Goal: Task Accomplishment & Management: Manage account settings

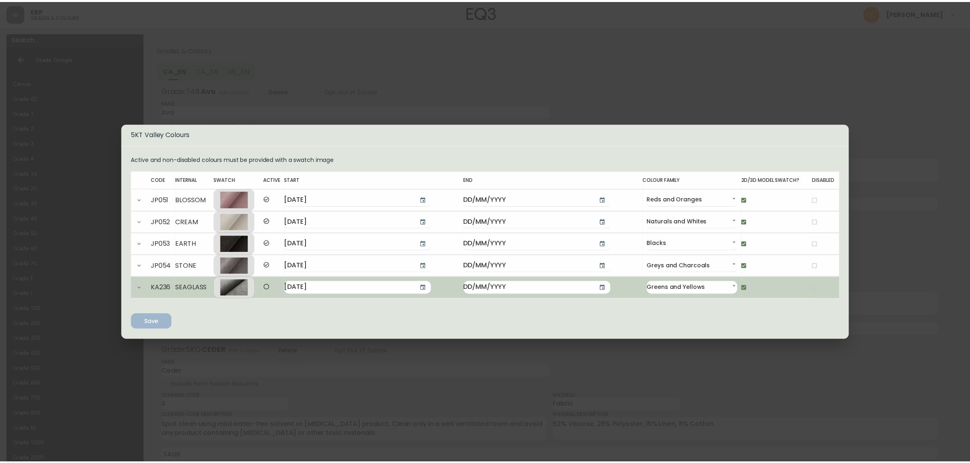
scroll to position [449, 0]
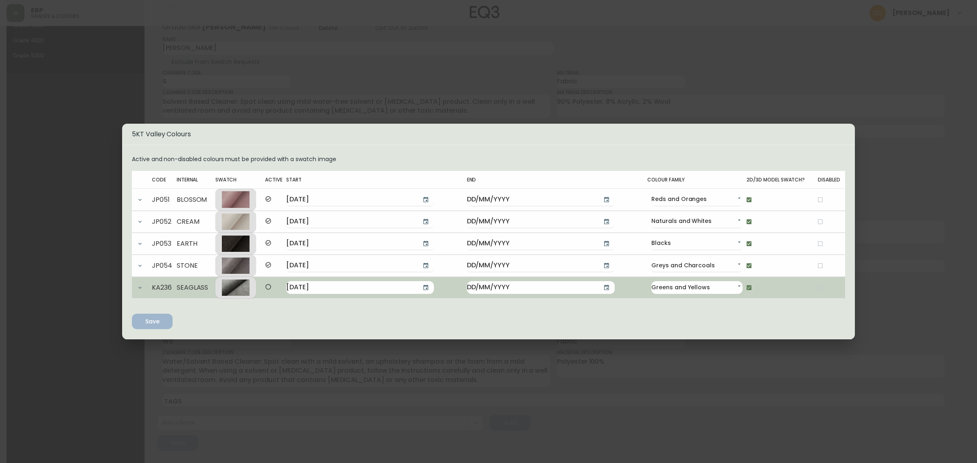
drag, startPoint x: 253, startPoint y: 284, endPoint x: 247, endPoint y: 292, distance: 10.2
click at [247, 292] on div at bounding box center [236, 288] width 28 height 16
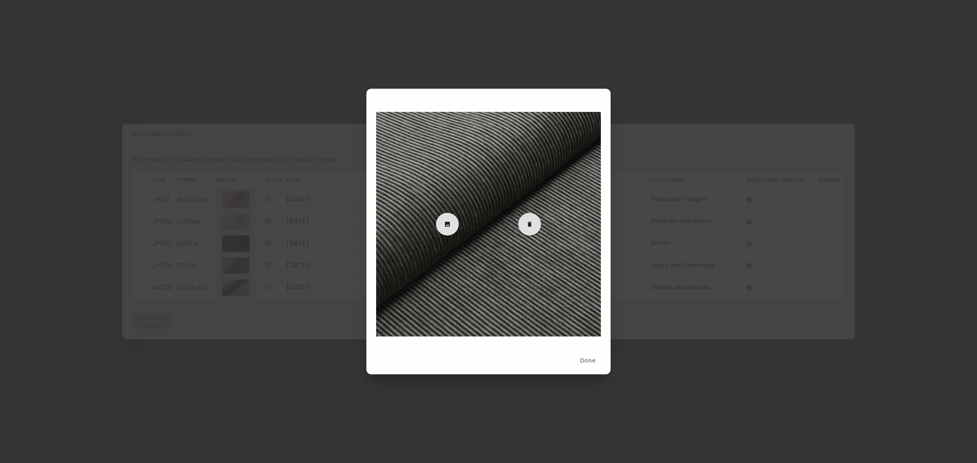
drag, startPoint x: 441, startPoint y: 228, endPoint x: 416, endPoint y: 186, distance: 49.5
drag, startPoint x: 416, startPoint y: 186, endPoint x: 478, endPoint y: 132, distance: 82.9
click at [478, 127] on div at bounding box center [488, 224] width 225 height 225
click at [455, 224] on span at bounding box center [447, 224] width 23 height 7
click at [0, 0] on input "file" at bounding box center [0, 0] width 0 height 0
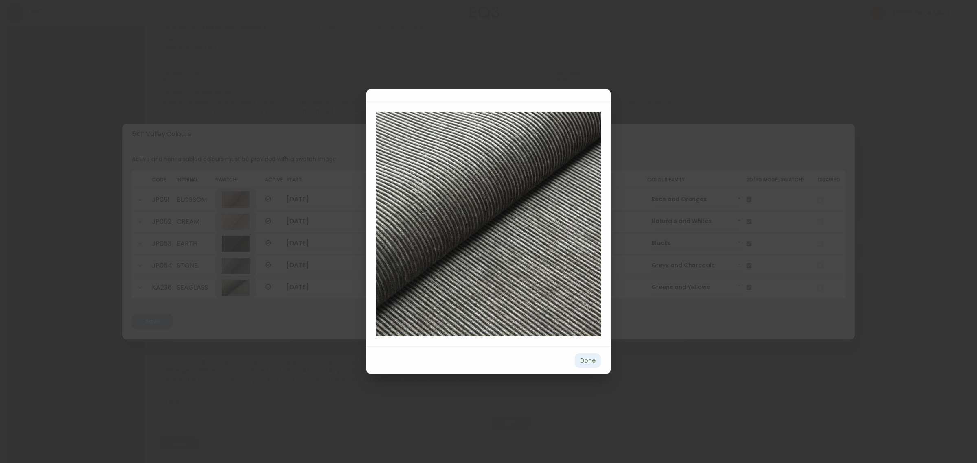
drag, startPoint x: 504, startPoint y: 288, endPoint x: 576, endPoint y: 365, distance: 105.7
click at [589, 365] on span "Done" at bounding box center [588, 361] width 20 height 10
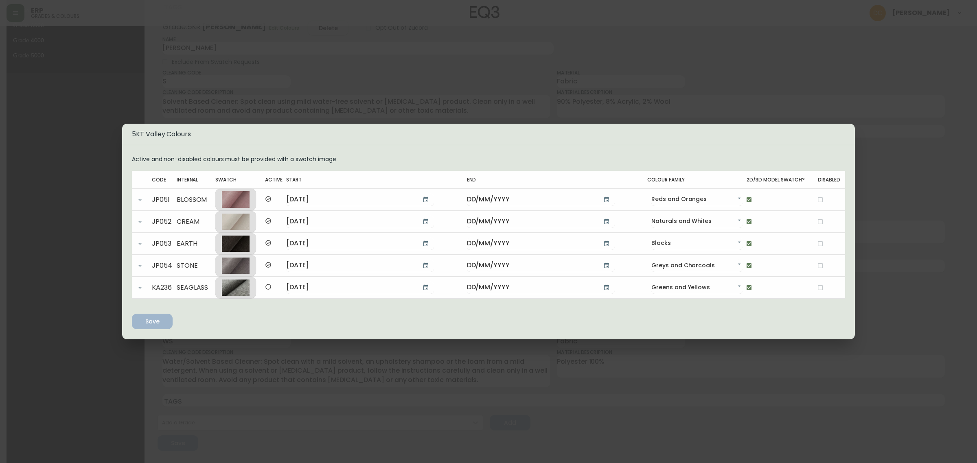
drag, startPoint x: 254, startPoint y: 286, endPoint x: 282, endPoint y: 322, distance: 46.1
click at [282, 322] on div "Active and non-disabled colours must be provided with a swatch image Code Inter…" at bounding box center [488, 242] width 713 height 174
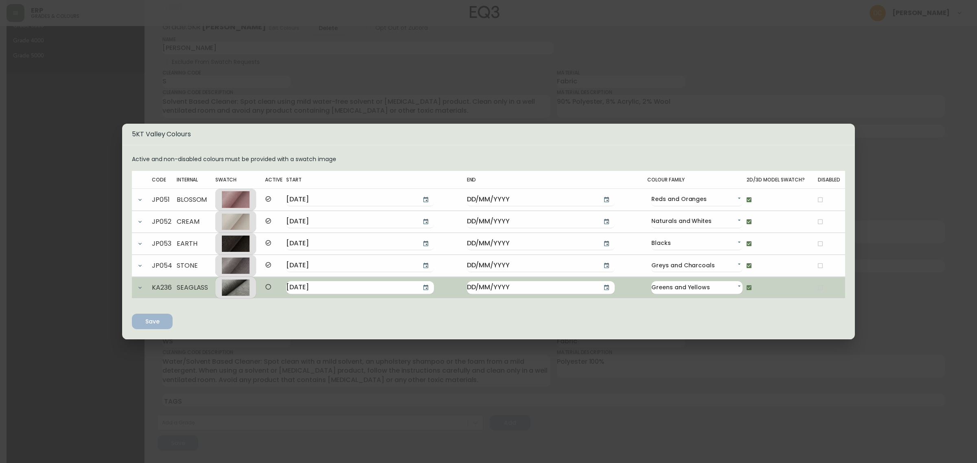
click at [250, 292] on div at bounding box center [236, 288] width 28 height 16
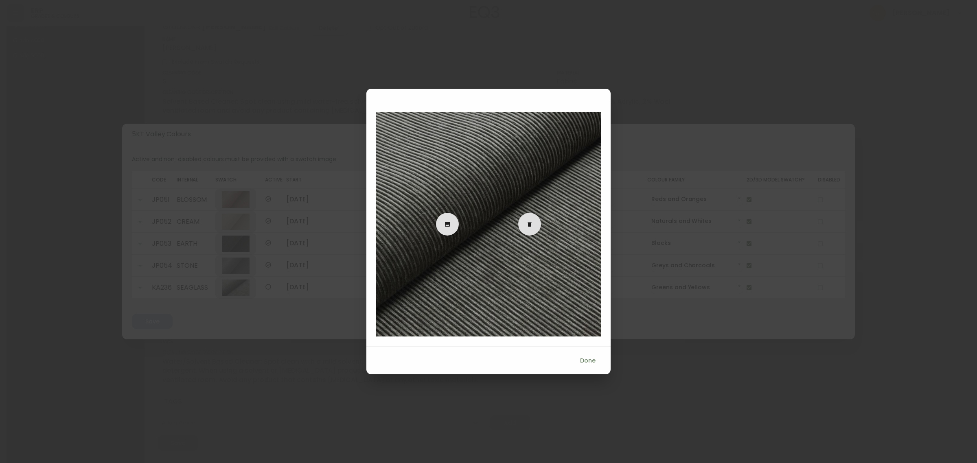
click at [448, 228] on label at bounding box center [447, 224] width 23 height 23
click at [0, 0] on input "file" at bounding box center [0, 0] width 0 height 0
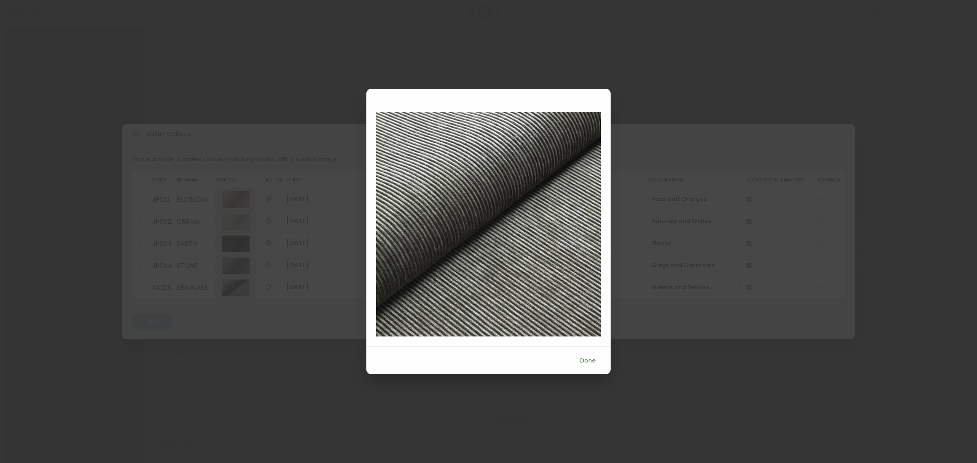
click at [584, 363] on span "Done" at bounding box center [588, 361] width 20 height 10
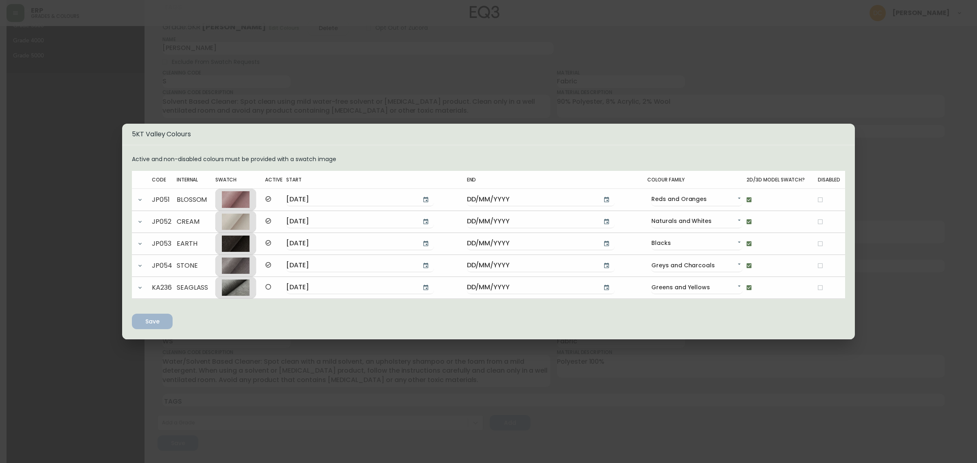
click at [445, 369] on div "5KT Valley Colours Active and non-disabled colours must be provided with a swat…" at bounding box center [488, 231] width 977 height 463
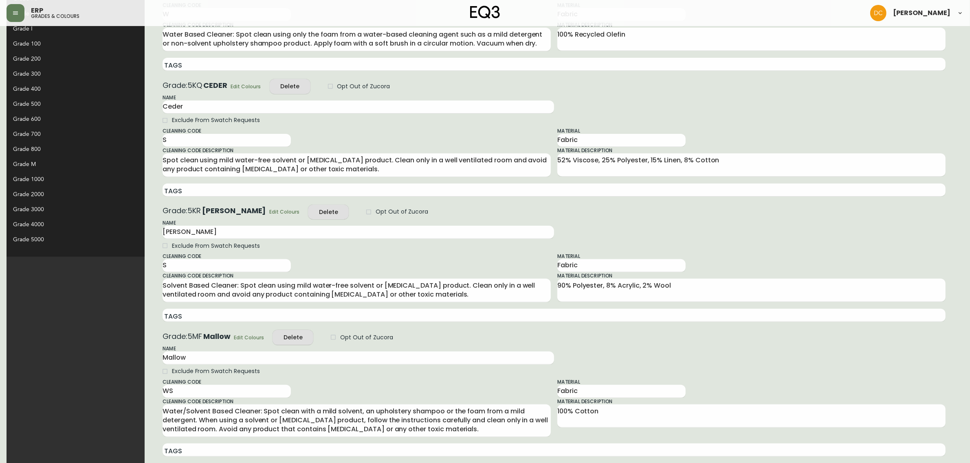
scroll to position [93, 0]
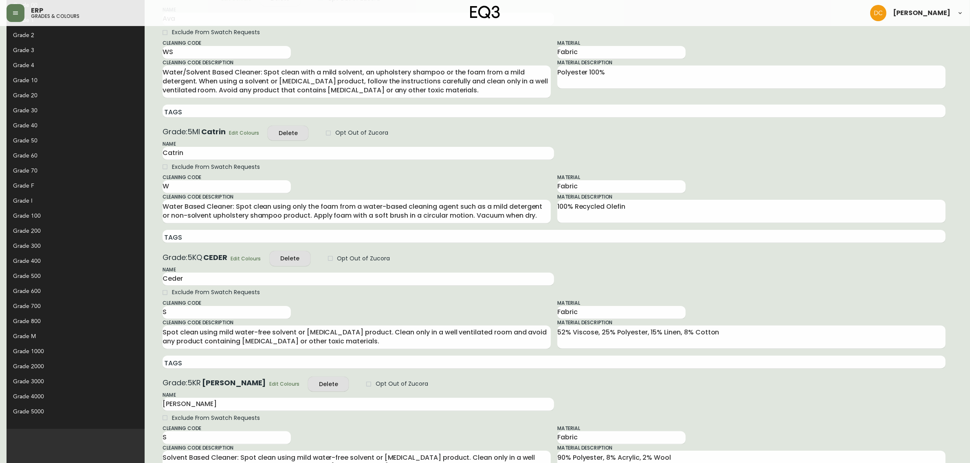
click at [45, 95] on div "Grade 20" at bounding box center [69, 95] width 112 height 9
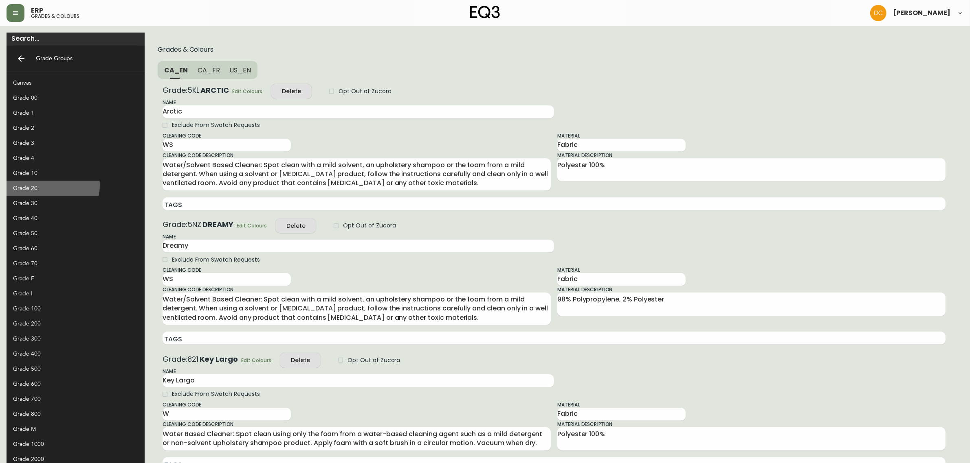
click at [48, 186] on div "Grade 20" at bounding box center [69, 188] width 112 height 9
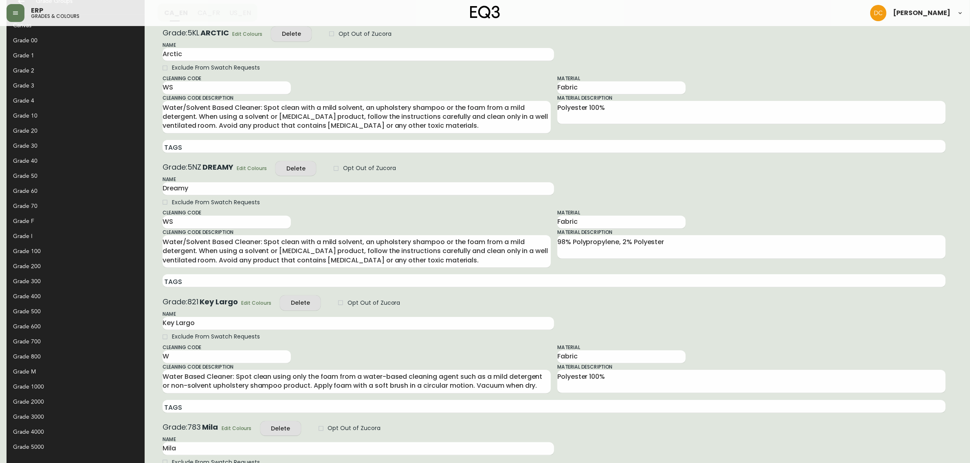
scroll to position [314, 0]
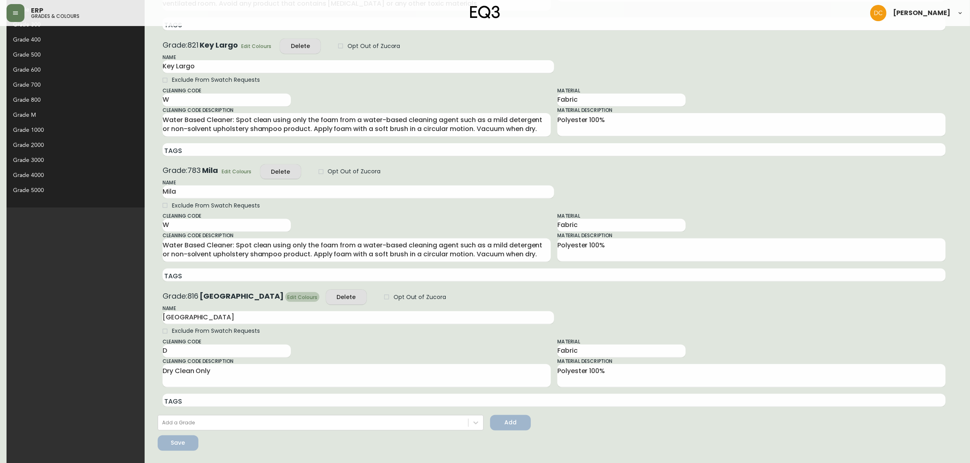
click at [287, 298] on span "Edit Colours" at bounding box center [302, 297] width 30 height 9
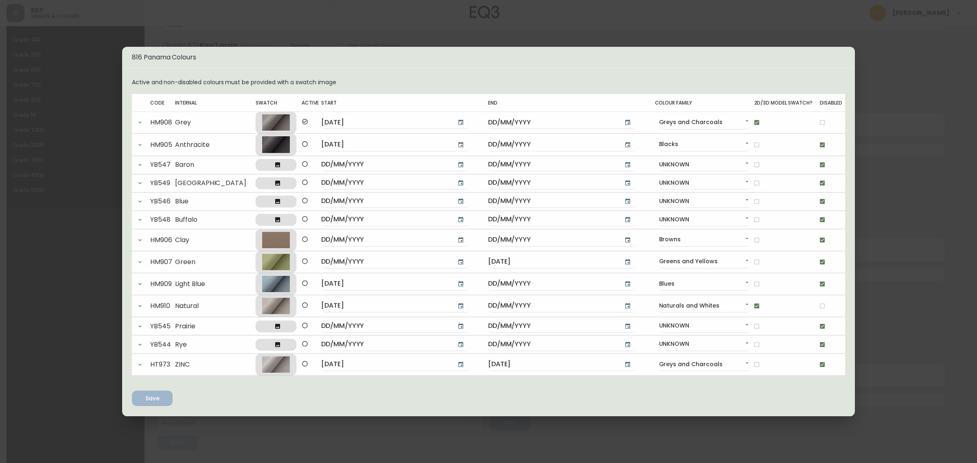
click at [944, 235] on div "816 Panama Colours Active and non-disabled colours must be provided with a swat…" at bounding box center [488, 231] width 977 height 463
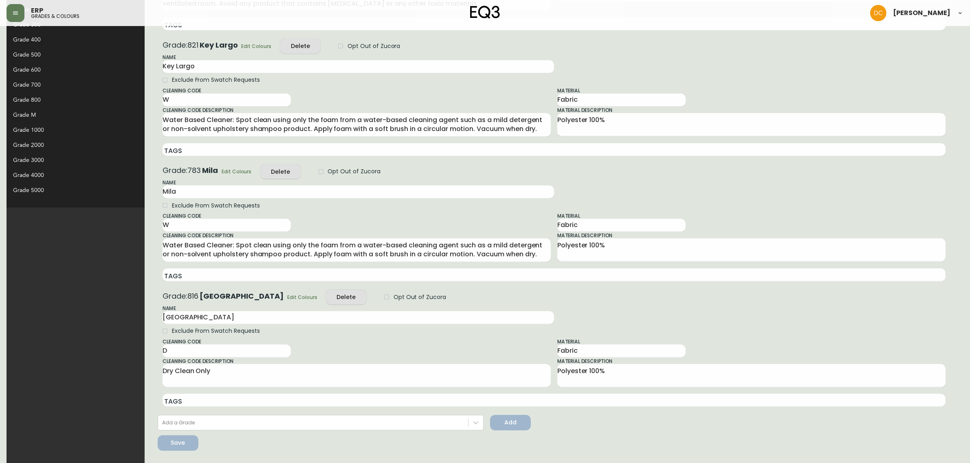
click at [420, 341] on div "Cleaning Code D Cleaning Code Description Dry Clean Only x" at bounding box center [356, 362] width 388 height 49
click at [211, 426] on div "Add a Grade" at bounding box center [313, 423] width 310 height 12
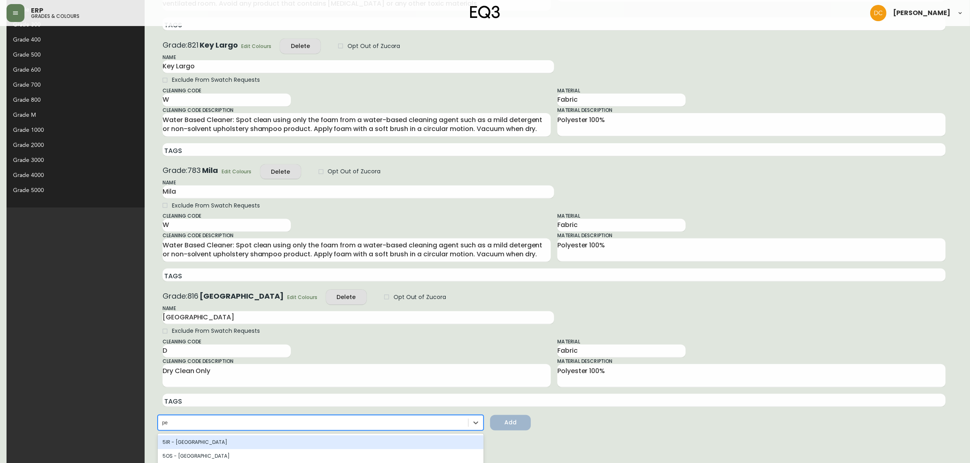
type input "pes"
click at [165, 451] on div "5OS - [GEOGRAPHIC_DATA]" at bounding box center [321, 457] width 326 height 14
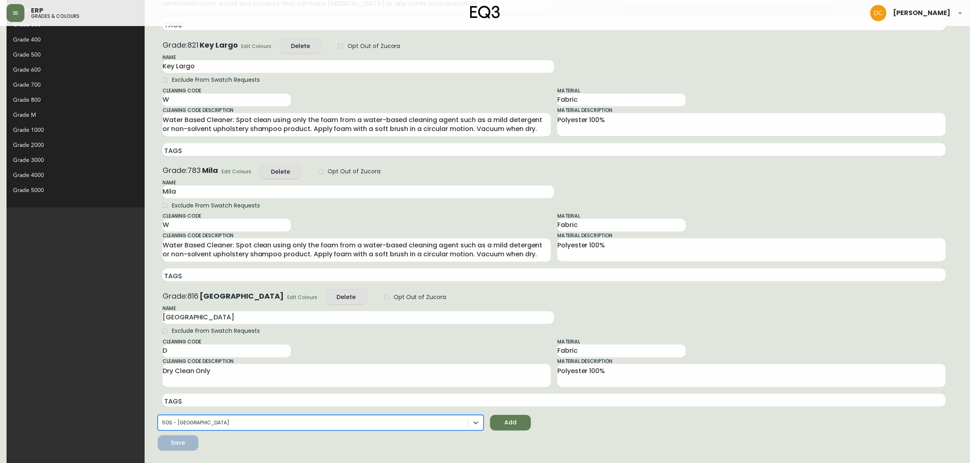
click at [496, 426] on span "Add" at bounding box center [510, 423] width 28 height 10
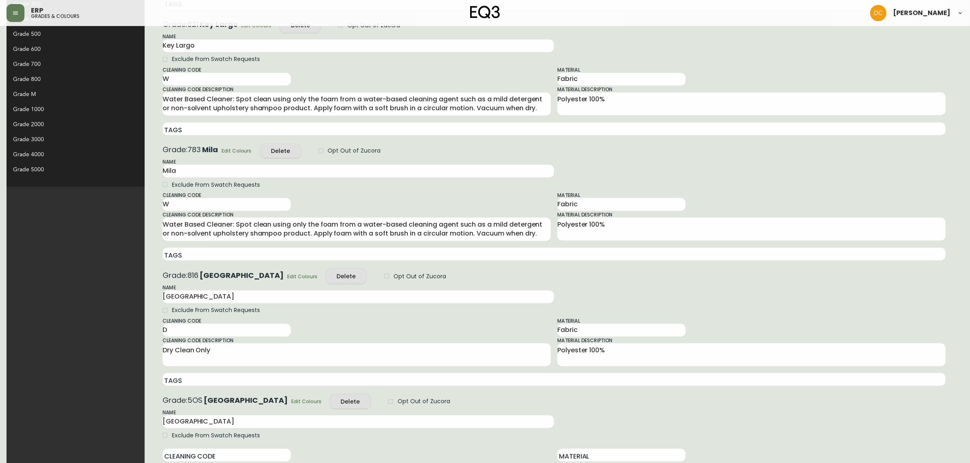
scroll to position [440, 0]
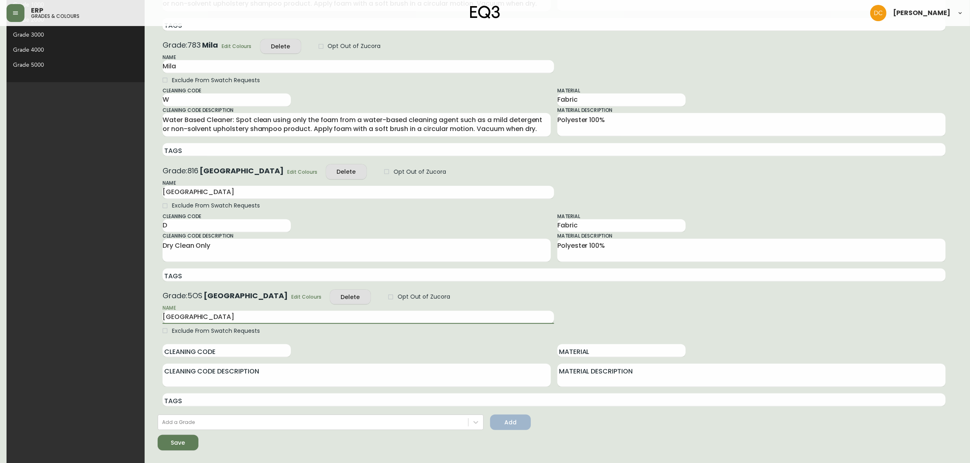
click at [162, 314] on input "[GEOGRAPHIC_DATA]" at bounding box center [357, 317] width 391 height 13
type input "[GEOGRAPHIC_DATA]"
click at [557, 350] on input "Material" at bounding box center [621, 351] width 128 height 13
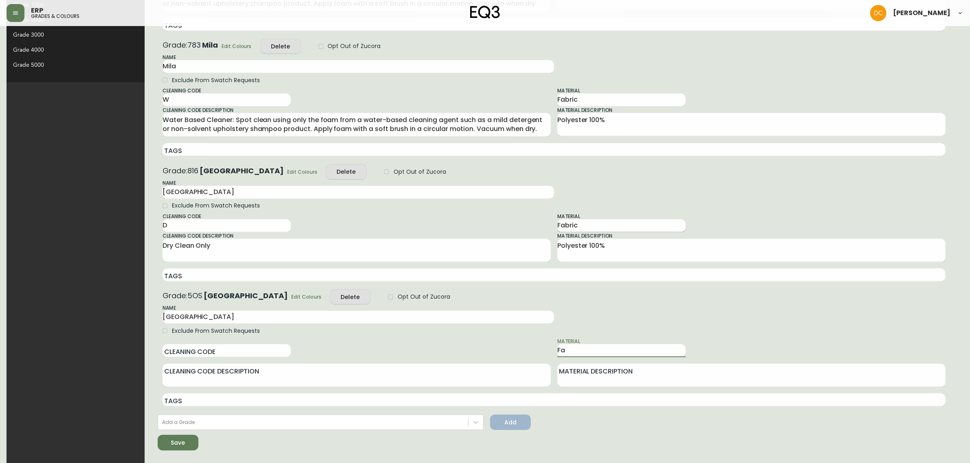
click at [560, 228] on input "Fabric" at bounding box center [621, 225] width 128 height 13
drag, startPoint x: 571, startPoint y: 345, endPoint x: 567, endPoint y: 331, distance: 15.0
click at [571, 347] on input "Fa" at bounding box center [621, 351] width 128 height 13
paste input "bric"
type input "Fabric"
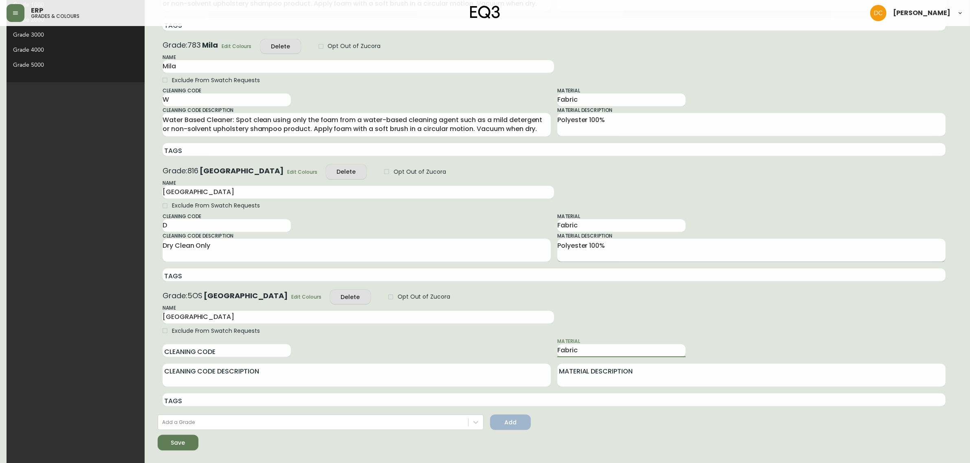
click at [591, 255] on textarea "Polyester 100%" at bounding box center [751, 250] width 388 height 18
click at [608, 377] on textarea "Material Description" at bounding box center [751, 376] width 388 height 18
paste textarea "Polyester 100%"
type textarea "Polyester 100%"
click at [162, 354] on input "Cleaning Code" at bounding box center [226, 351] width 128 height 13
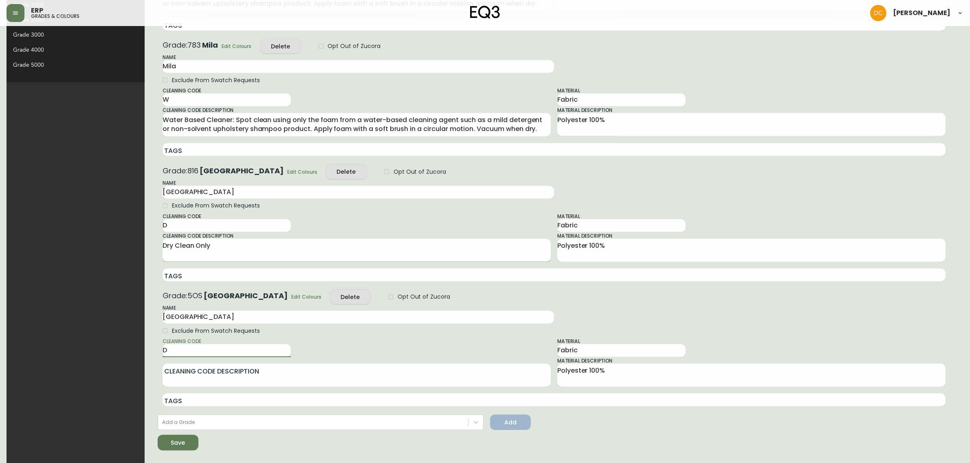
type input "D"
click at [167, 249] on textarea "Dry Clean Only" at bounding box center [356, 250] width 388 height 18
click at [194, 376] on textarea "Cleaning Code Description" at bounding box center [356, 376] width 388 height 18
paste textarea "Dry Clean Only"
type textarea "Dry Clean Only"
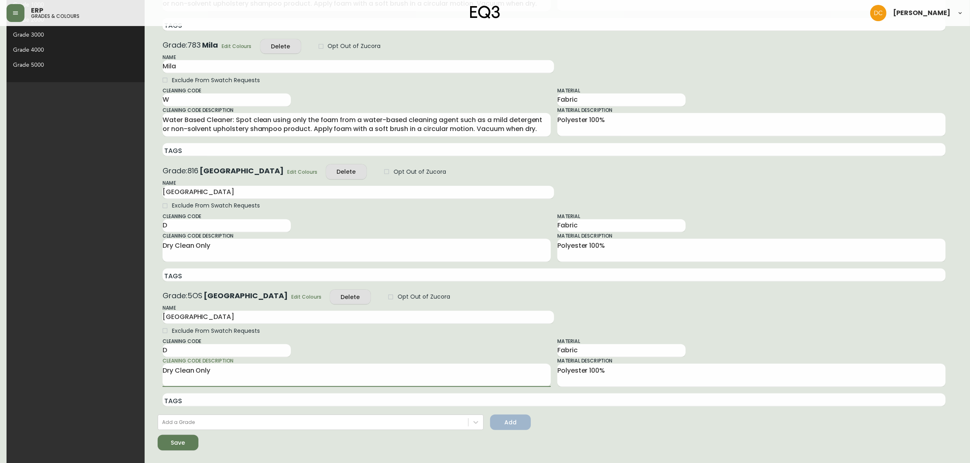
click at [274, 347] on div "Cleaning Code D Cleaning Code Description Dry Clean Only x" at bounding box center [356, 362] width 388 height 49
click at [158, 440] on button "Save" at bounding box center [178, 442] width 41 height 15
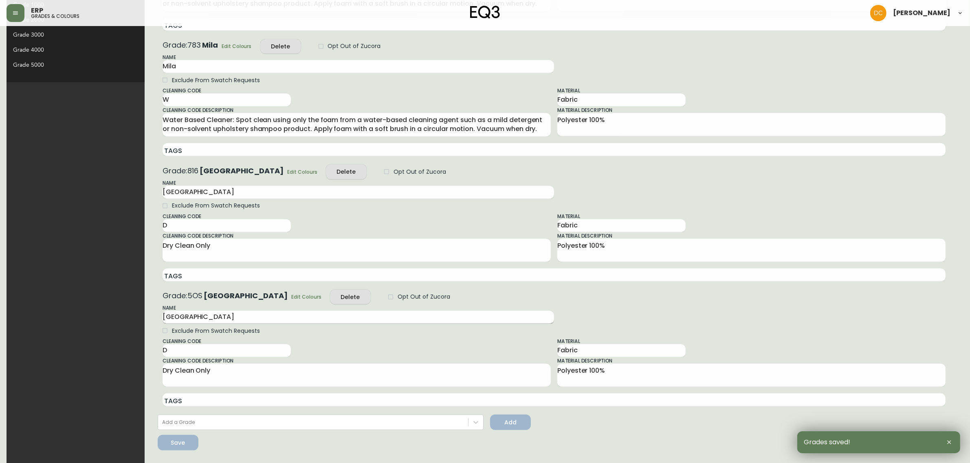
click at [170, 314] on input "[GEOGRAPHIC_DATA]" at bounding box center [357, 317] width 391 height 13
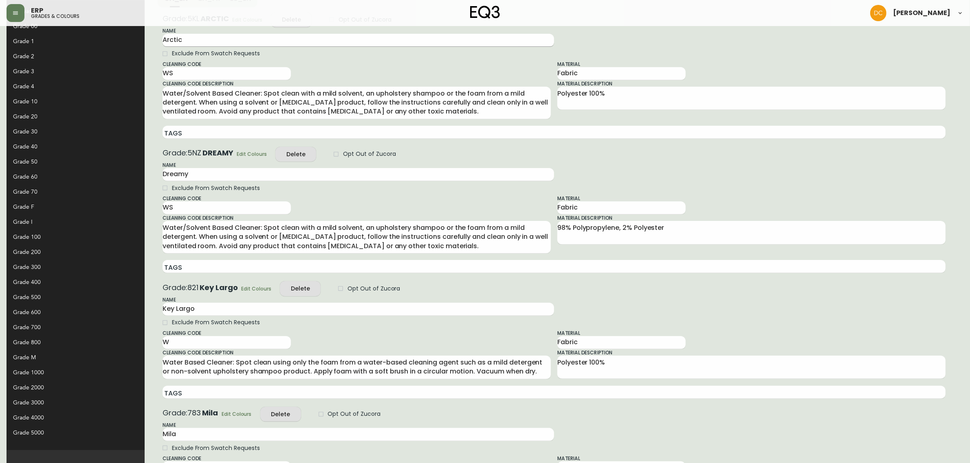
scroll to position [0, 0]
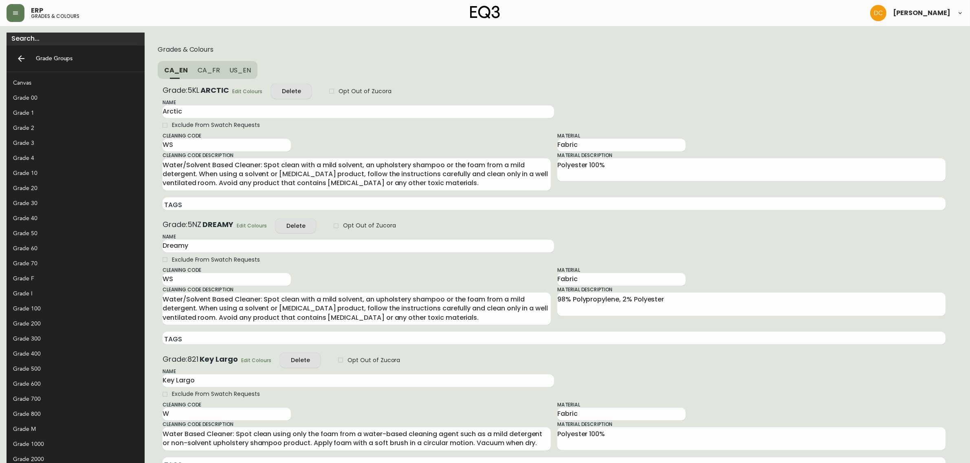
click at [198, 70] on span "CA_FR" at bounding box center [209, 70] width 22 height 9
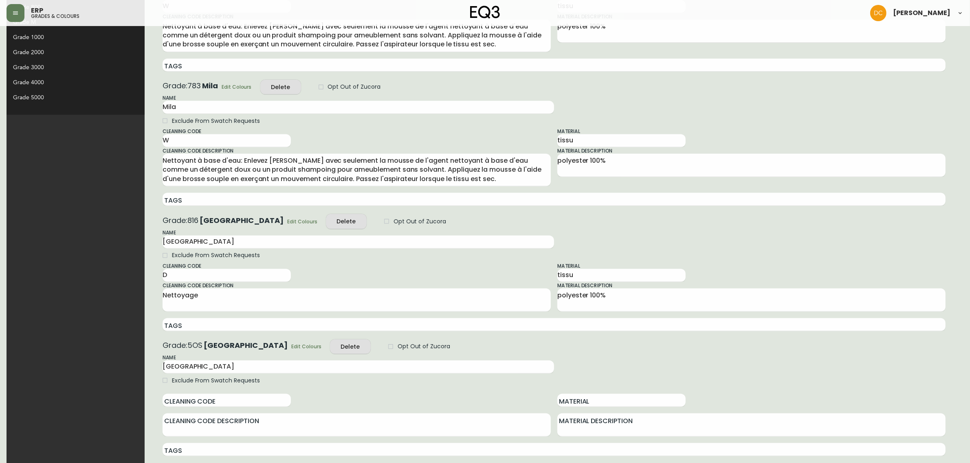
scroll to position [457, 0]
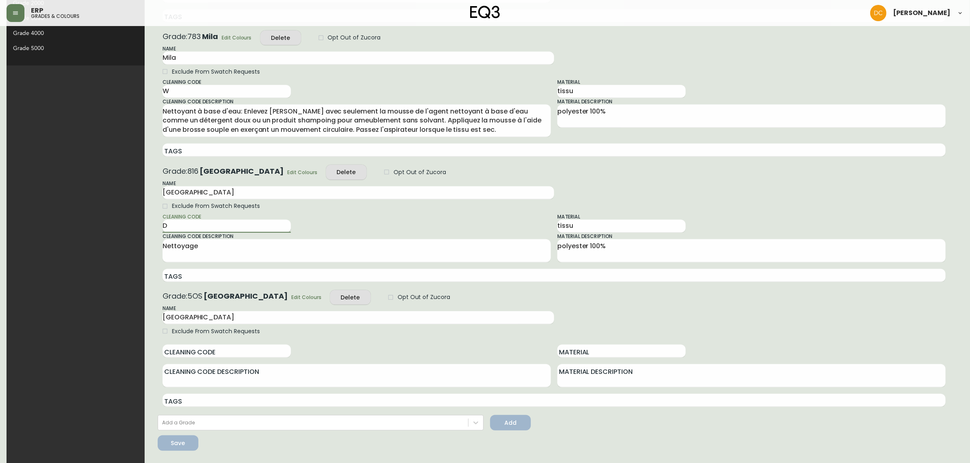
click at [162, 227] on input "D" at bounding box center [226, 226] width 128 height 13
click at [162, 233] on div "Cleaning Code Description Nettoyage x" at bounding box center [356, 248] width 388 height 30
click at [162, 226] on input "D" at bounding box center [226, 226] width 128 height 13
click at [162, 356] on input "Cleaning Code" at bounding box center [226, 351] width 128 height 13
paste input "D"
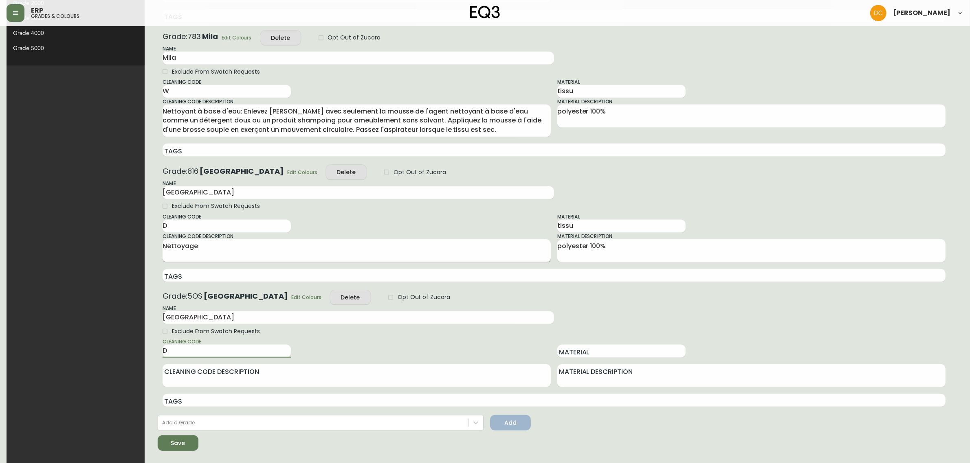
type input "D"
click at [162, 239] on div "Nettoyage x" at bounding box center [356, 250] width 388 height 23
click at [182, 371] on textarea "Cleaning Code Description" at bounding box center [356, 376] width 388 height 18
paste textarea "Nettoyage"
type textarea "Nettoyage"
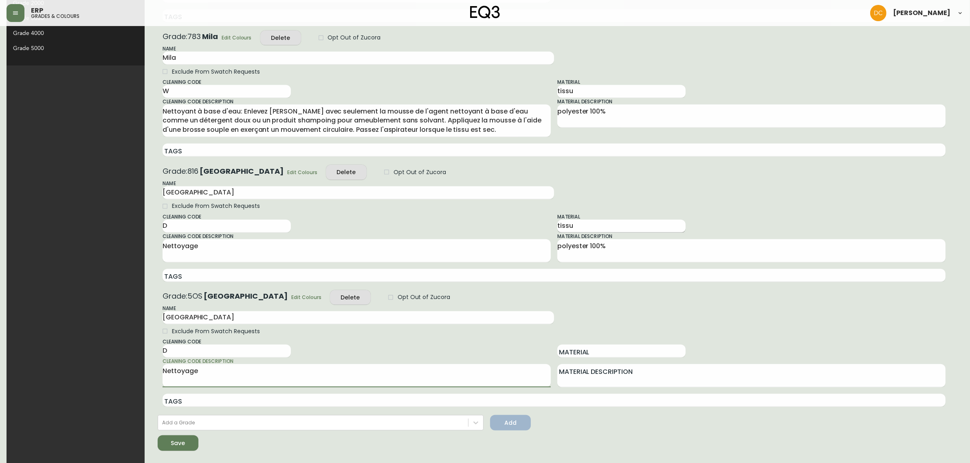
click at [557, 222] on input "tissu" at bounding box center [621, 226] width 128 height 13
click at [560, 348] on input "Material" at bounding box center [621, 351] width 128 height 13
paste input "tissu"
type input "tissu"
click at [592, 256] on textarea "polyester 100%" at bounding box center [751, 251] width 388 height 18
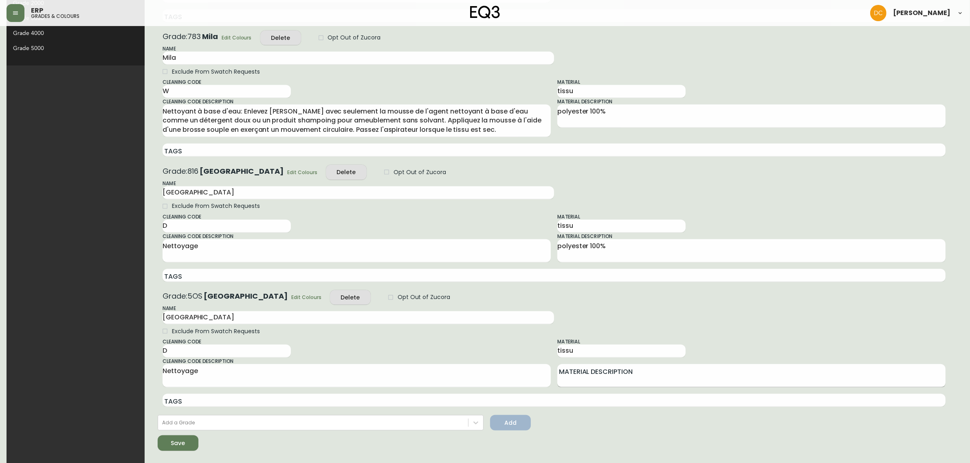
click at [568, 386] on div "x" at bounding box center [751, 375] width 388 height 23
paste textarea "polyester 100%"
type textarea "polyester 100%"
click at [639, 327] on div "Exclude From Swatch Requests" at bounding box center [553, 332] width 783 height 14
click at [171, 440] on icon "submit" at bounding box center [175, 442] width 9 height 9
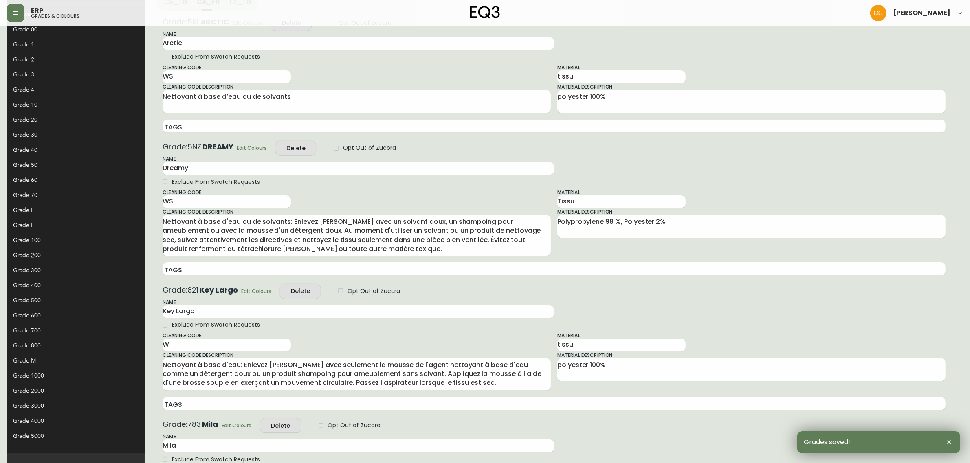
scroll to position [0, 0]
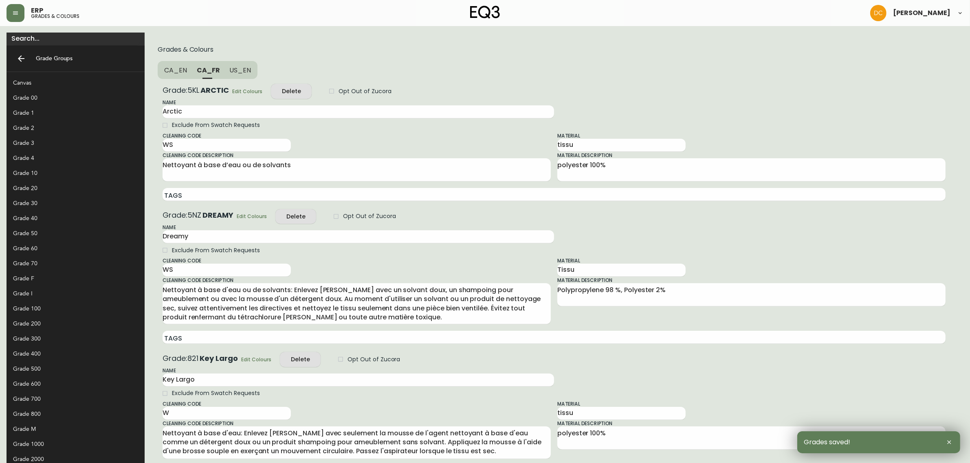
click at [230, 66] on span "US_EN" at bounding box center [241, 70] width 22 height 9
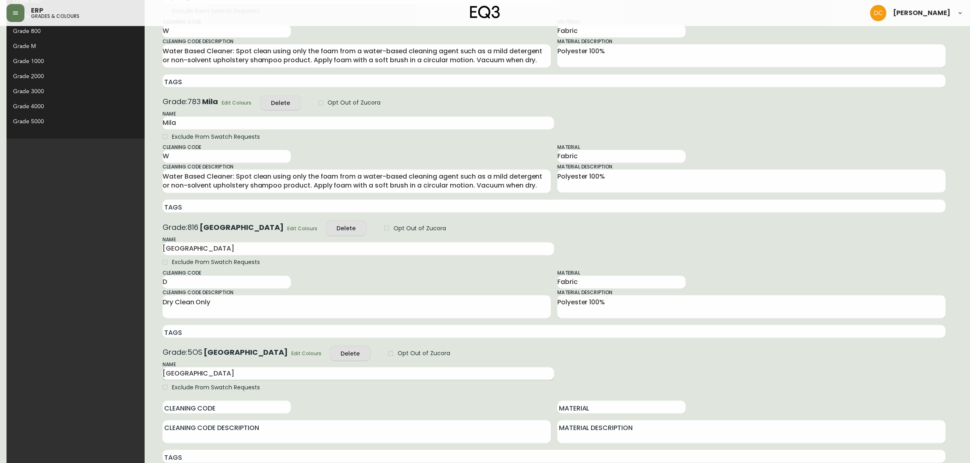
scroll to position [440, 0]
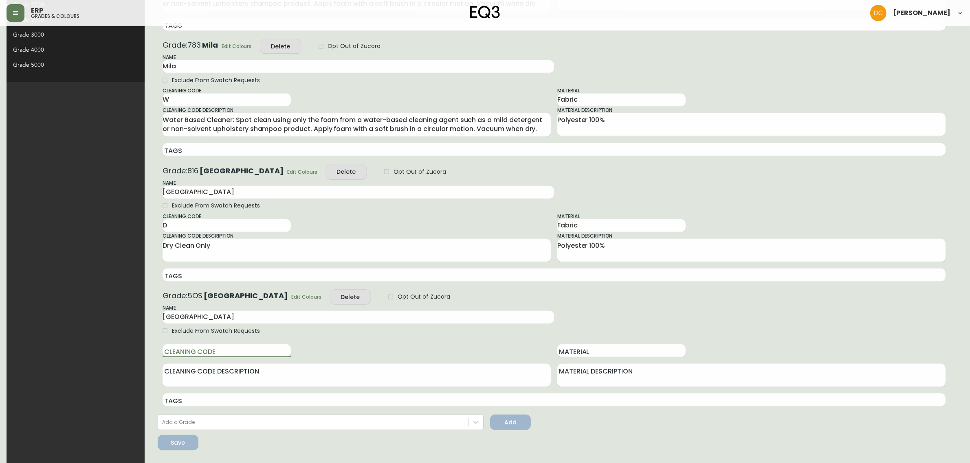
click at [170, 347] on input "Cleaning Code" at bounding box center [226, 351] width 128 height 13
type input "D"
click at [192, 253] on textarea "Dry Clean Only" at bounding box center [356, 250] width 388 height 18
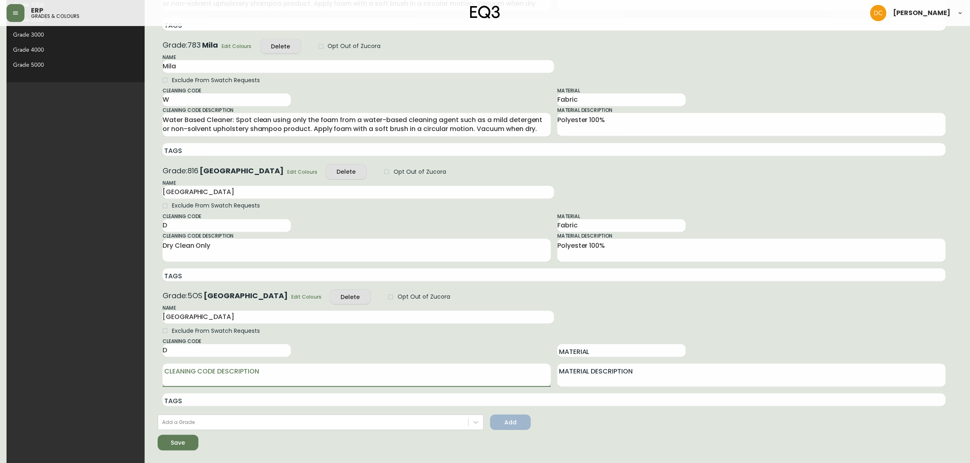
click at [193, 375] on textarea "Cleaning Code Description" at bounding box center [356, 376] width 388 height 18
paste textarea "Dry Clean Only"
type textarea "Dry Clean Only"
click at [602, 251] on textarea "Polyester 100%" at bounding box center [751, 250] width 388 height 18
click at [583, 369] on textarea "Material Description" at bounding box center [751, 376] width 388 height 18
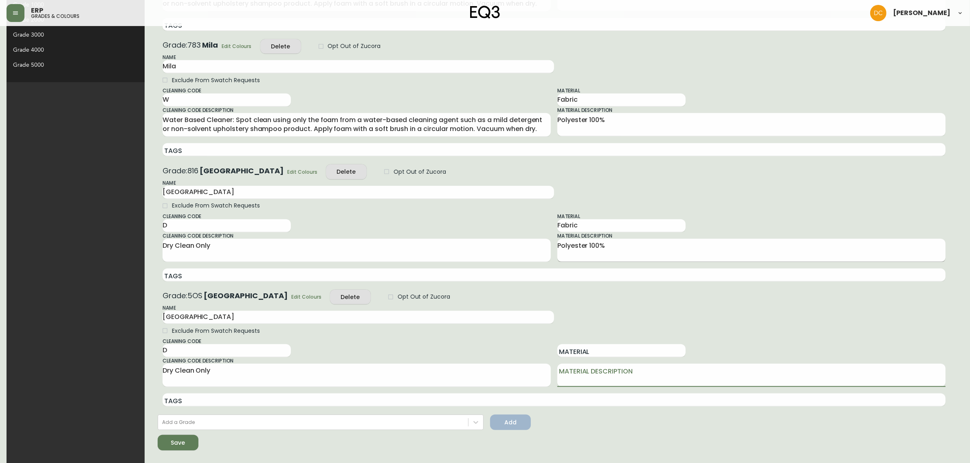
paste textarea "Polyester 100%"
type textarea "Polyester 100%"
click at [570, 216] on div "Material Fabric" at bounding box center [621, 223] width 128 height 20
click at [568, 222] on input "Fabric" at bounding box center [621, 225] width 128 height 13
click at [577, 351] on input "Material" at bounding box center [621, 351] width 128 height 13
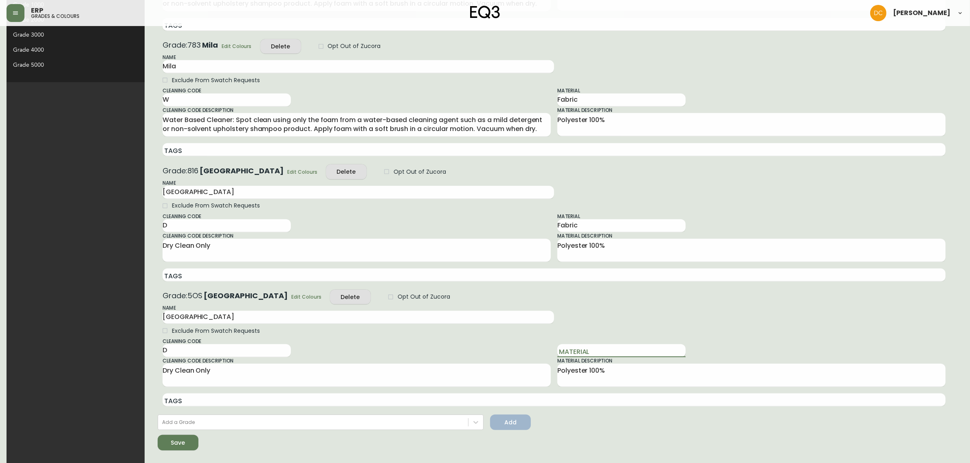
paste input "Fabric"
type input "Fabric"
click at [164, 446] on span "Save" at bounding box center [178, 443] width 28 height 10
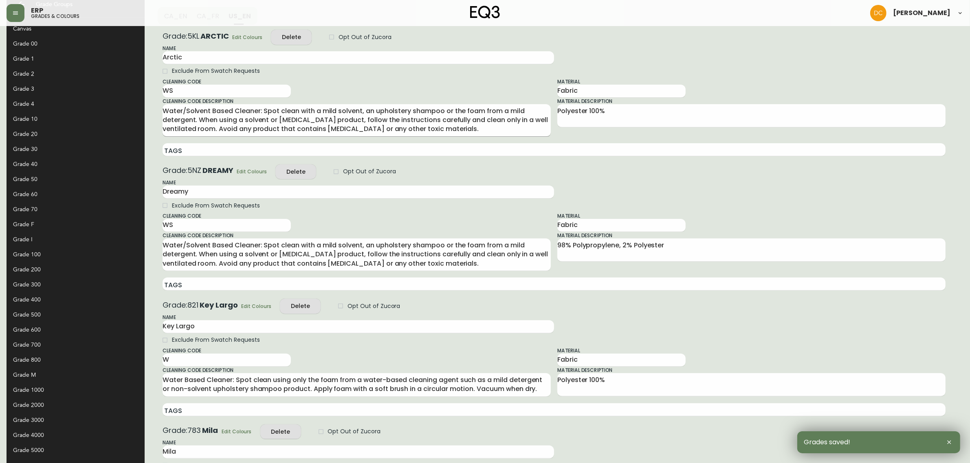
scroll to position [0, 0]
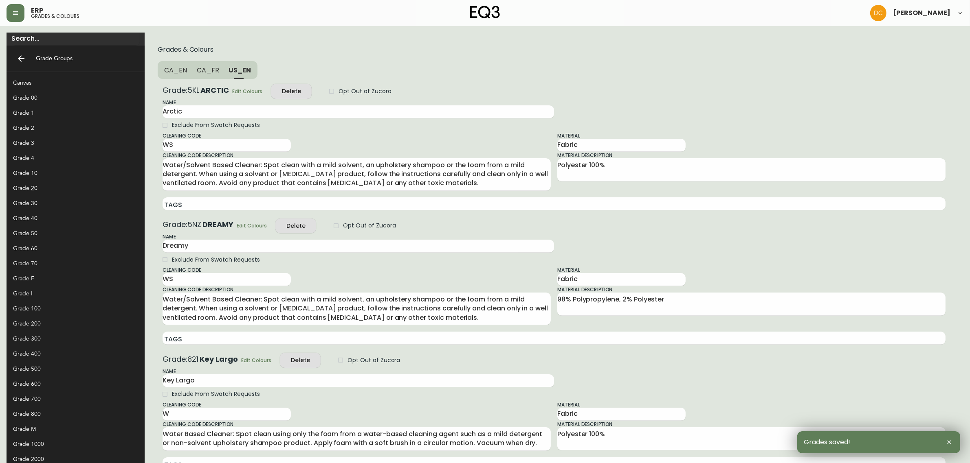
click at [164, 73] on span "CA_EN" at bounding box center [175, 70] width 23 height 9
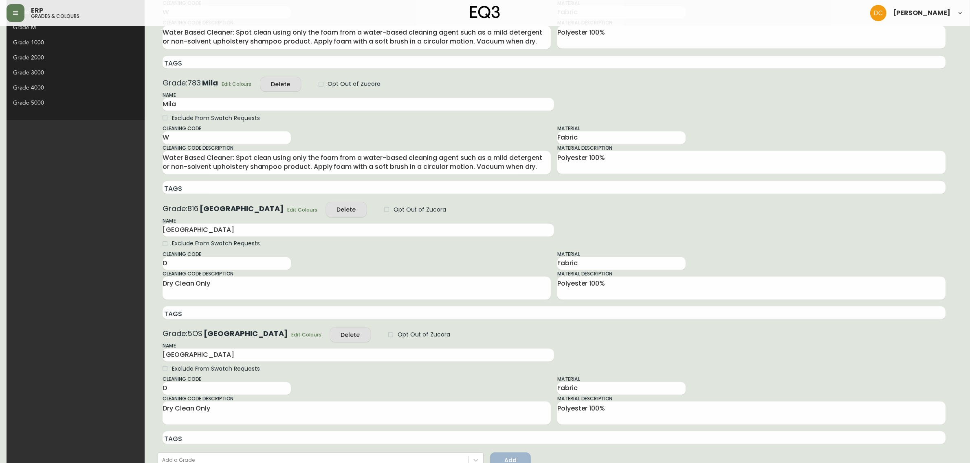
scroll to position [440, 0]
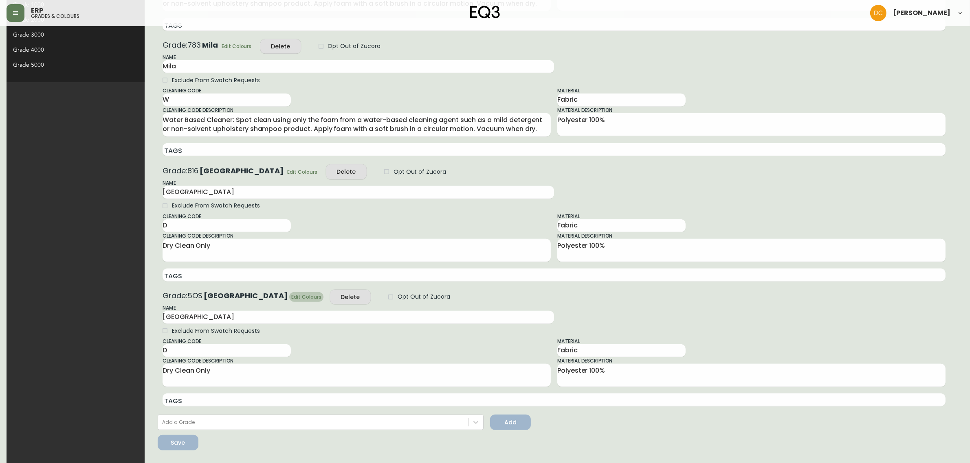
click at [291, 296] on span "Edit Colours" at bounding box center [306, 297] width 30 height 9
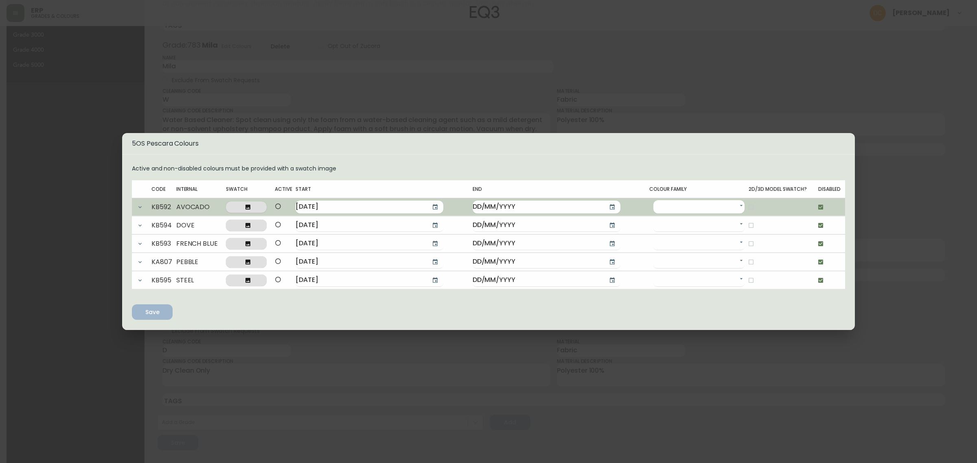
click at [141, 205] on icon "button" at bounding box center [140, 207] width 7 height 7
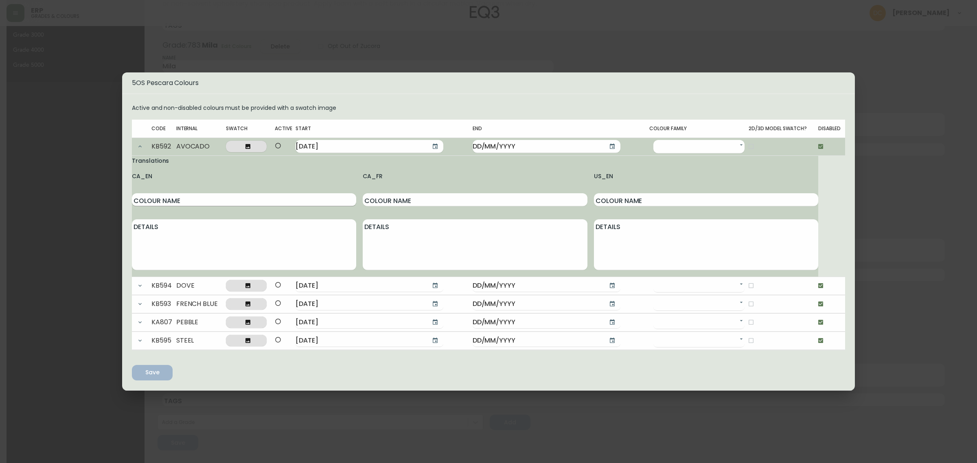
click at [199, 198] on input "Colour Name" at bounding box center [244, 199] width 224 height 13
type input "Avocado"
click at [421, 198] on input "Colour Name" at bounding box center [475, 199] width 224 height 13
paste input "Avocado"
type input "Avocado"
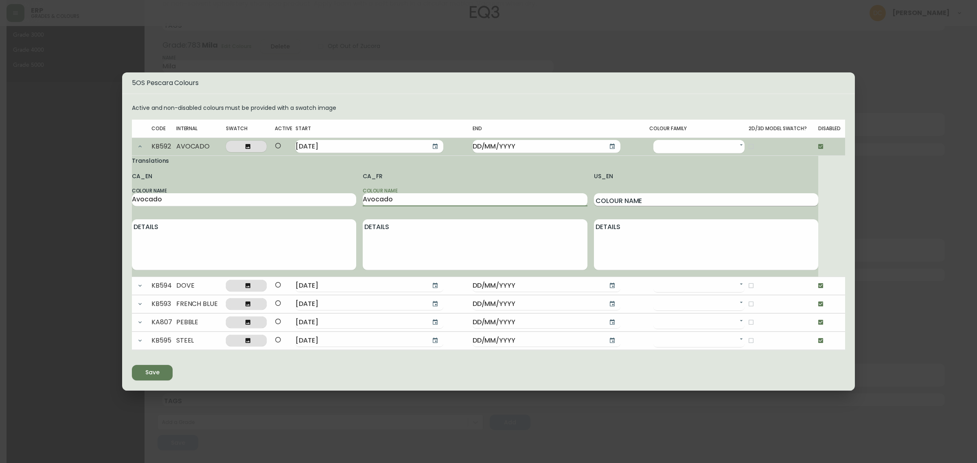
drag, startPoint x: 601, startPoint y: 208, endPoint x: 629, endPoint y: 199, distance: 29.6
click at [601, 208] on div "US_EN Colour Name Details" at bounding box center [706, 223] width 224 height 105
click at [629, 198] on input "Colour Name" at bounding box center [706, 199] width 224 height 13
paste input "Avocado"
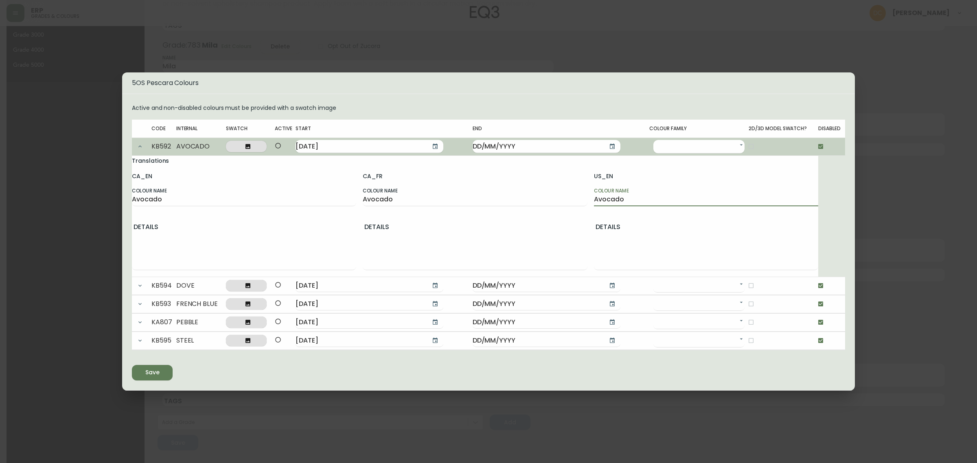
type input "Avocado"
click at [259, 149] on span at bounding box center [247, 146] width 28 height 7
click at [0, 0] on input "file" at bounding box center [0, 0] width 0 height 0
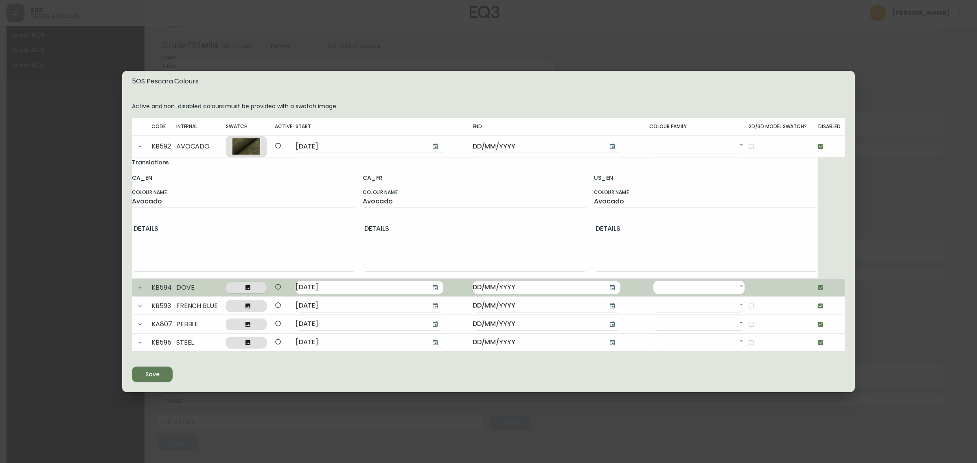
click at [147, 288] on button "button" at bounding box center [140, 288] width 16 height 16
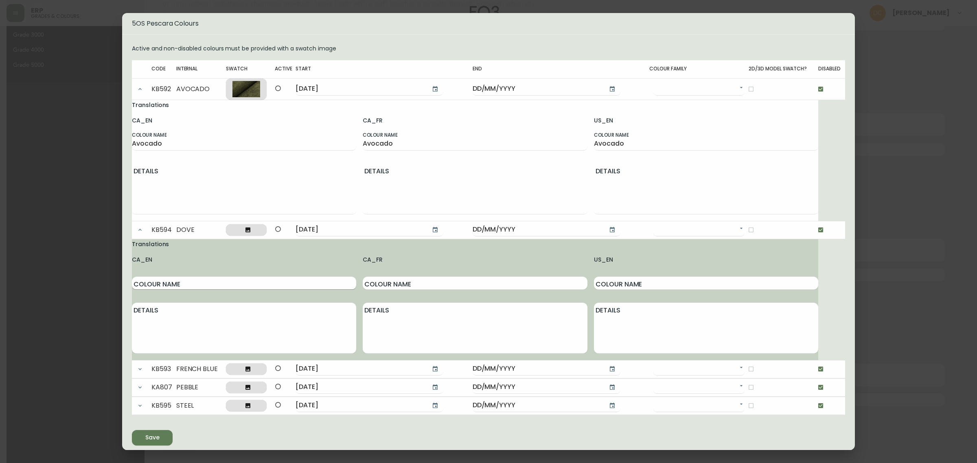
click at [197, 280] on input "Colour Name" at bounding box center [244, 283] width 224 height 13
type input "Dove"
click at [384, 282] on input "Colour Name" at bounding box center [475, 283] width 224 height 13
paste input "Dove"
type input "Dove"
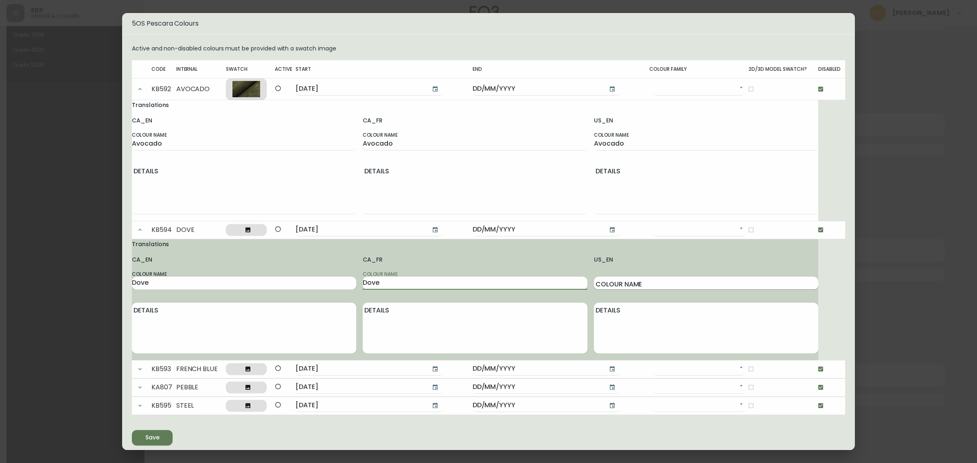
click at [611, 283] on input "Colour Name" at bounding box center [706, 283] width 224 height 13
paste input "Dove"
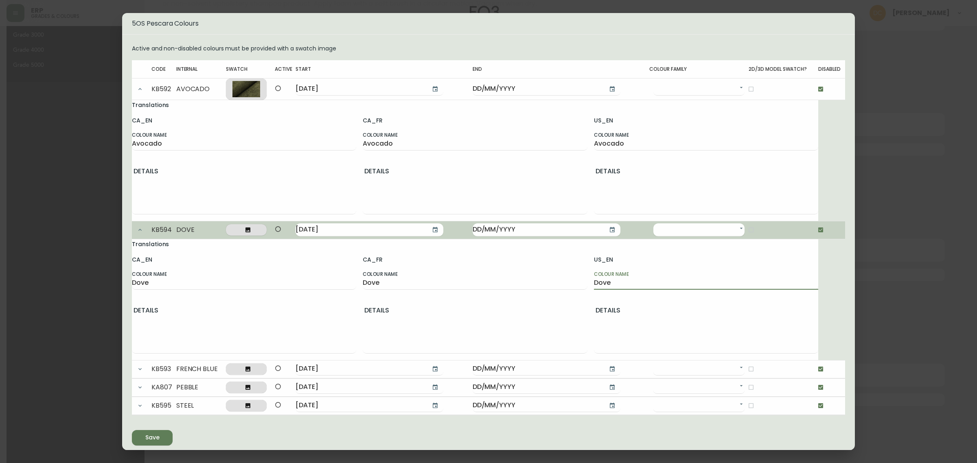
type input "Dove"
click at [250, 232] on icon at bounding box center [248, 230] width 5 height 5
click at [0, 0] on input "file" at bounding box center [0, 0] width 0 height 0
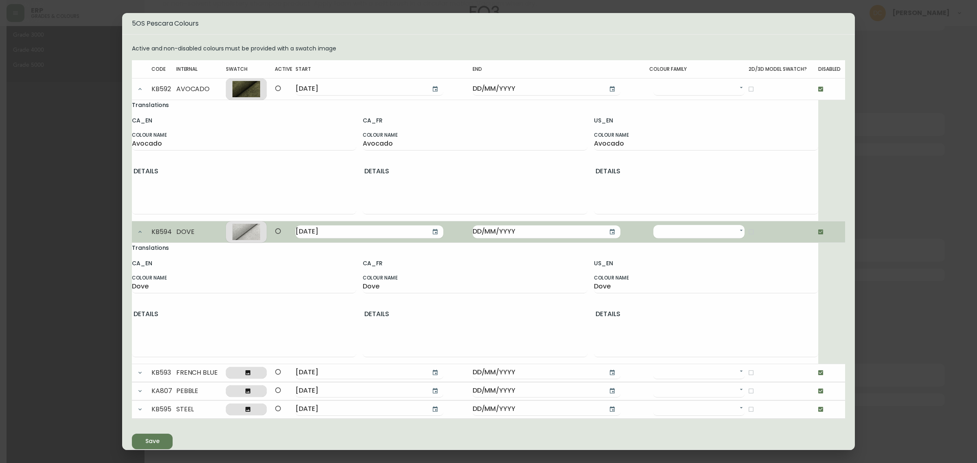
click at [138, 234] on icon "button" at bounding box center [140, 232] width 7 height 7
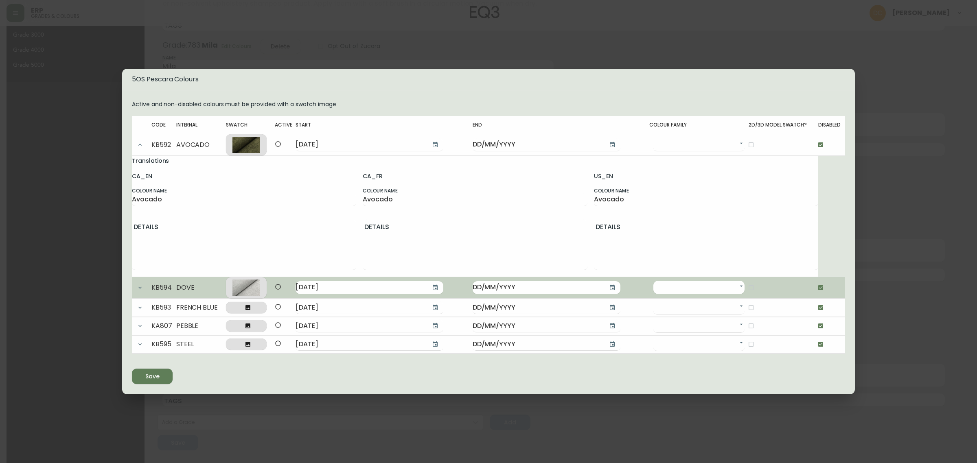
click at [141, 149] on button "button" at bounding box center [140, 145] width 16 height 16
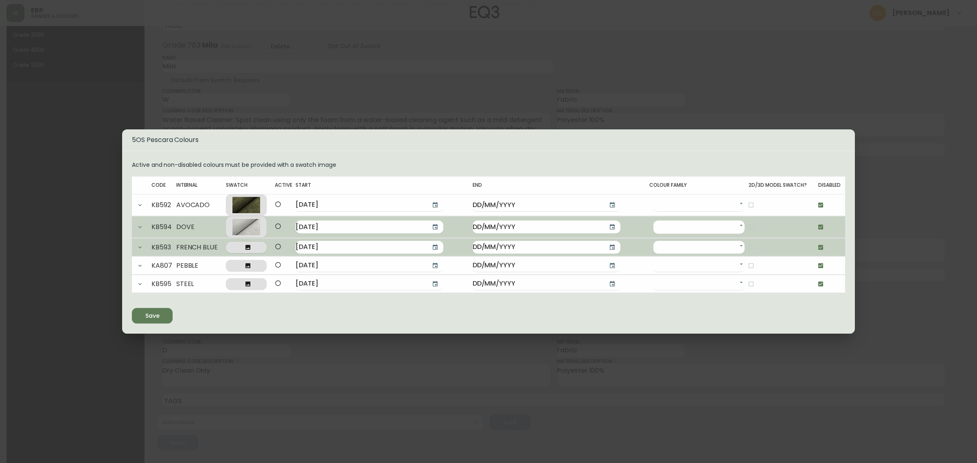
click at [140, 244] on icon "button" at bounding box center [140, 247] width 7 height 7
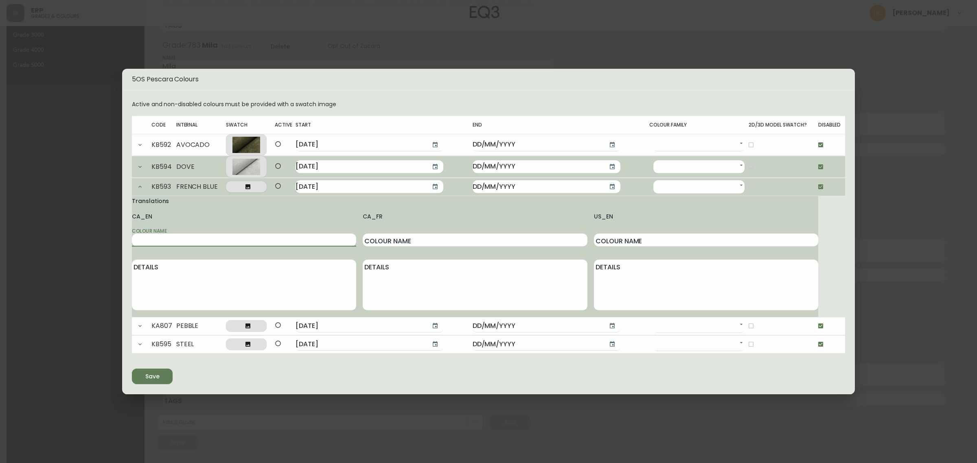
click at [224, 242] on input "Colour Name" at bounding box center [244, 240] width 224 height 13
type input "French Blue"
drag, startPoint x: 417, startPoint y: 237, endPoint x: 565, endPoint y: 239, distance: 148.7
click at [417, 237] on input "Colour Name" at bounding box center [475, 240] width 224 height 13
paste input "French Blue"
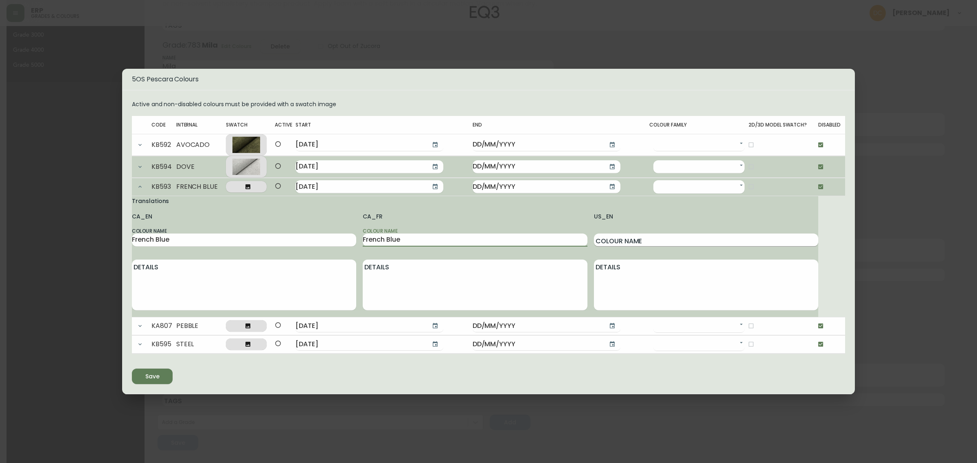
type input "French Blue"
click at [616, 239] on input "Colour Name" at bounding box center [706, 240] width 224 height 13
paste input "French Blue"
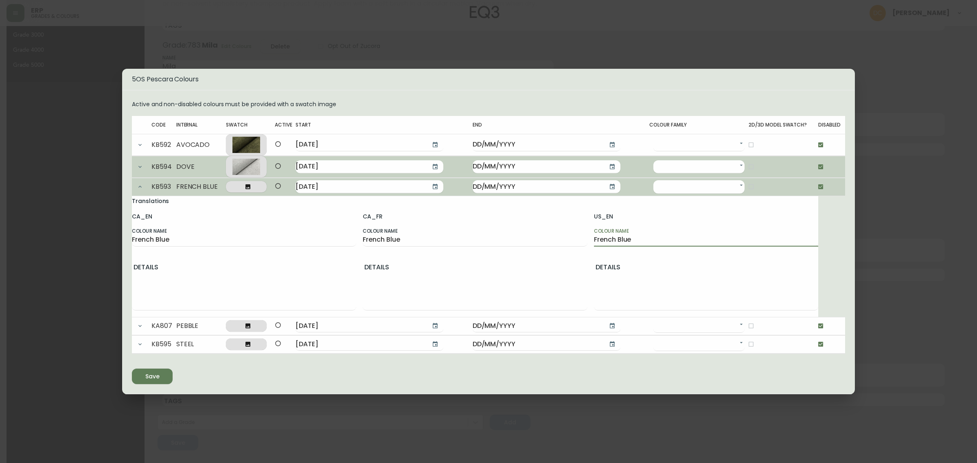
type input "French Blue"
click at [260, 189] on span at bounding box center [247, 187] width 28 height 7
click at [0, 0] on input "file" at bounding box center [0, 0] width 0 height 0
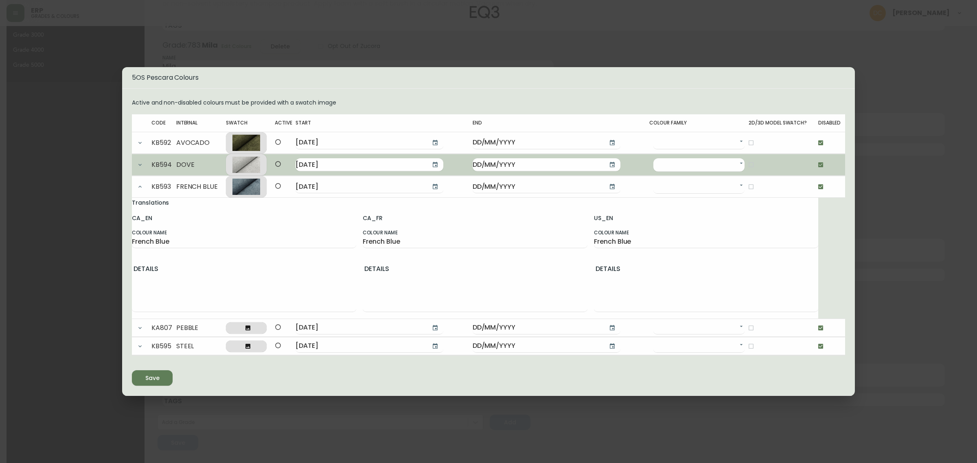
click at [141, 192] on button "button" at bounding box center [140, 187] width 16 height 16
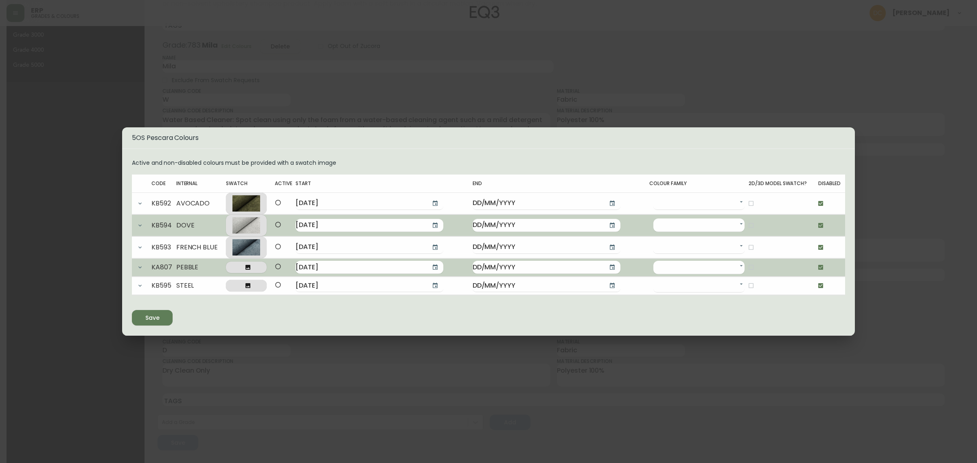
click at [141, 261] on button "button" at bounding box center [140, 267] width 16 height 16
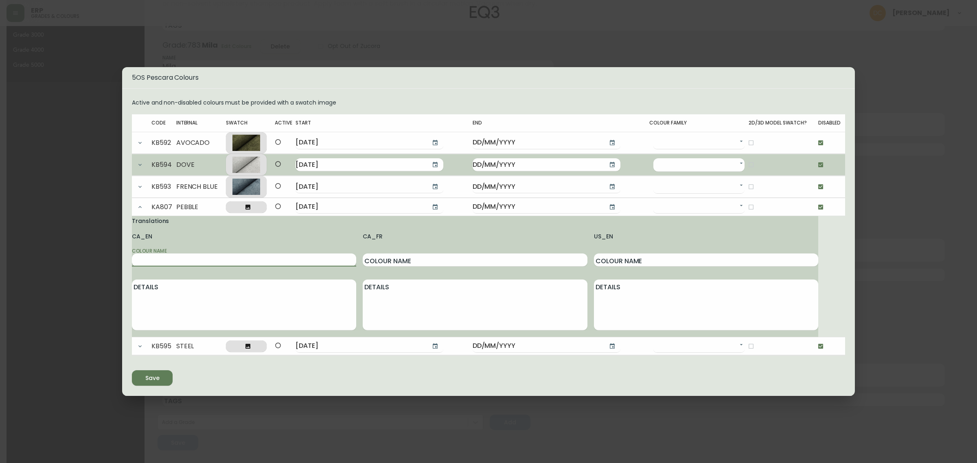
click at [218, 266] on input "Colour Name" at bounding box center [244, 260] width 224 height 13
type input "Pebble"
click at [385, 261] on input "Colour Name" at bounding box center [475, 260] width 224 height 13
paste input "Pebble"
type input "Pebble"
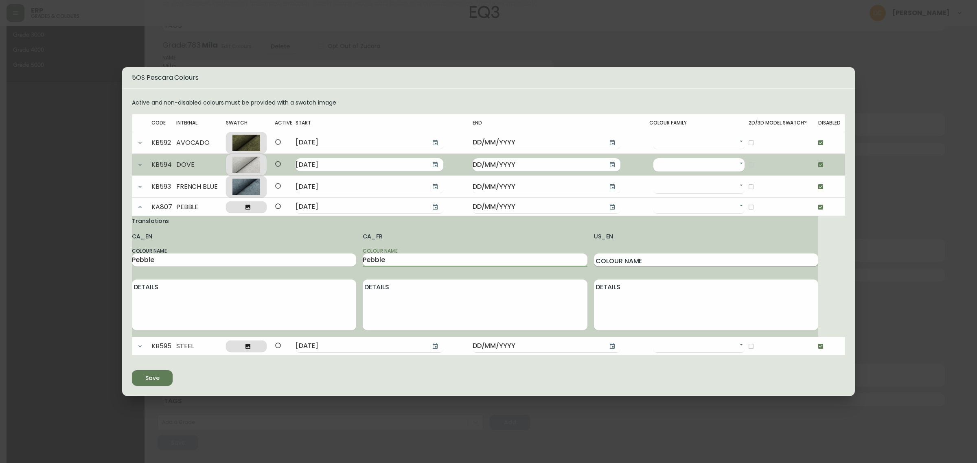
click at [599, 262] on input "Colour Name" at bounding box center [706, 260] width 224 height 13
paste input "Pebble"
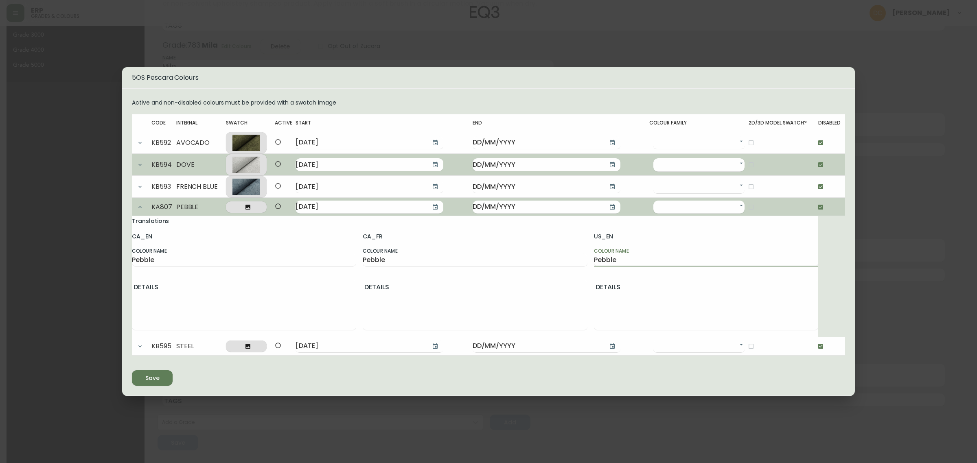
type input "Pebble"
click at [258, 206] on span at bounding box center [247, 207] width 28 height 7
click at [0, 0] on input "file" at bounding box center [0, 0] width 0 height 0
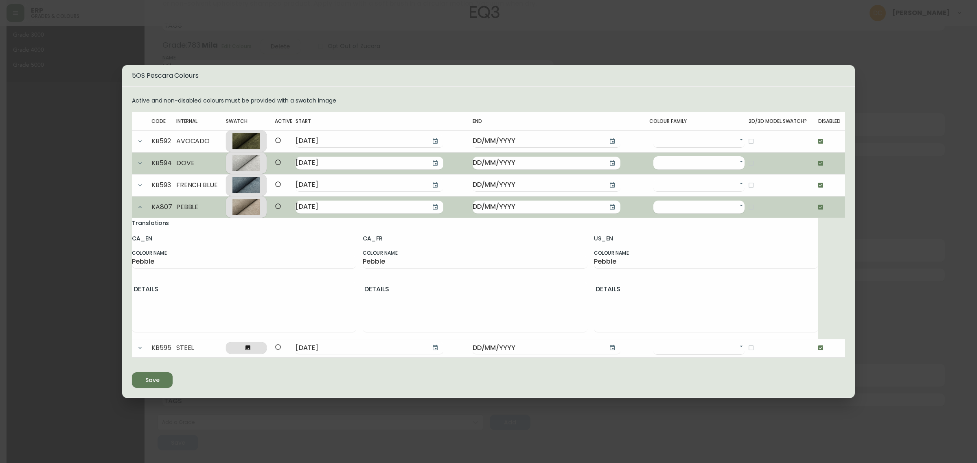
click at [146, 208] on button "button" at bounding box center [140, 207] width 16 height 16
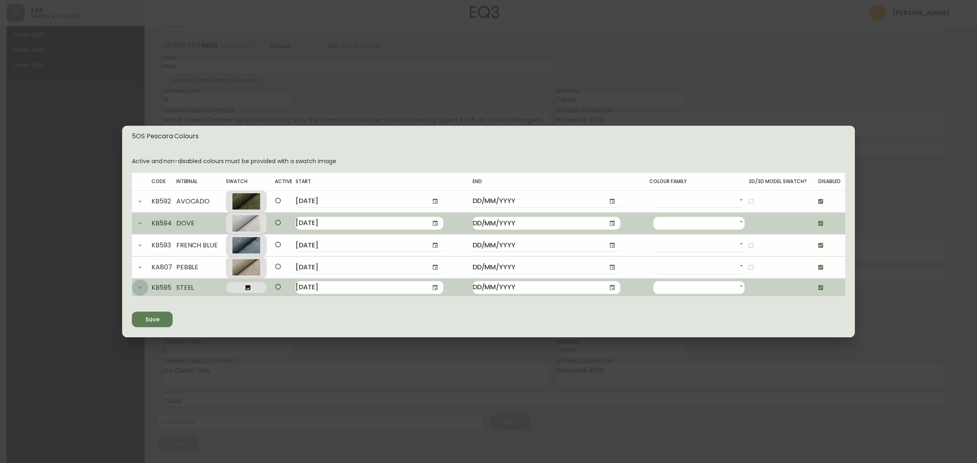
click at [142, 288] on icon "button" at bounding box center [140, 288] width 7 height 7
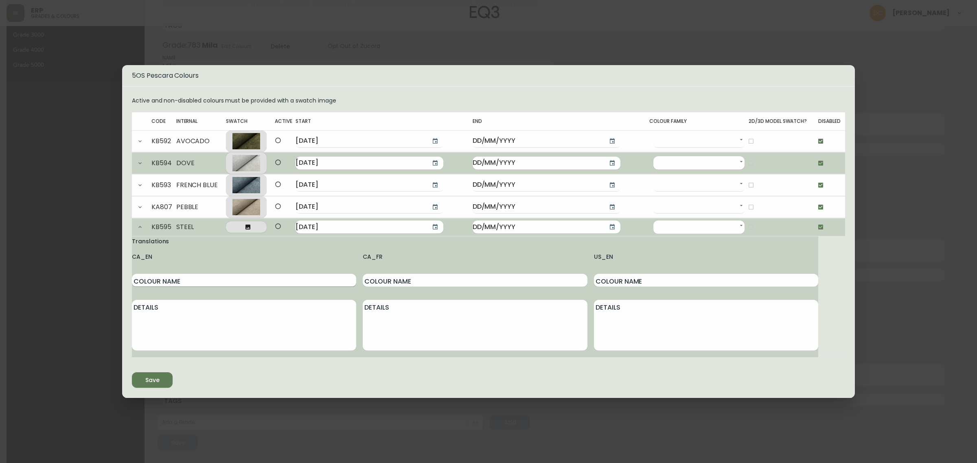
click at [199, 280] on input "Colour Name" at bounding box center [244, 280] width 224 height 13
type input "Steel"
click at [448, 285] on input "Colour Name" at bounding box center [475, 280] width 224 height 13
paste input "Steel"
type input "Steel"
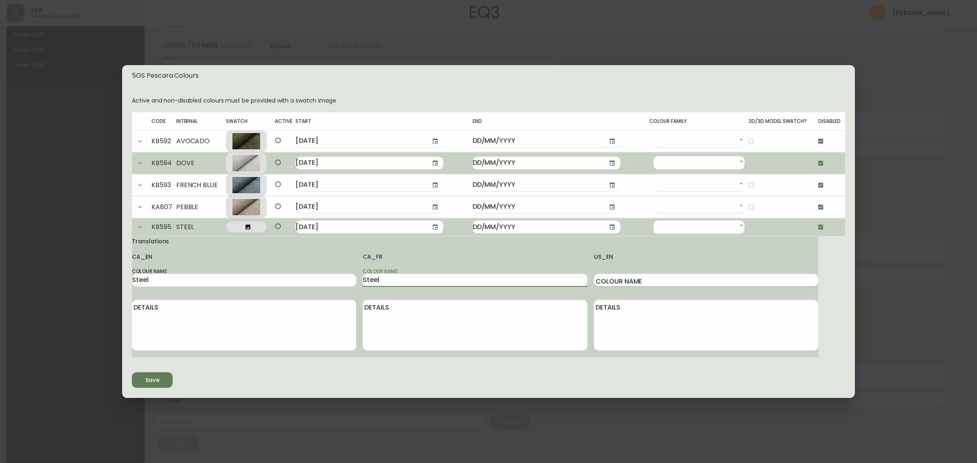
click at [622, 283] on input "Colour Name" at bounding box center [706, 280] width 224 height 13
paste input "Steel"
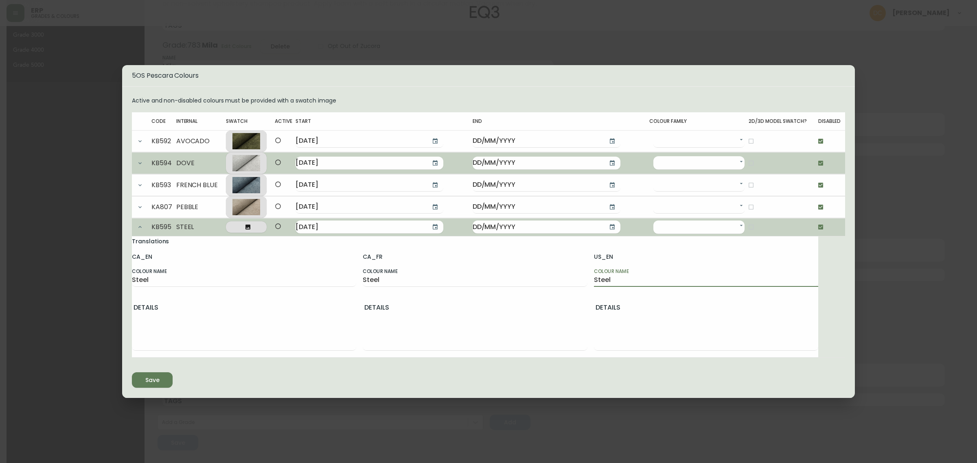
type input "Steel"
click at [260, 227] on span at bounding box center [247, 227] width 28 height 7
click at [0, 0] on input "file" at bounding box center [0, 0] width 0 height 0
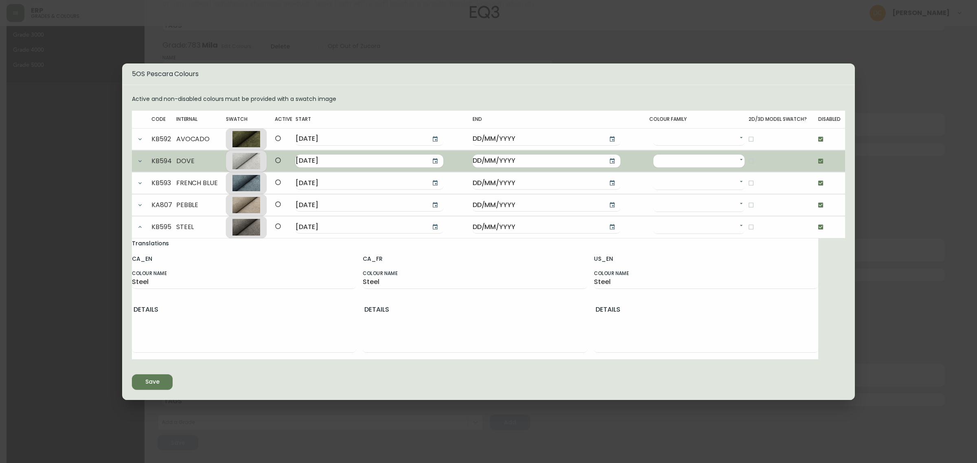
click at [138, 229] on icon "button" at bounding box center [140, 227] width 7 height 7
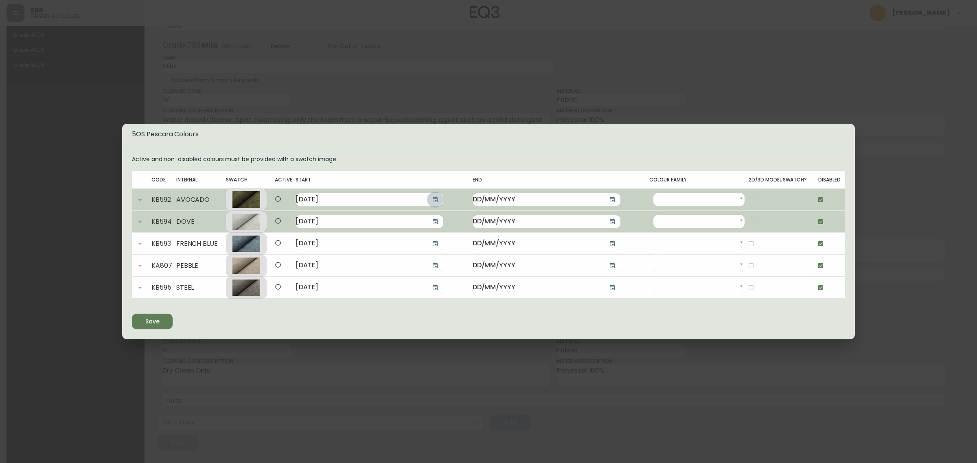
click at [428, 194] on button "button" at bounding box center [435, 200] width 16 height 16
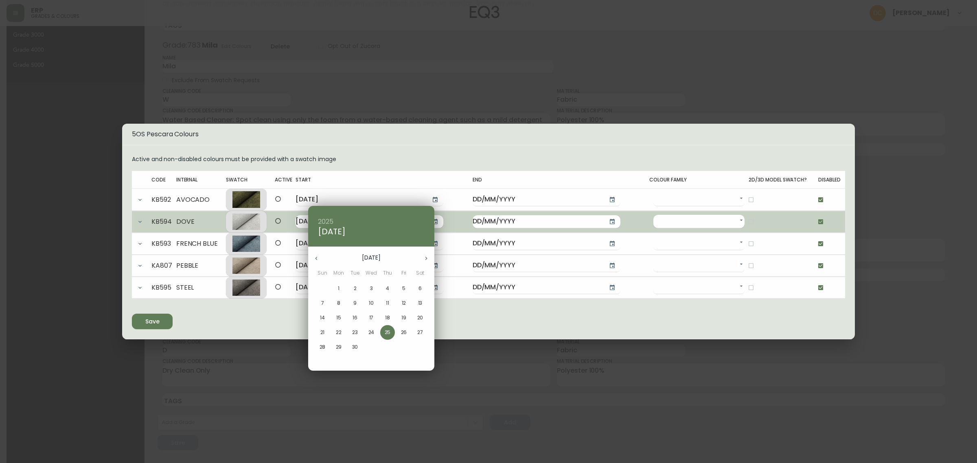
click at [422, 258] on button "button" at bounding box center [426, 258] width 16 height 16
click at [414, 159] on div at bounding box center [488, 231] width 977 height 463
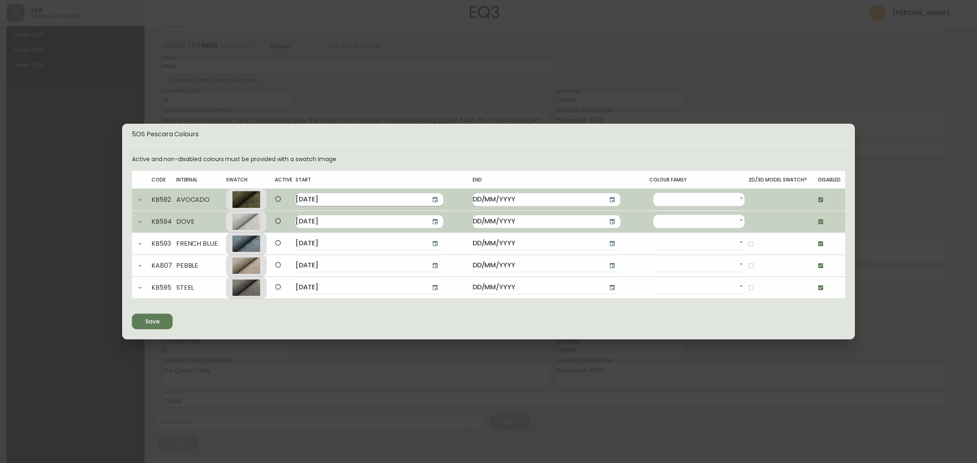
click at [433, 198] on icon "button" at bounding box center [435, 199] width 5 height 5
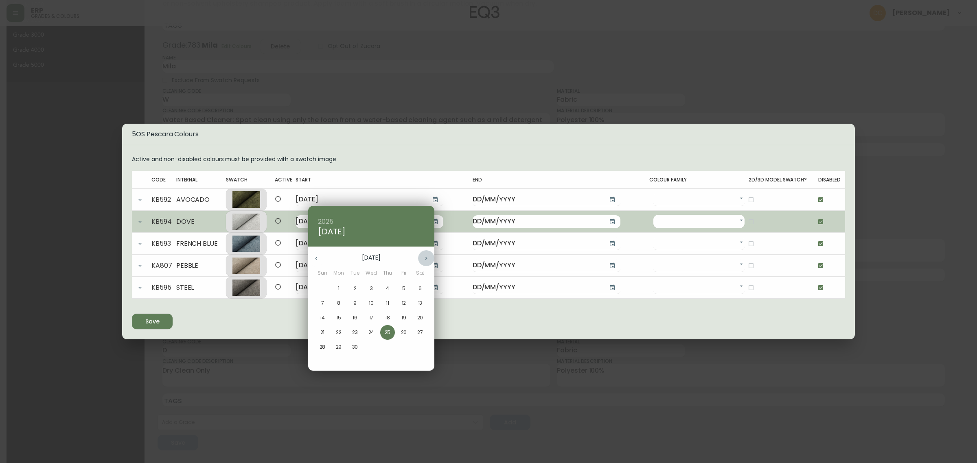
click at [428, 257] on icon "button" at bounding box center [426, 258] width 7 height 7
click at [399, 285] on span "3" at bounding box center [404, 288] width 15 height 7
type input "[DATE]"
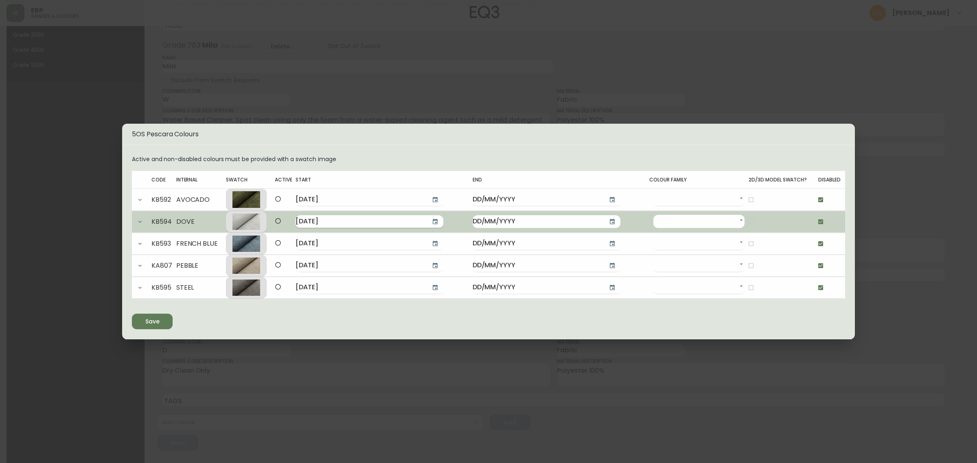
click at [433, 220] on icon "button" at bounding box center [435, 221] width 5 height 5
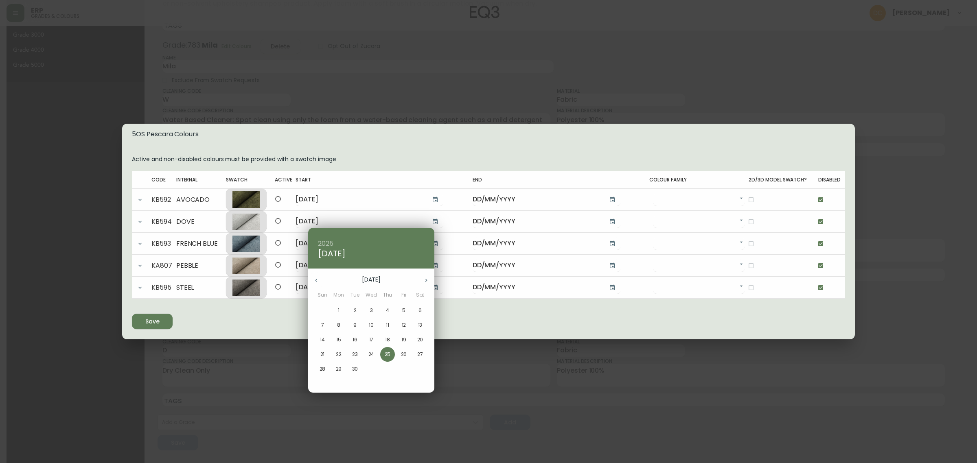
click at [428, 285] on button "button" at bounding box center [426, 280] width 16 height 16
click at [403, 309] on p "3" at bounding box center [404, 310] width 3 height 7
type input "[DATE]"
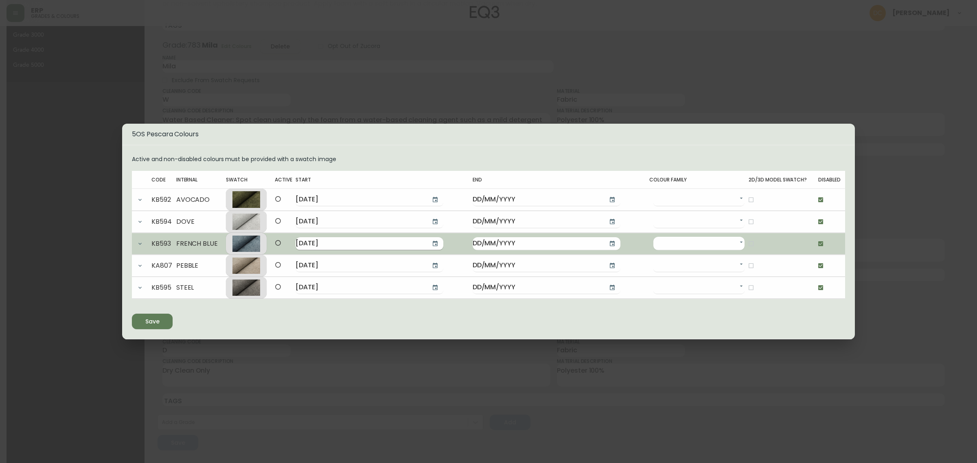
click at [433, 242] on icon "button" at bounding box center [435, 243] width 5 height 5
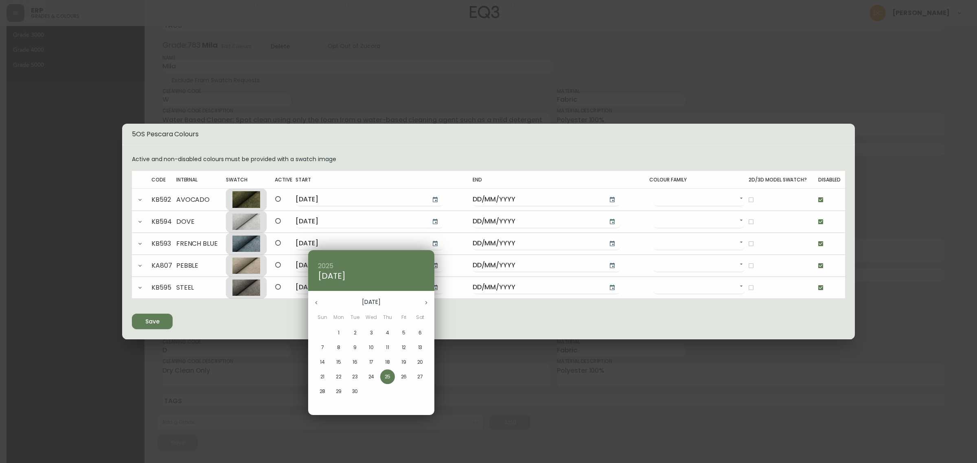
click at [425, 302] on icon "button" at bounding box center [426, 303] width 7 height 7
click at [404, 330] on p "3" at bounding box center [404, 332] width 3 height 7
type input "[DATE]"
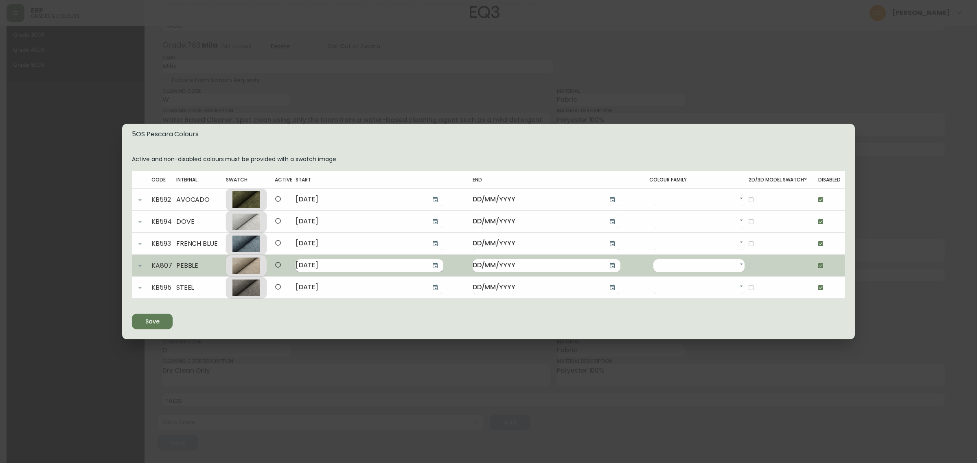
click at [427, 272] on button "button" at bounding box center [435, 266] width 16 height 16
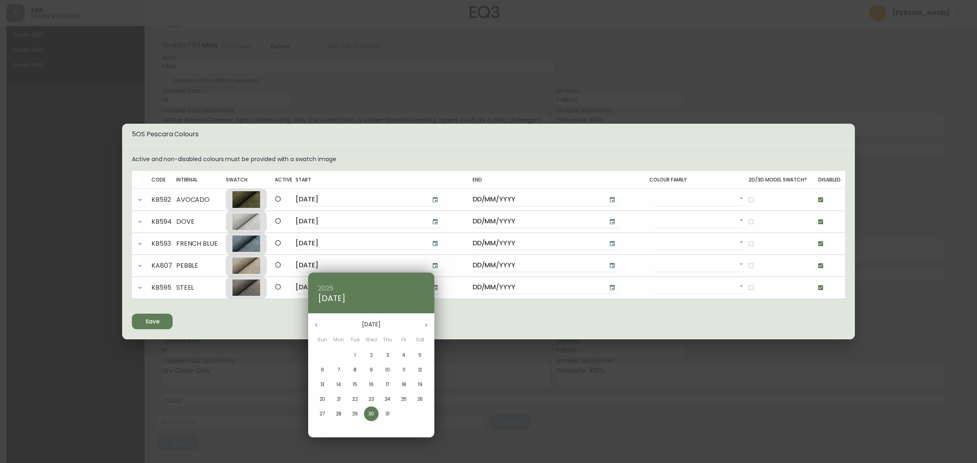
click at [430, 326] on button "button" at bounding box center [426, 325] width 16 height 16
click at [422, 322] on button "button" at bounding box center [426, 325] width 16 height 16
click at [422, 325] on button "button" at bounding box center [426, 325] width 16 height 16
click at [403, 356] on p "3" at bounding box center [404, 355] width 3 height 7
type input "[DATE]"
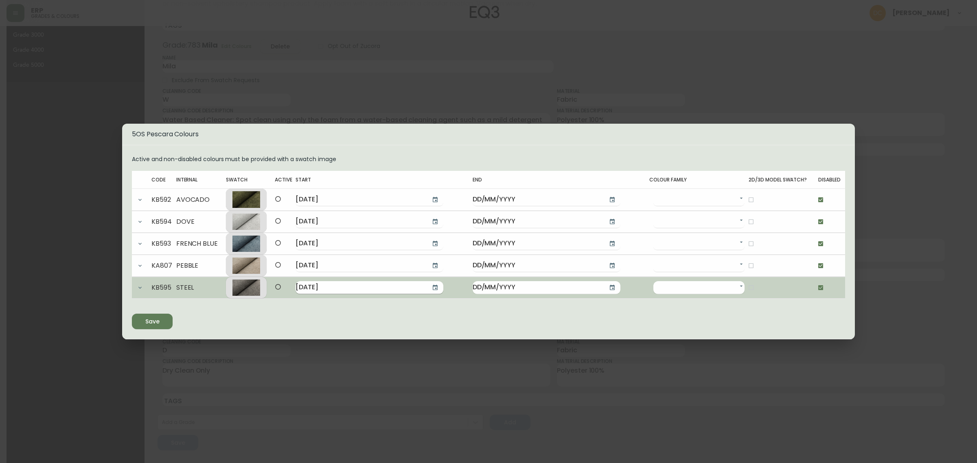
click at [427, 282] on button "button" at bounding box center [435, 288] width 16 height 16
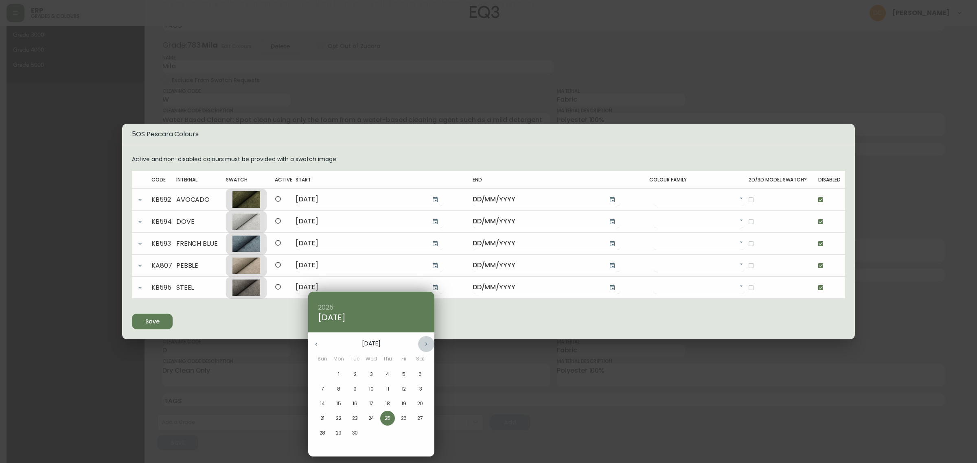
click at [422, 342] on button "button" at bounding box center [426, 344] width 16 height 16
click at [400, 371] on span "3" at bounding box center [404, 374] width 15 height 7
type input "[DATE]"
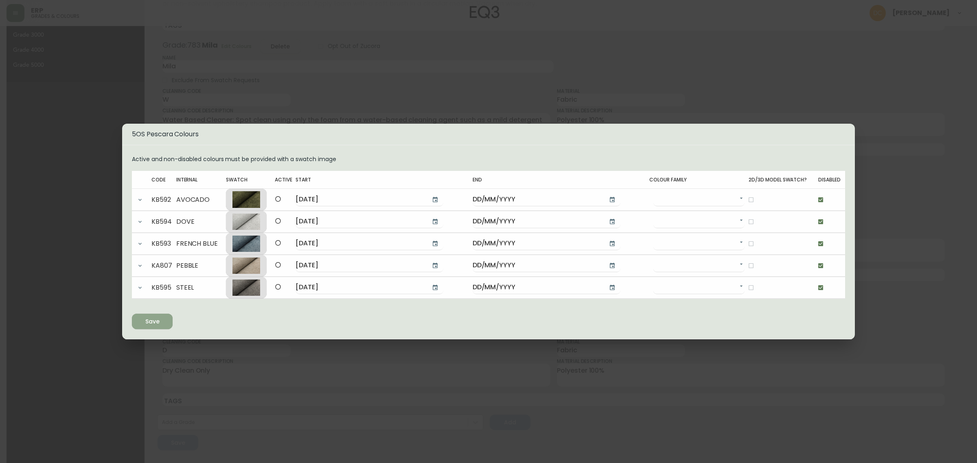
click at [154, 328] on button "Save" at bounding box center [152, 321] width 41 height 15
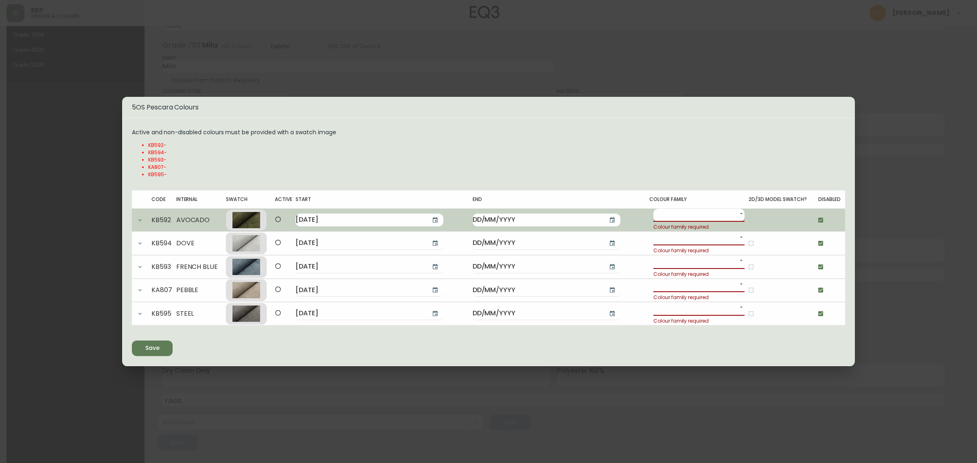
click at [695, 211] on body "ERP grades & colours [PERSON_NAME] Grade Groups Canvas Grade 00 Grade 1 Grade 2…" at bounding box center [488, 12] width 977 height 904
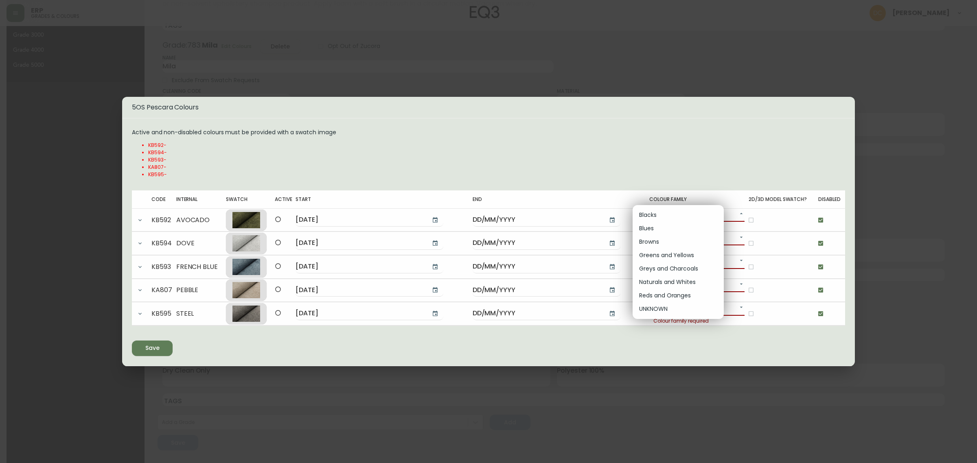
click at [675, 255] on li "Greens and Yellows" at bounding box center [678, 255] width 91 height 13
type input "cjyt4z3ga000601ky04apf8rk"
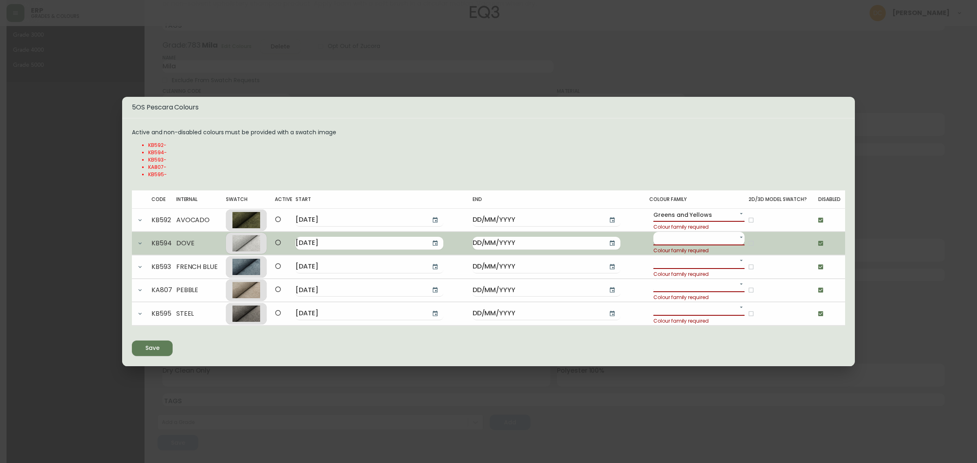
click at [681, 241] on body "ERP grades & colours [PERSON_NAME] Grade Groups Canvas Grade 00 Grade 1 Grade 2…" at bounding box center [488, 12] width 977 height 904
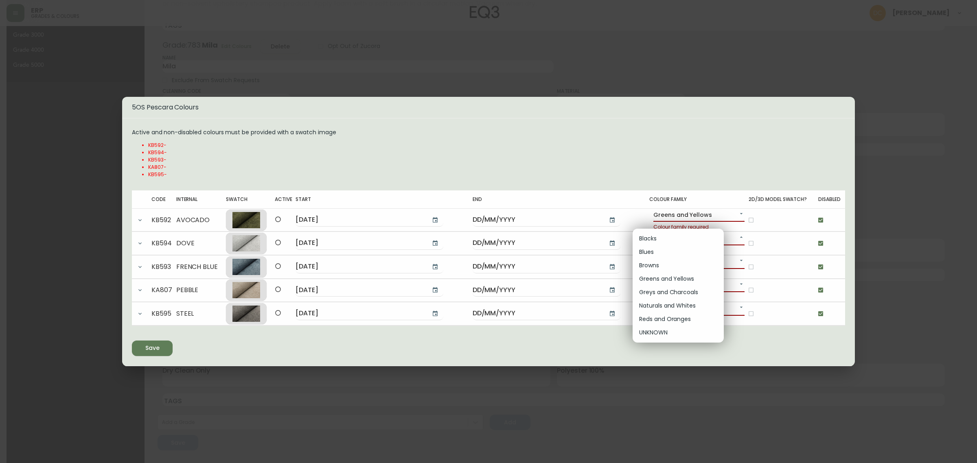
click at [673, 309] on li "Naturals and Whites" at bounding box center [678, 305] width 91 height 13
type input "cjyt4y12k000101ky6dd59aqf"
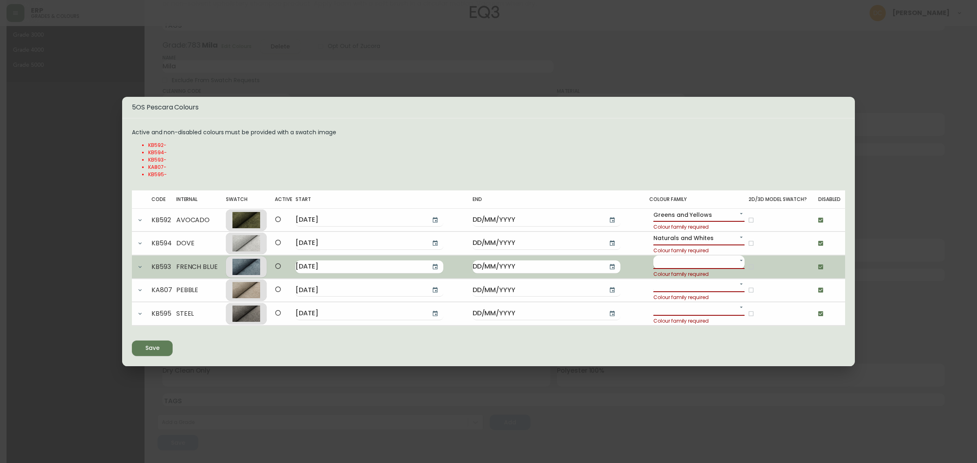
click at [689, 263] on body "ERP grades & colours [PERSON_NAME] Grade Groups Canvas Grade 00 Grade 1 Grade 2…" at bounding box center [488, 12] width 977 height 904
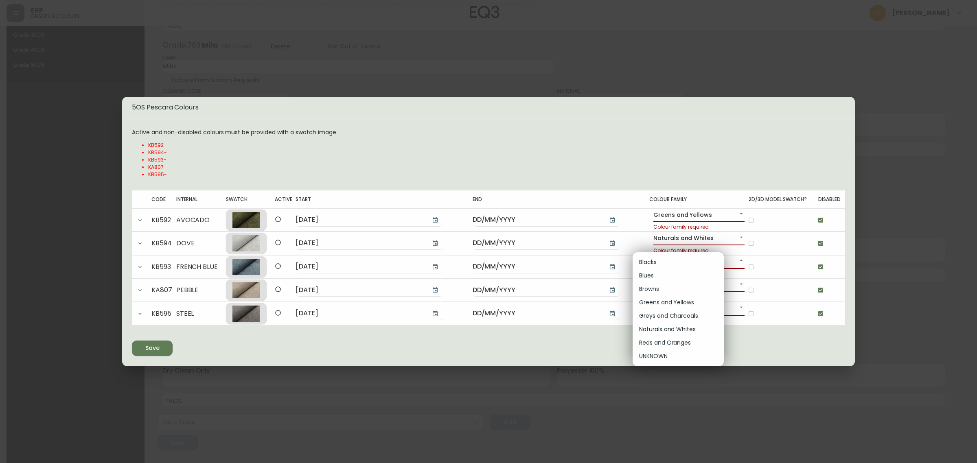
click at [673, 277] on li "Blues" at bounding box center [678, 275] width 91 height 13
type input "cjyt4yuej000401ky9akpb0li"
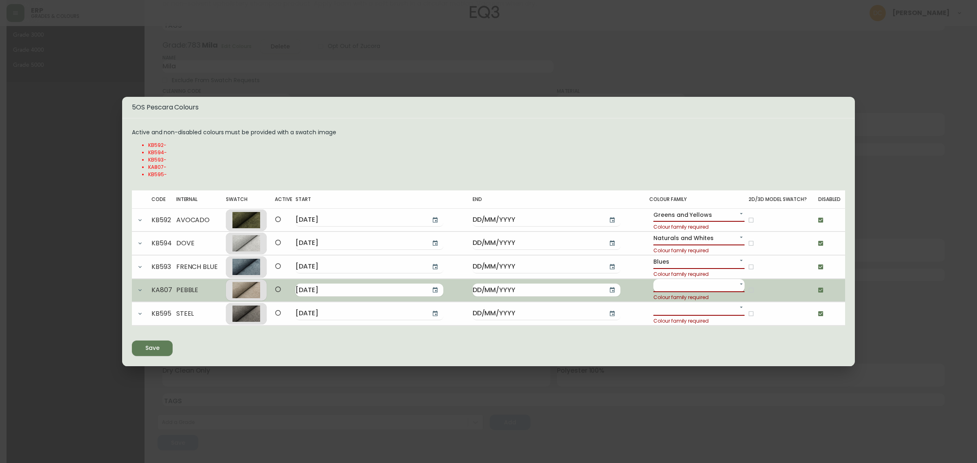
click at [675, 283] on body "ERP grades & colours [PERSON_NAME] Grade Groups Canvas Grade 00 Grade 1 Grade 2…" at bounding box center [488, 12] width 977 height 904
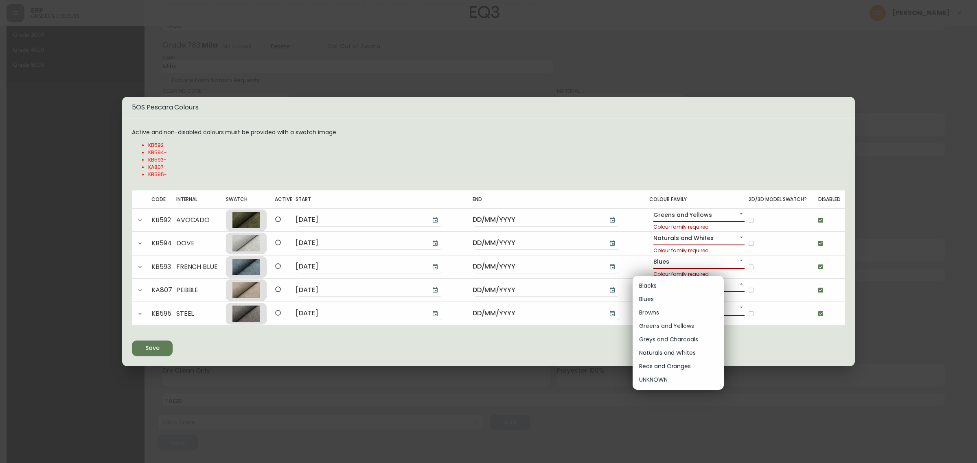
click at [675, 351] on li "Naturals and Whites" at bounding box center [678, 353] width 91 height 13
type input "cjyt4y12k000101ky6dd59aqf"
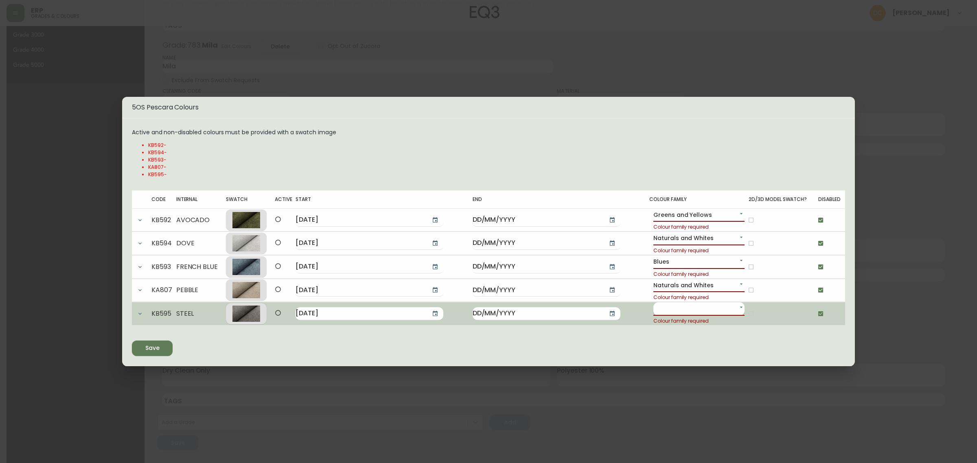
click at [683, 310] on body "ERP grades & colours [PERSON_NAME] Grade Groups Canvas Grade 00 Grade 1 Grade 2…" at bounding box center [488, 12] width 977 height 904
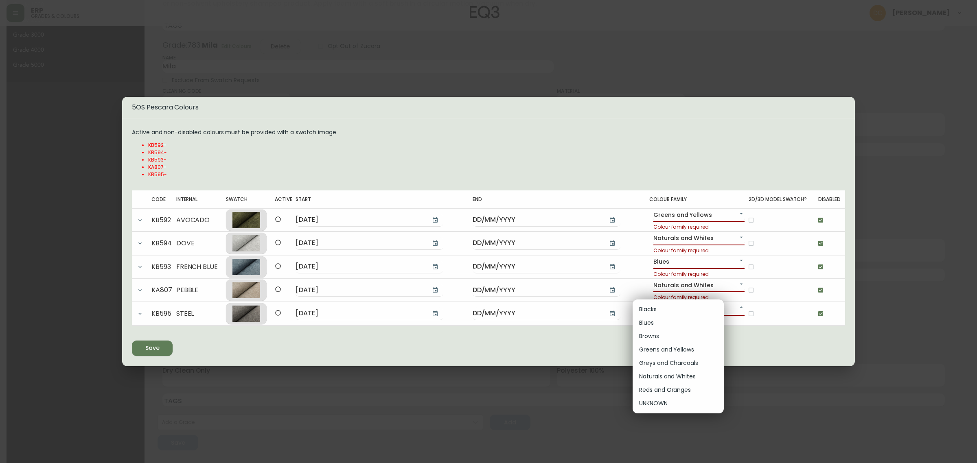
click at [675, 360] on li "Greys and Charcoals" at bounding box center [678, 363] width 91 height 13
type input "cjyt4yofj000301kyczy5fd0u"
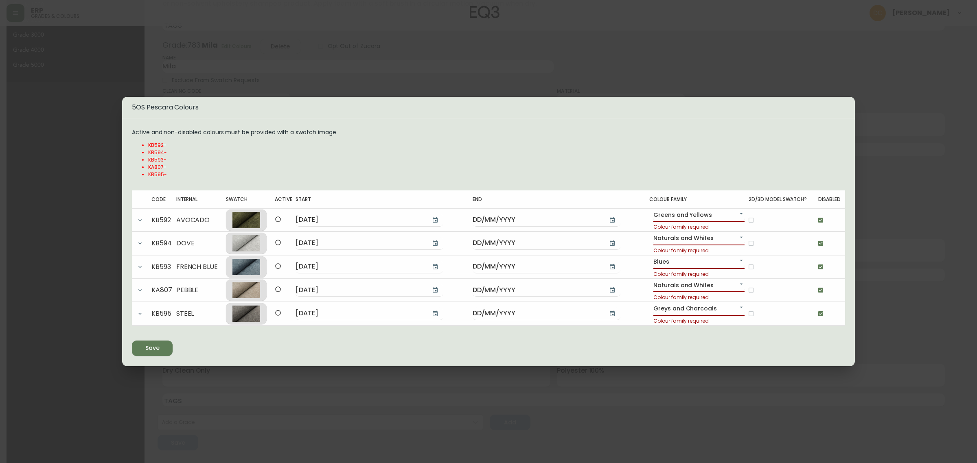
click at [628, 347] on div "Active and non-disabled colours must be provided with a swatch image KB592 - KB…" at bounding box center [488, 242] width 713 height 228
click at [133, 348] on button "Save" at bounding box center [152, 348] width 41 height 15
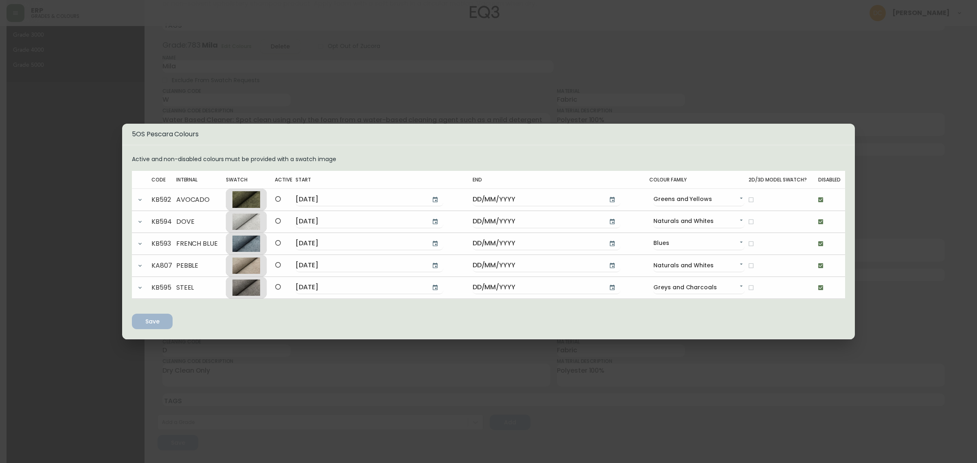
click at [394, 88] on div "5OS Pescara Colours Active and non-disabled colours must be provided with a swa…" at bounding box center [488, 231] width 977 height 463
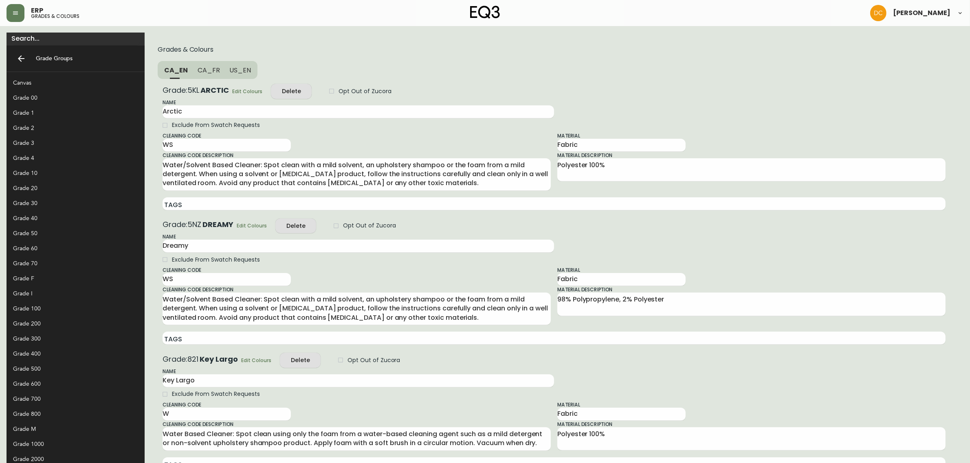
drag, startPoint x: 52, startPoint y: 349, endPoint x: 54, endPoint y: 159, distance: 189.4
click at [19, 15] on button "button" at bounding box center [16, 13] width 18 height 18
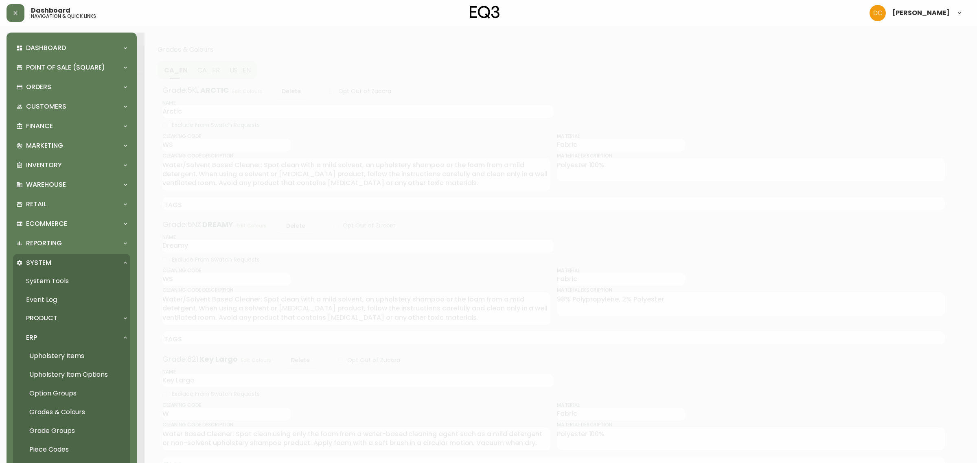
click at [69, 324] on div "Product" at bounding box center [71, 318] width 117 height 18
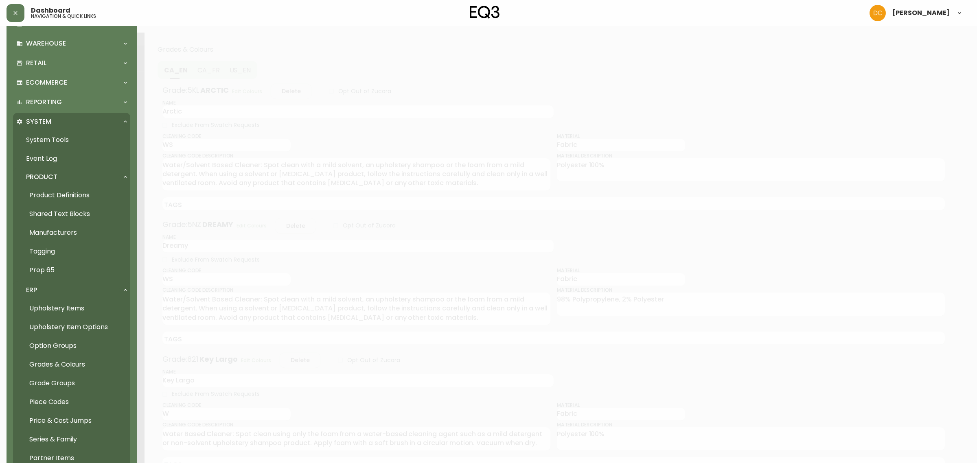
scroll to position [204, 0]
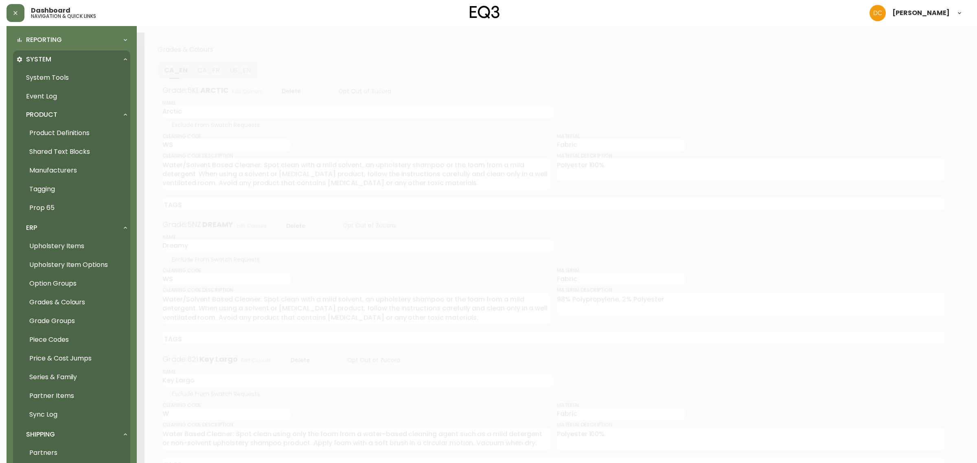
click at [75, 248] on link "Upholstery Items" at bounding box center [71, 246] width 117 height 19
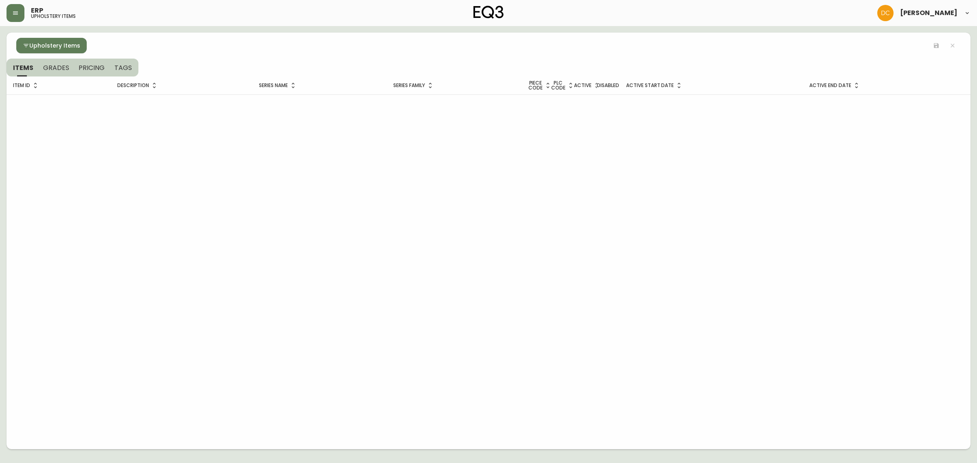
click at [23, 44] on icon "button" at bounding box center [26, 45] width 7 height 7
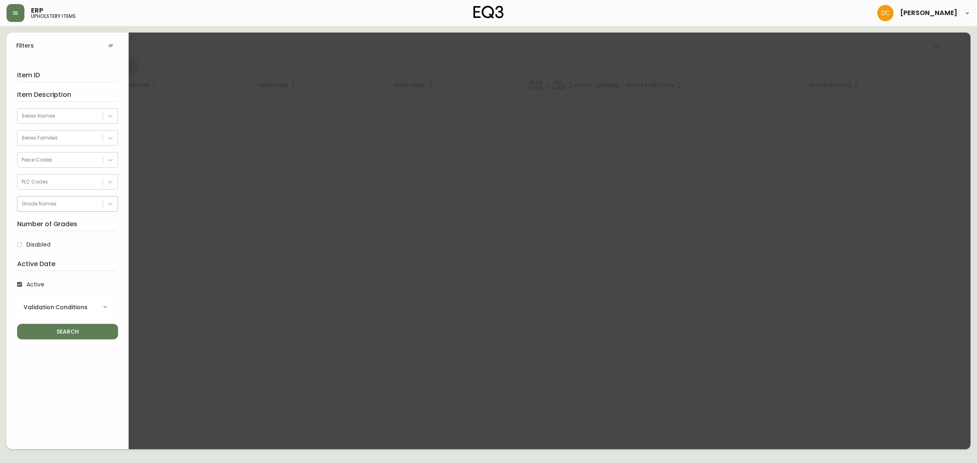
click at [56, 201] on div "Grade Names" at bounding box center [60, 204] width 85 height 12
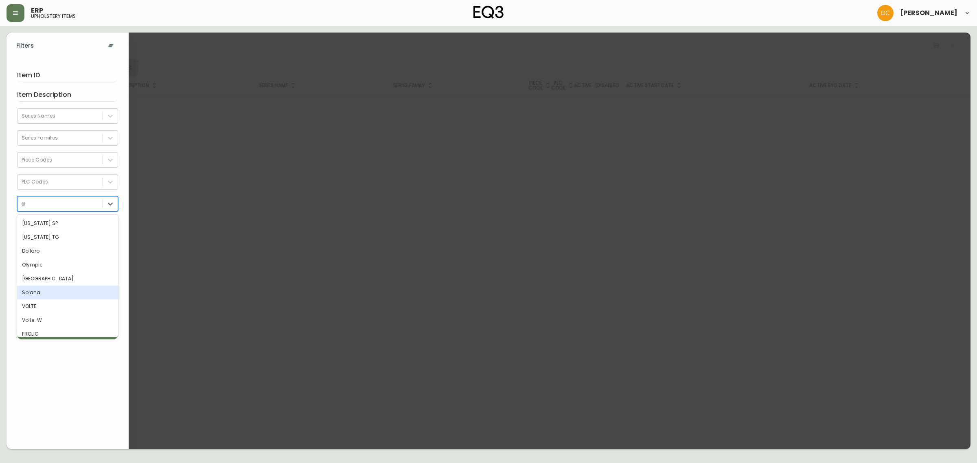
type input "o"
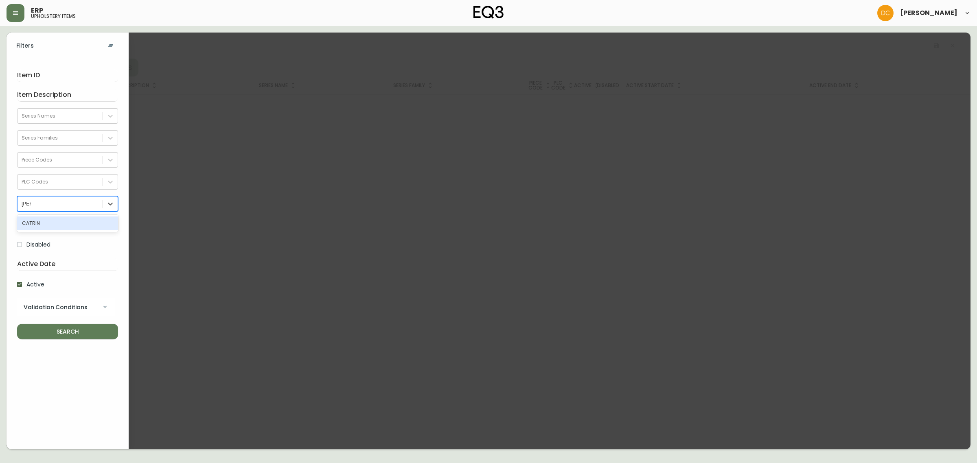
type input "catrin"
click at [17, 324] on button "SEARCH" at bounding box center [67, 331] width 101 height 15
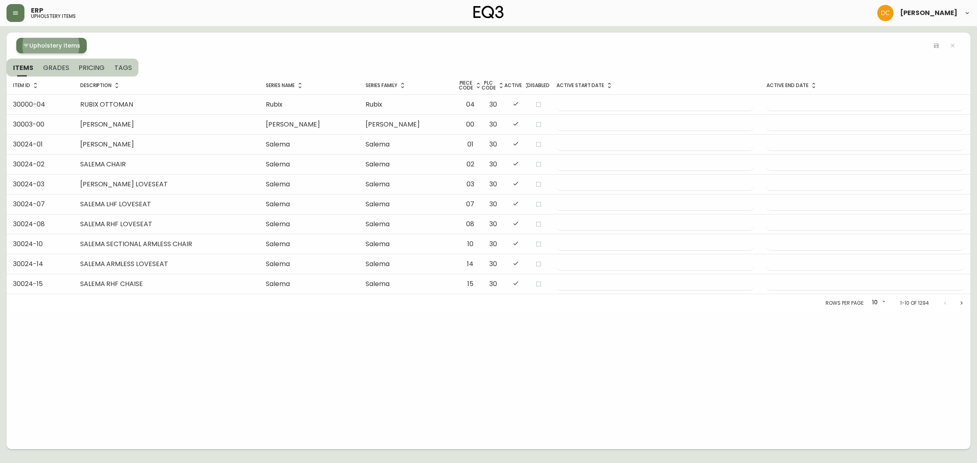
click at [45, 66] on span "GRADES" at bounding box center [56, 68] width 26 height 9
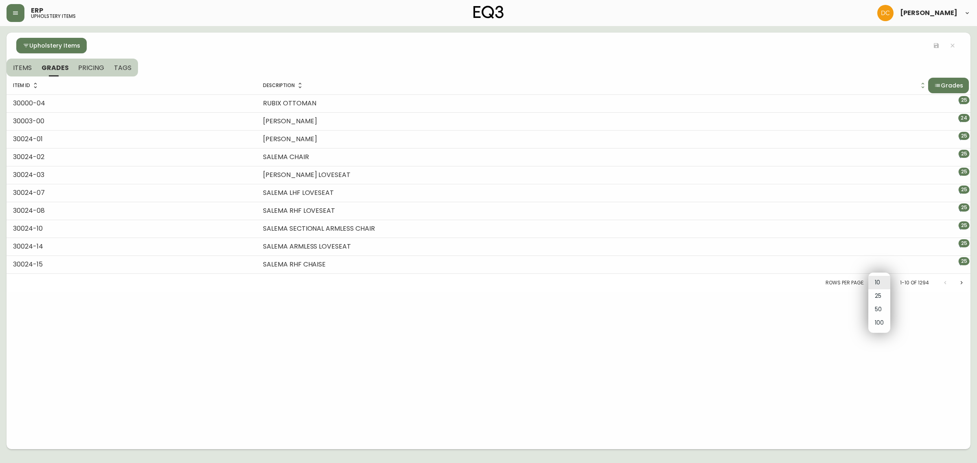
click at [877, 284] on body "ERP upholstery items [PERSON_NAME] Upholstery Items ITEMS GRADES PRICING TAGS I…" at bounding box center [488, 225] width 977 height 450
click at [874, 325] on li "100" at bounding box center [880, 322] width 22 height 13
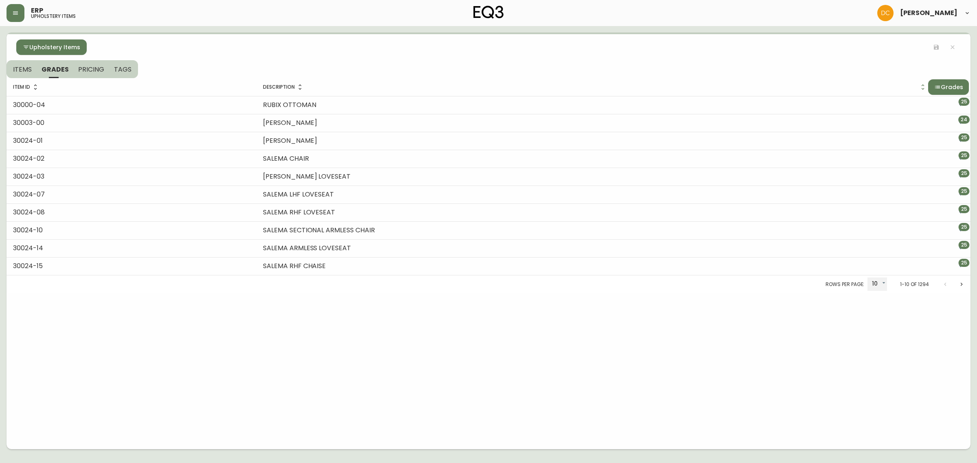
type input "100"
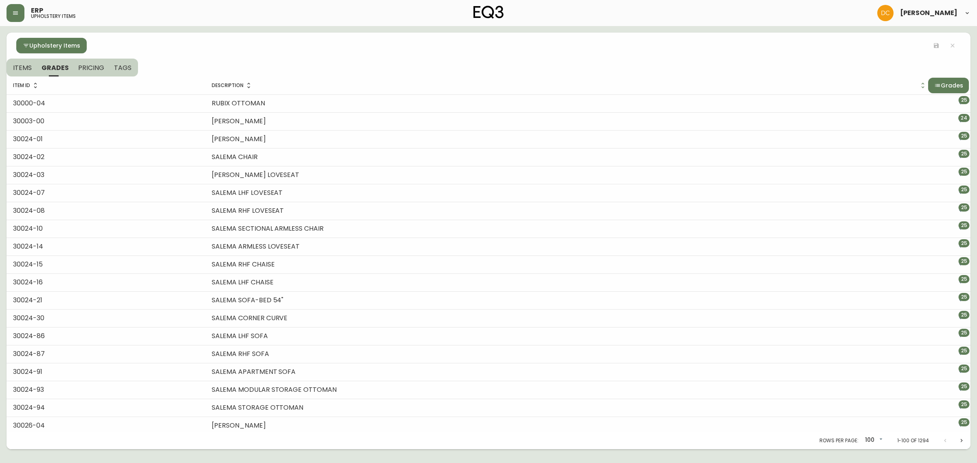
click at [935, 88] on icon "button" at bounding box center [938, 85] width 7 height 7
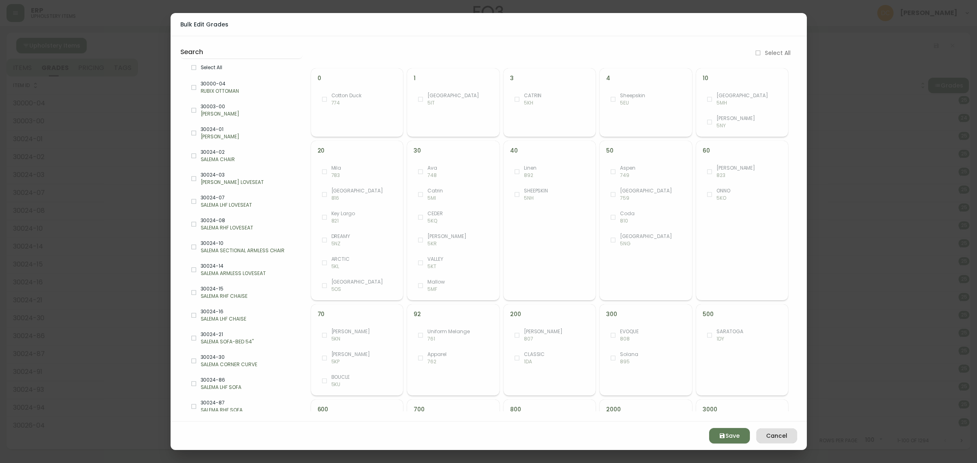
click at [235, 68] on span "Select All" at bounding box center [248, 67] width 95 height 7
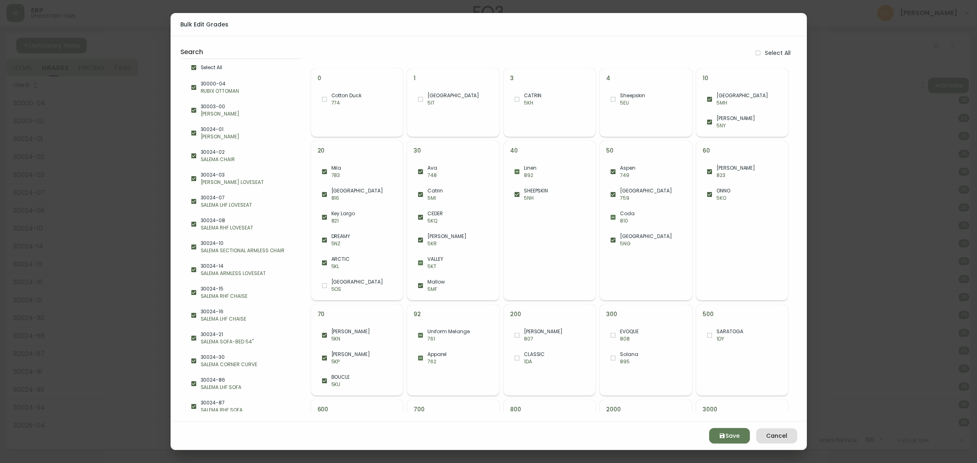
checkbox input "true"
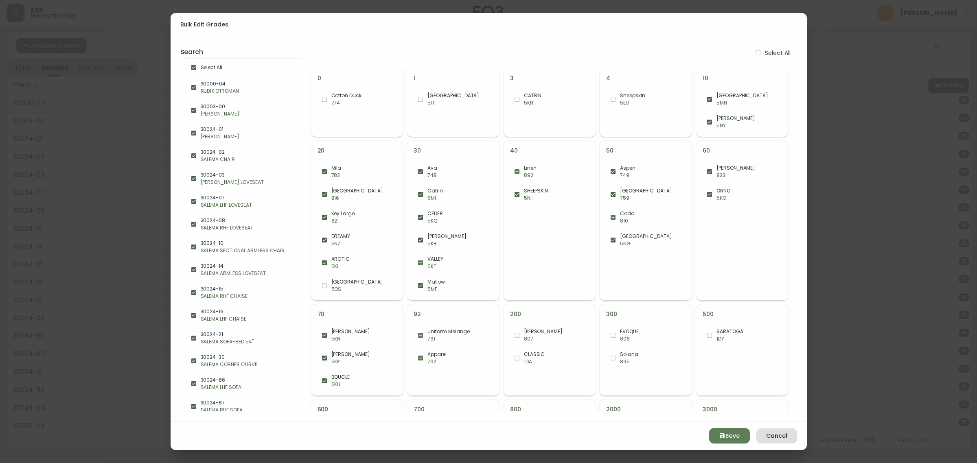
checkbox input "true"
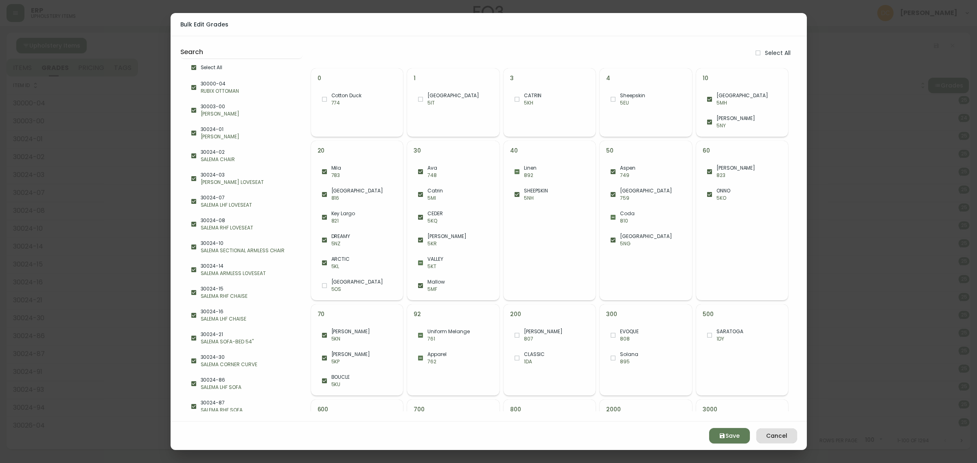
checkbox input "true"
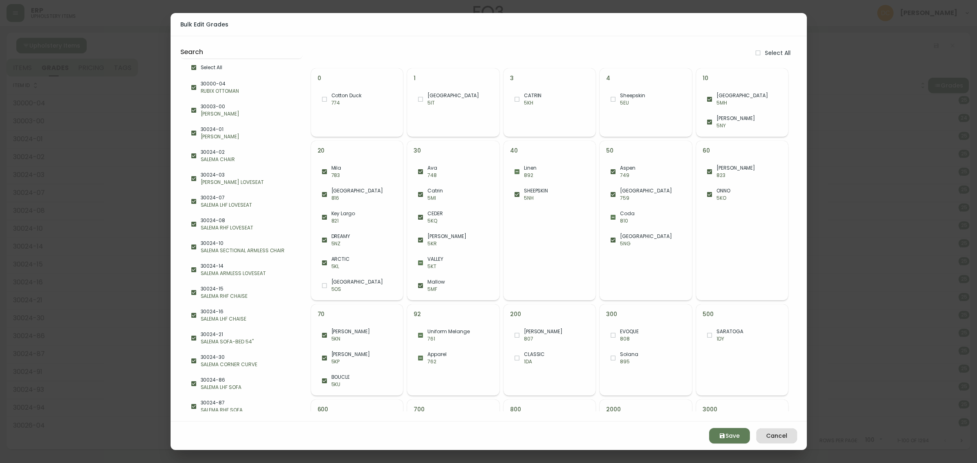
checkbox input "true"
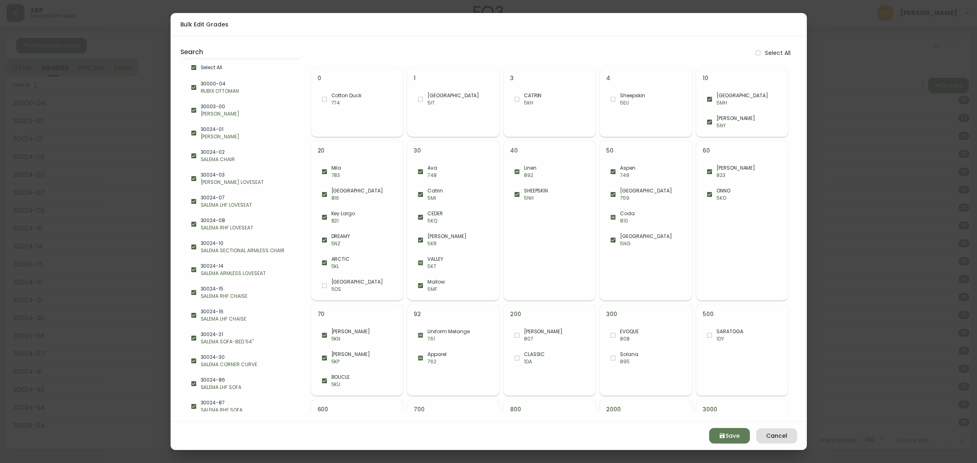
checkbox input "true"
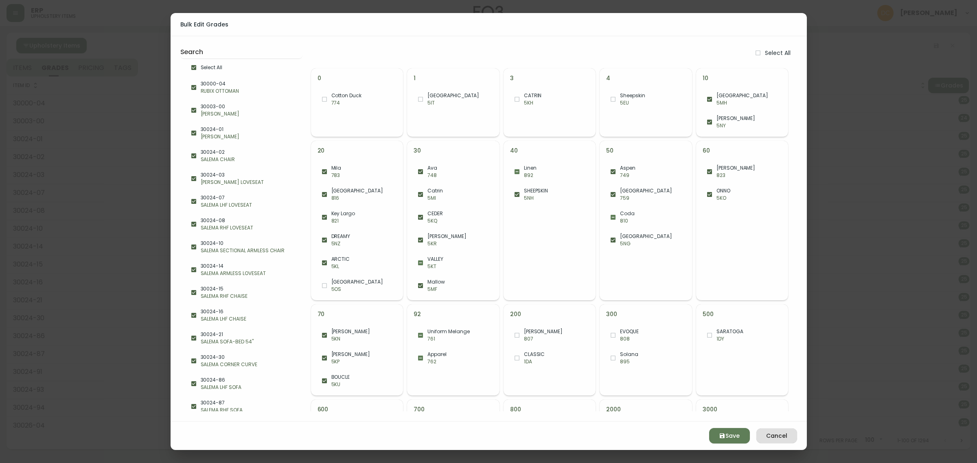
checkbox input "true"
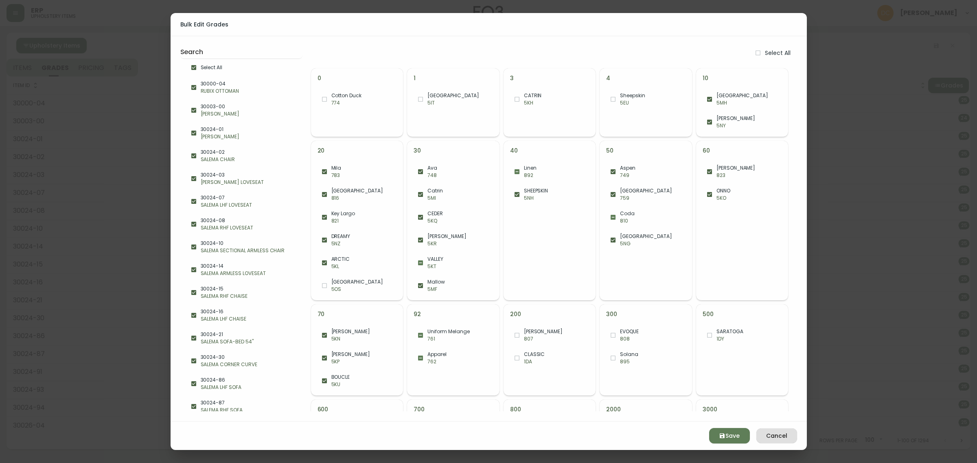
checkbox input "true"
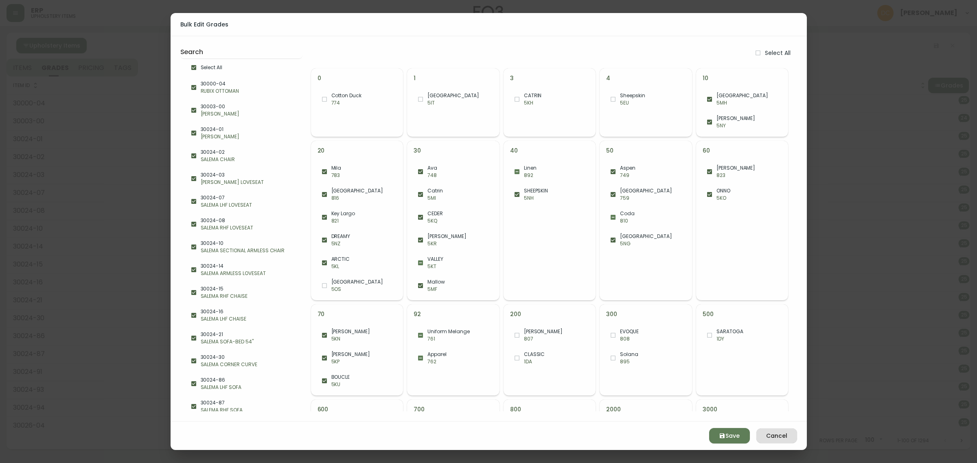
checkbox input "true"
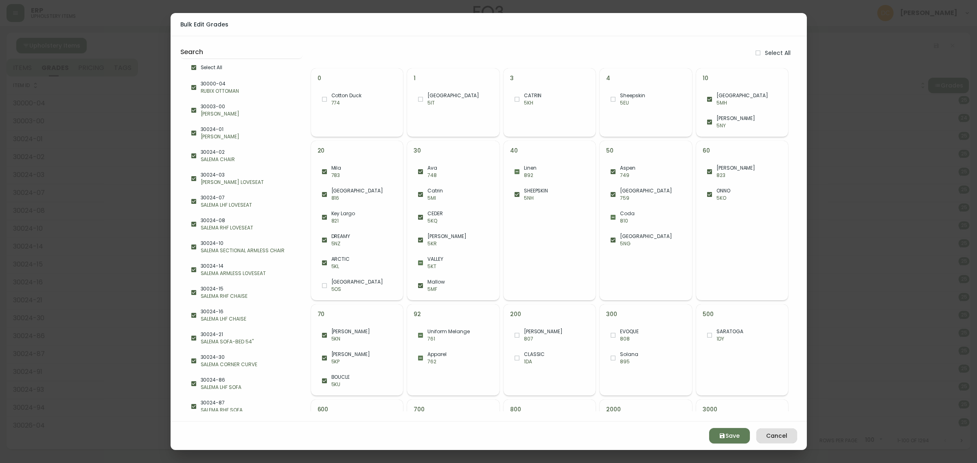
checkbox input "true"
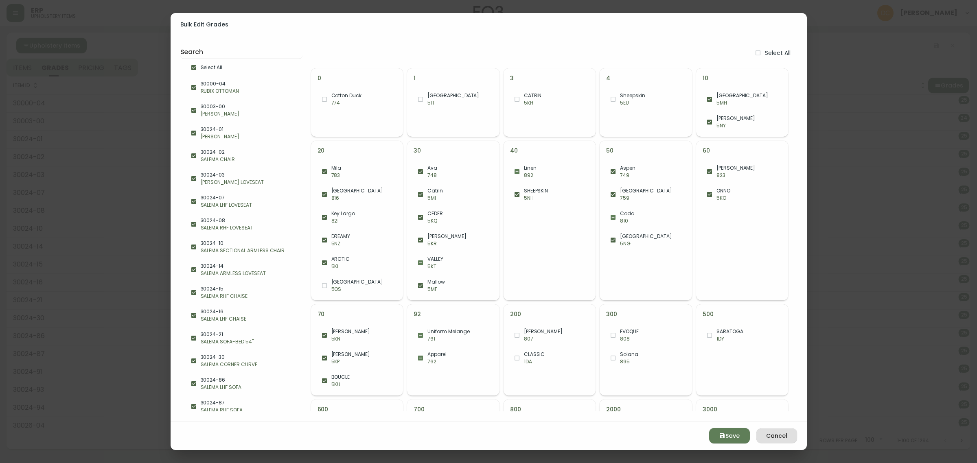
checkbox input "true"
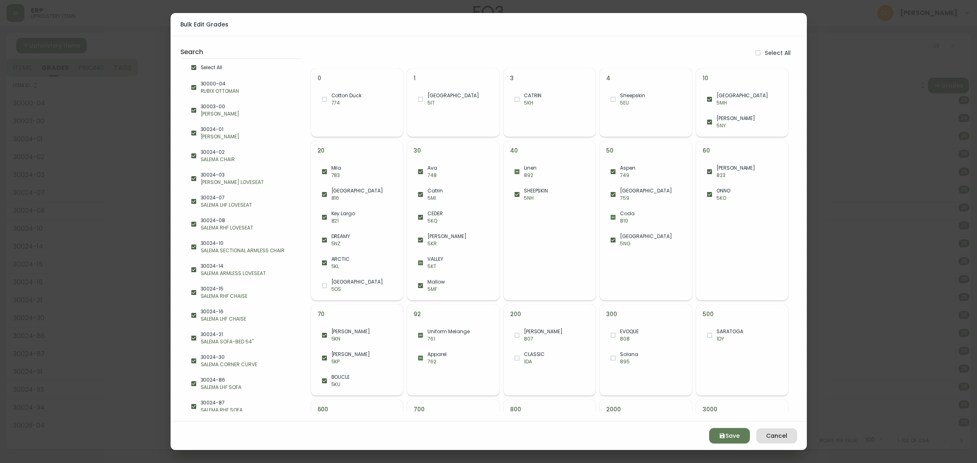
checkbox input "true"
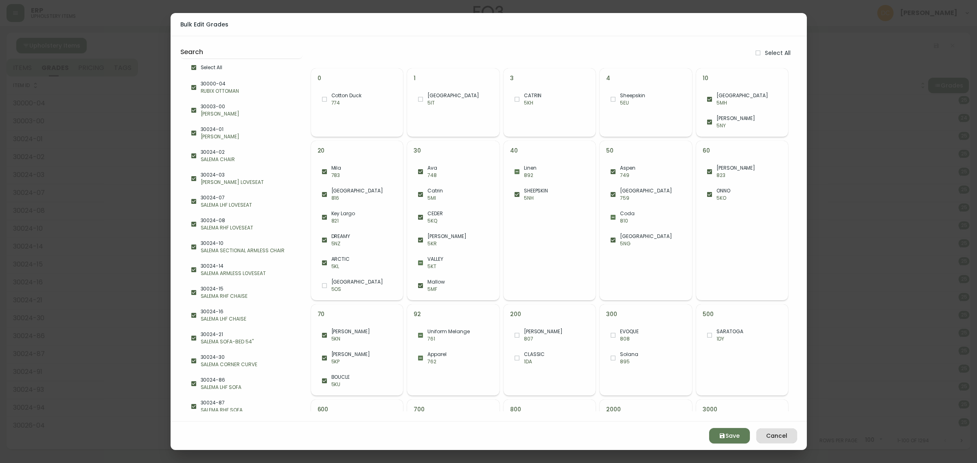
checkbox input "true"
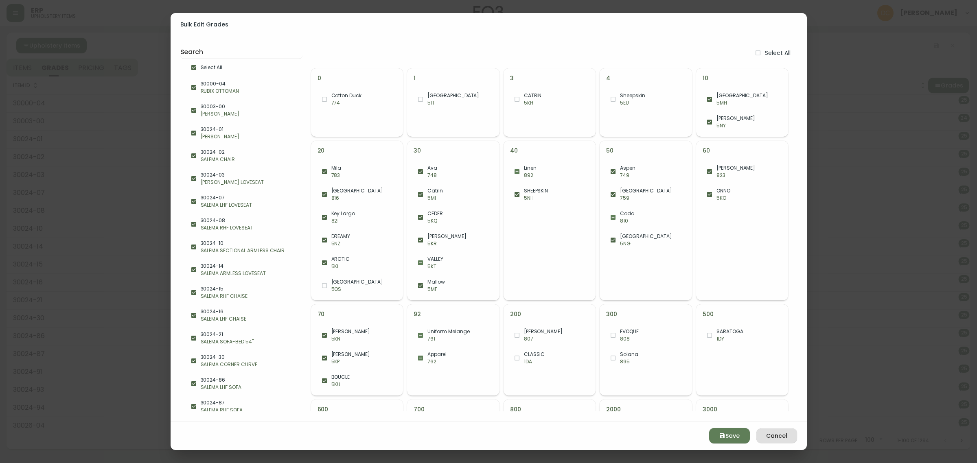
checkbox input "true"
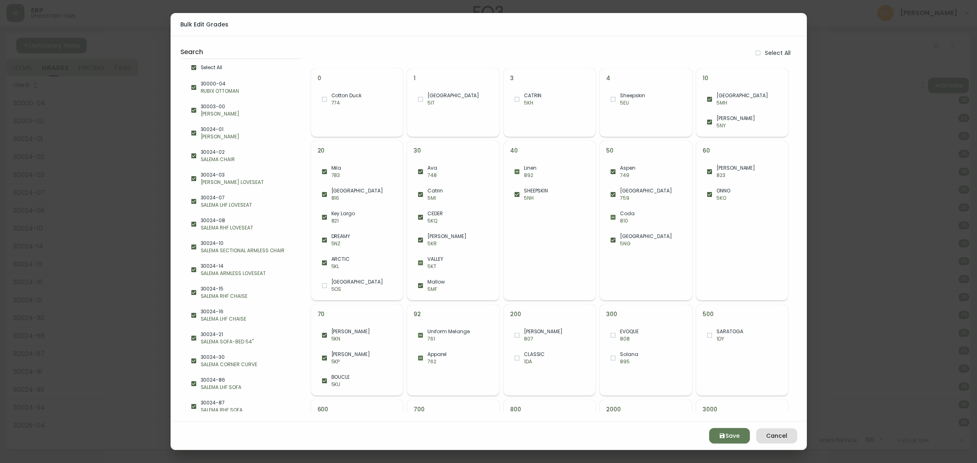
checkbox input "true"
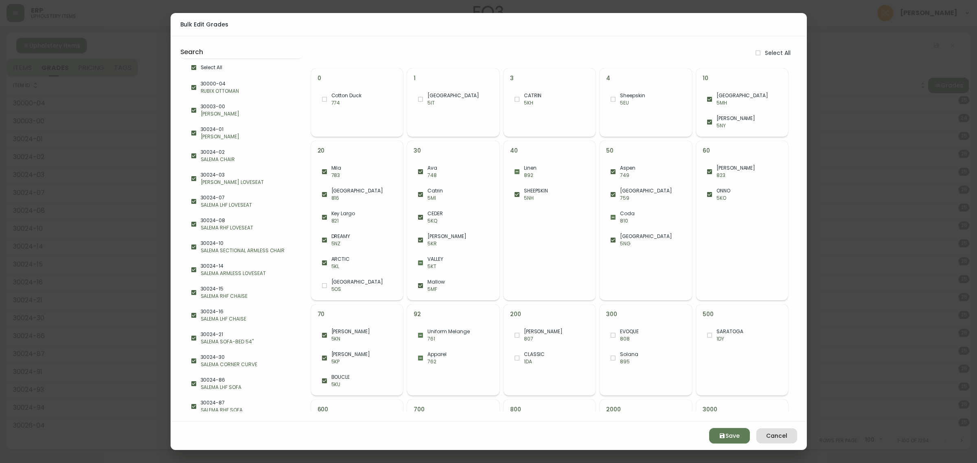
checkbox input "true"
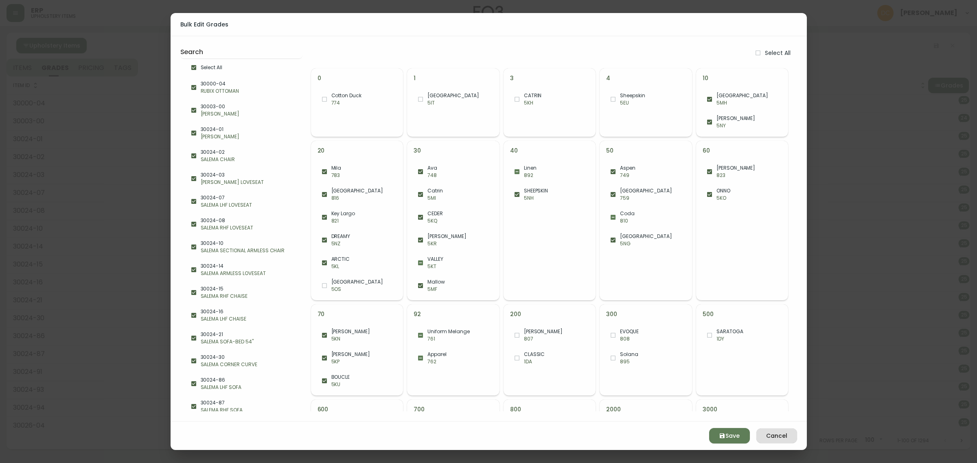
checkbox input "true"
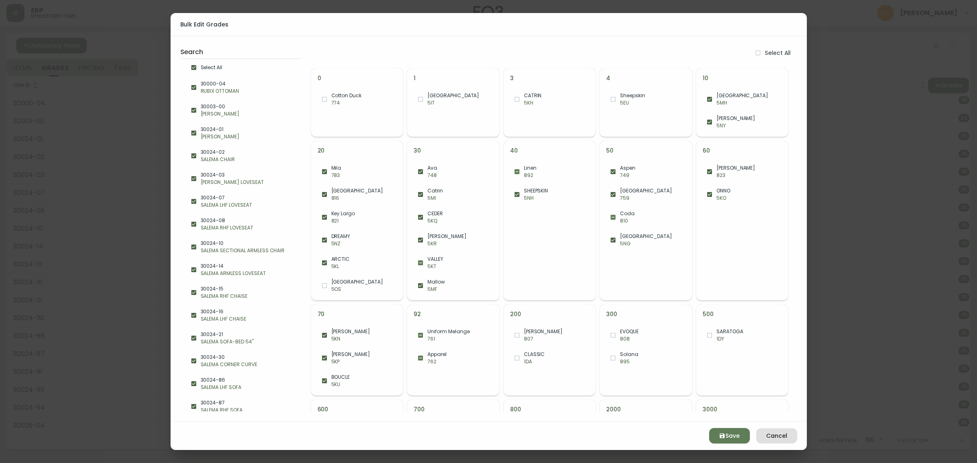
checkbox input "true"
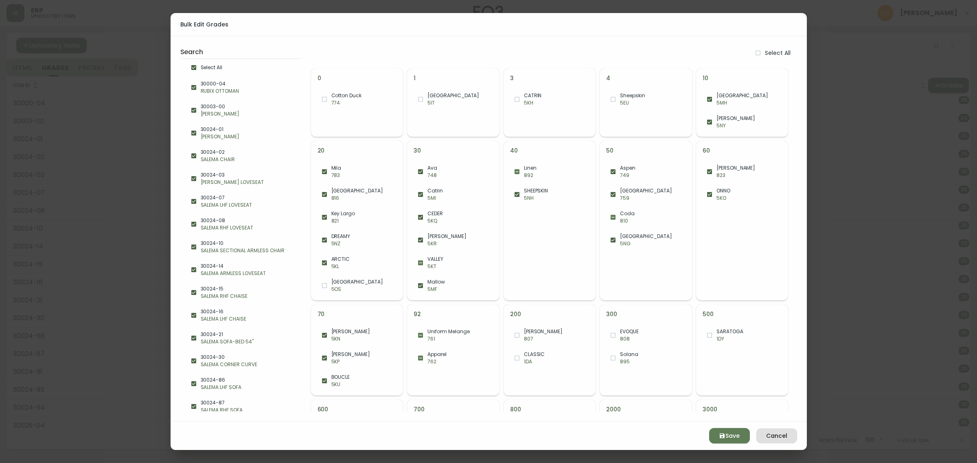
checkbox input "true"
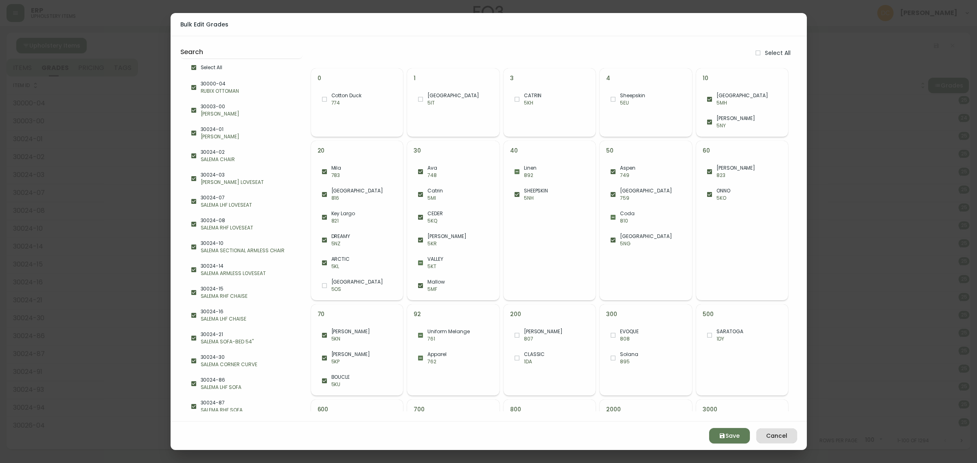
checkbox input "true"
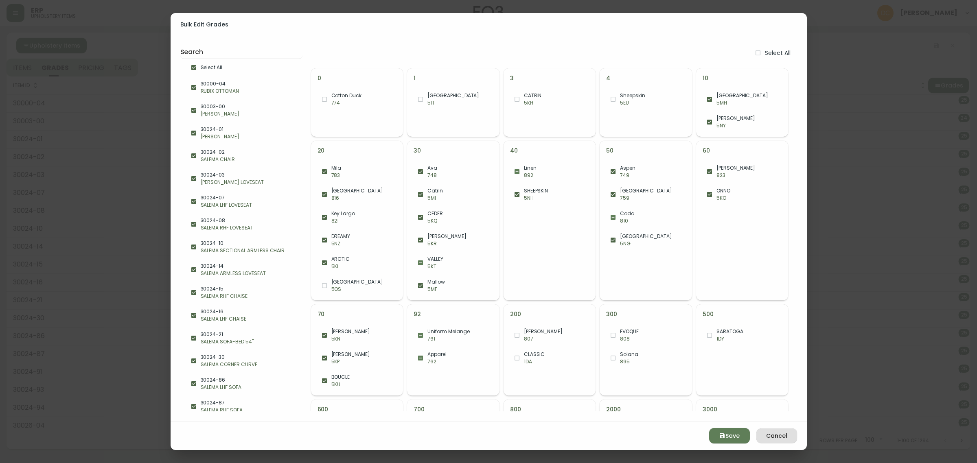
checkbox input "true"
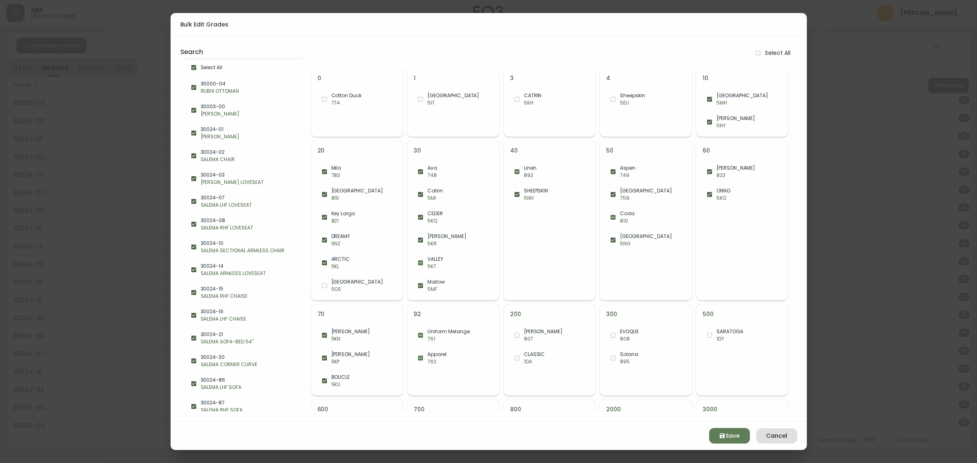
checkbox input "true"
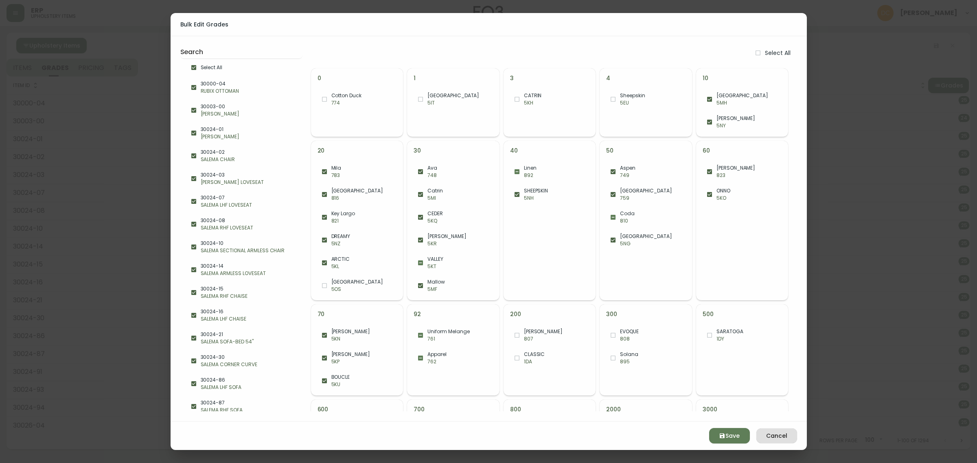
checkbox input "true"
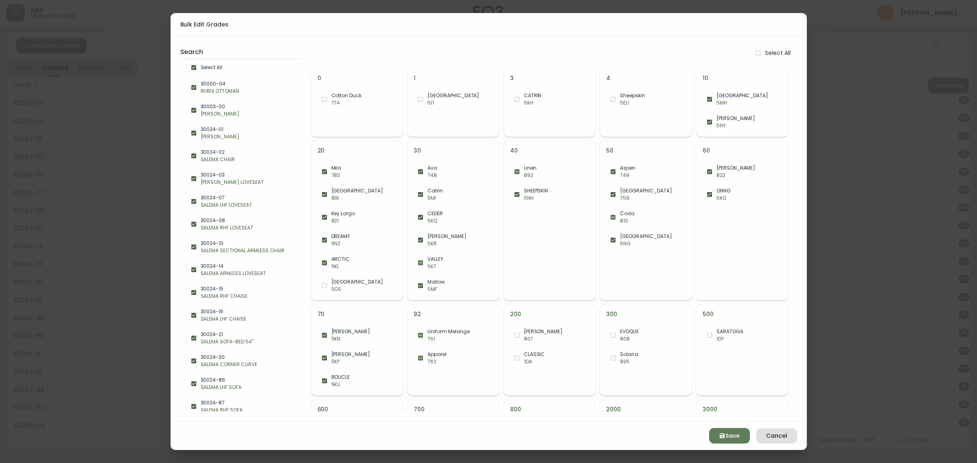
checkbox input "true"
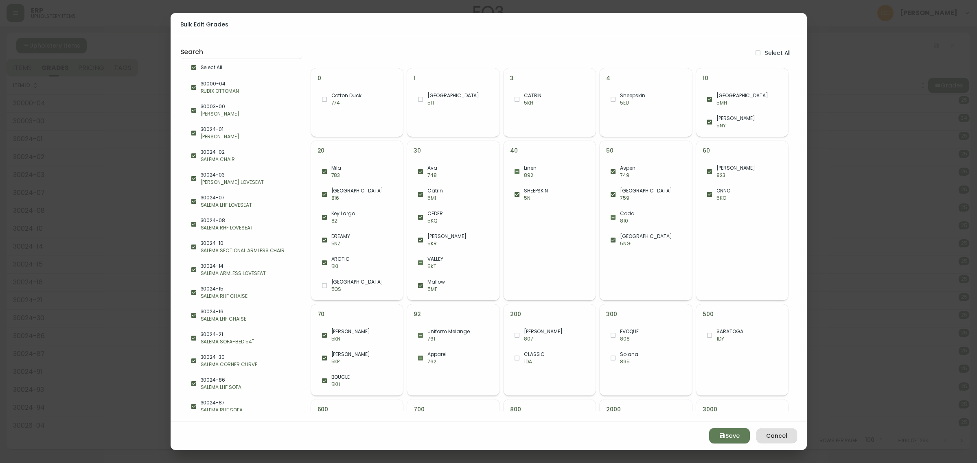
checkbox input "true"
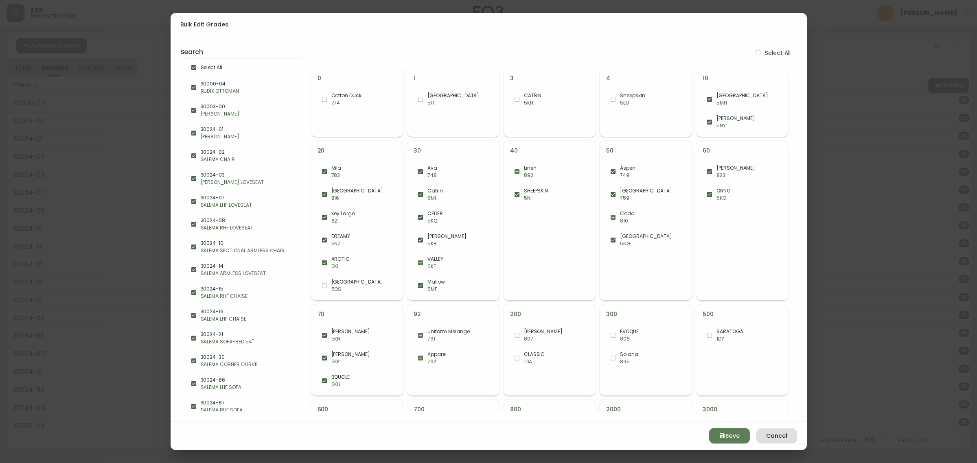
checkbox input "true"
click at [329, 282] on input "checkbox" at bounding box center [325, 286] width 14 height 14
checkbox input "true"
click at [740, 434] on span "Save" at bounding box center [730, 436] width 28 height 10
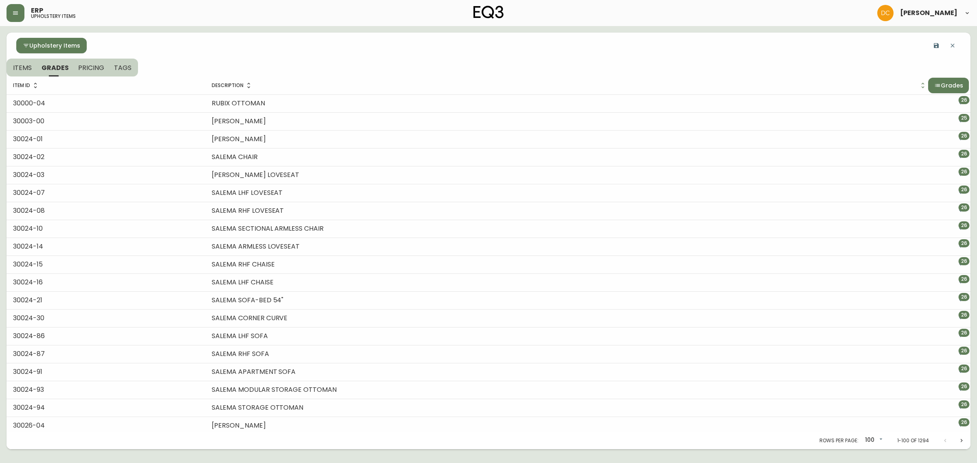
click at [935, 44] on icon "button" at bounding box center [936, 45] width 5 height 5
click at [959, 440] on icon "Next page" at bounding box center [962, 440] width 7 height 7
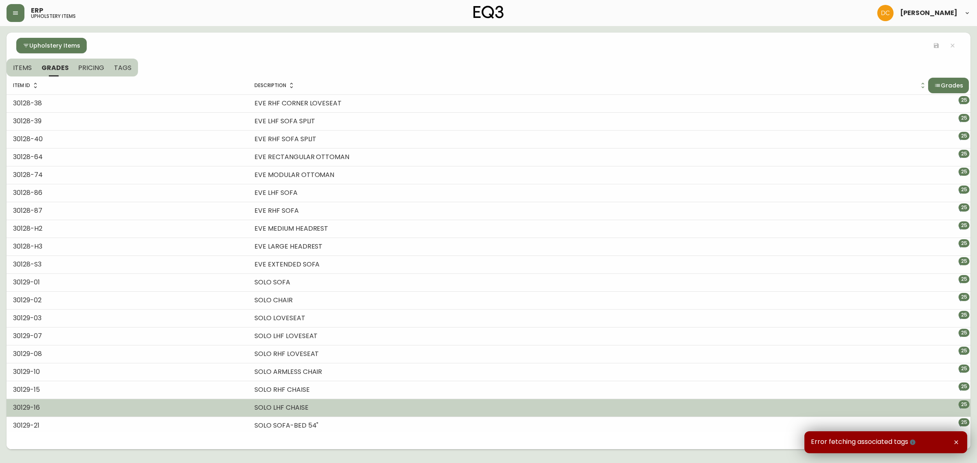
scroll to position [199, 0]
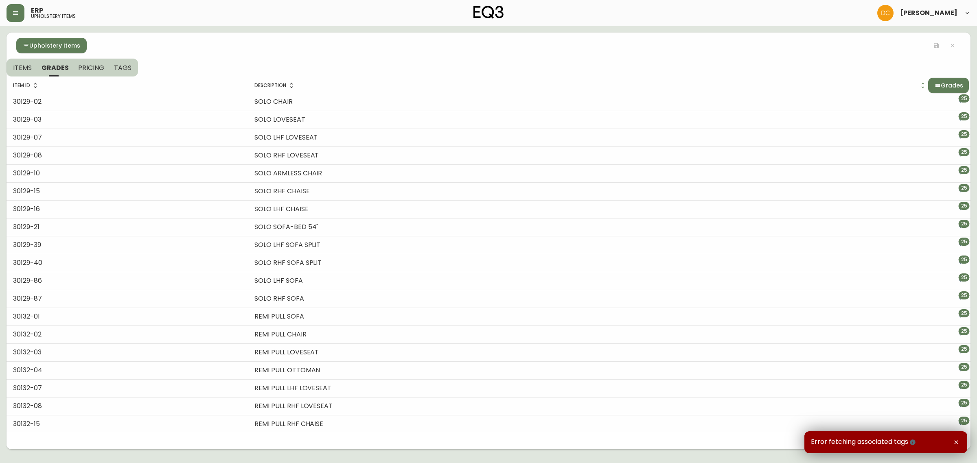
click at [913, 443] on icon "button" at bounding box center [912, 442] width 5 height 5
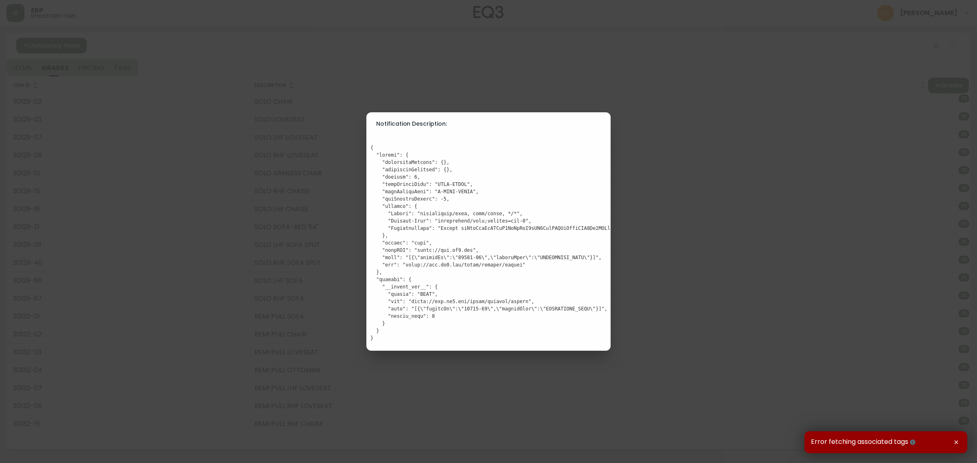
scroll to position [0, 0]
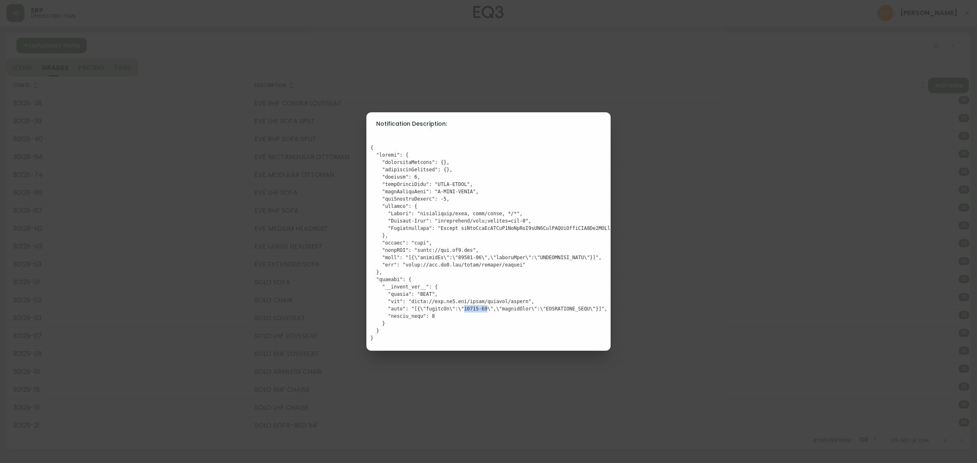
drag, startPoint x: 455, startPoint y: 305, endPoint x: 477, endPoint y: 306, distance: 21.6
click at [477, 306] on pre at bounding box center [489, 243] width 236 height 198
click at [489, 318] on pre at bounding box center [489, 243] width 236 height 198
click at [483, 330] on pre at bounding box center [489, 243] width 236 height 198
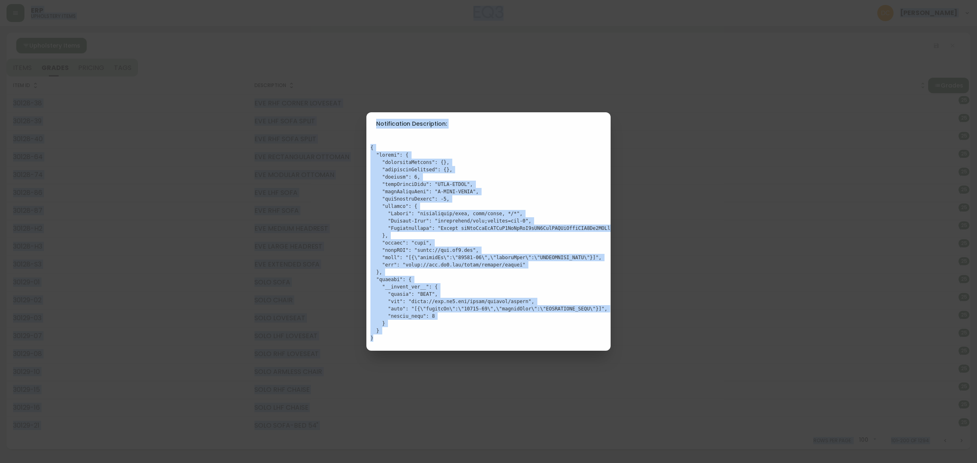
click at [483, 329] on pre at bounding box center [489, 243] width 236 height 198
drag, startPoint x: 430, startPoint y: 340, endPoint x: 360, endPoint y: 146, distance: 206.9
click at [360, 146] on div "Notification Description:" at bounding box center [488, 231] width 977 height 463
copy pre "{ "config": { "transformRequest": {}, "transformResponse": {}, "timeout": 0, "x…"
click at [656, 170] on div "Notification Description:" at bounding box center [488, 231] width 977 height 463
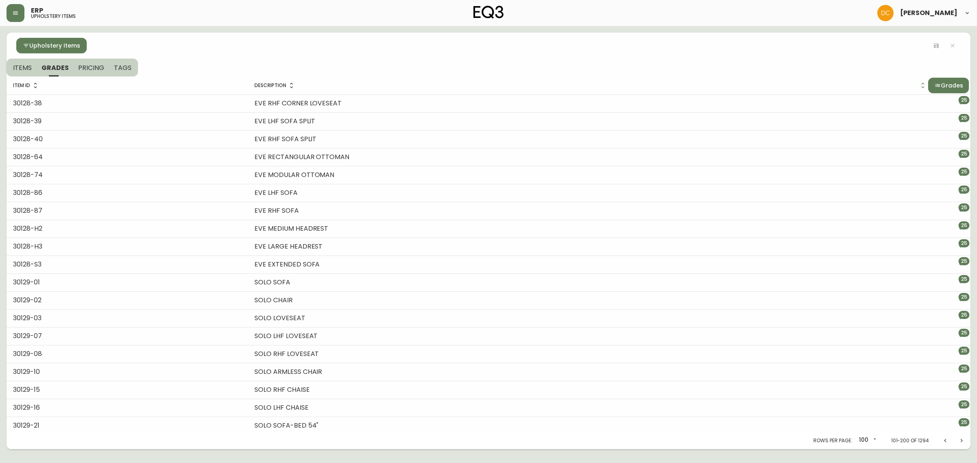
click at [941, 85] on span "Grades" at bounding box center [952, 86] width 22 height 10
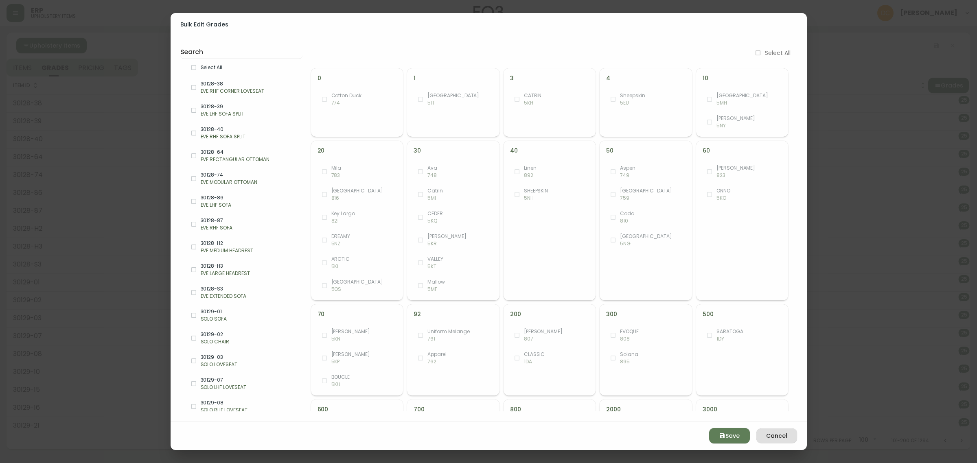
click at [257, 73] on div "Select All" at bounding box center [241, 67] width 122 height 17
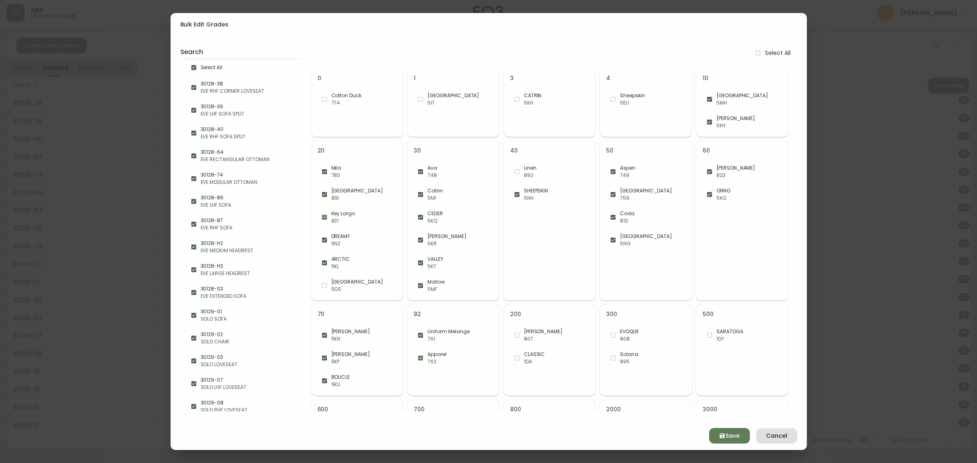
checkbox input "true"
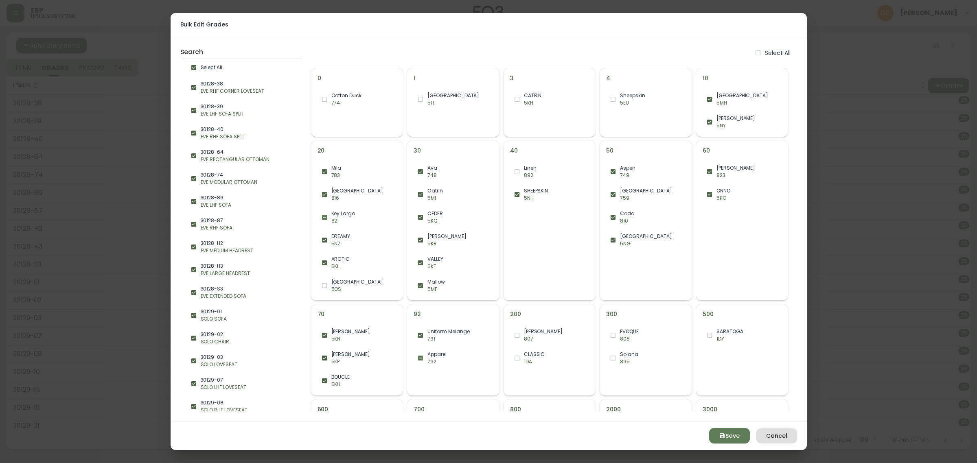
checkbox input "true"
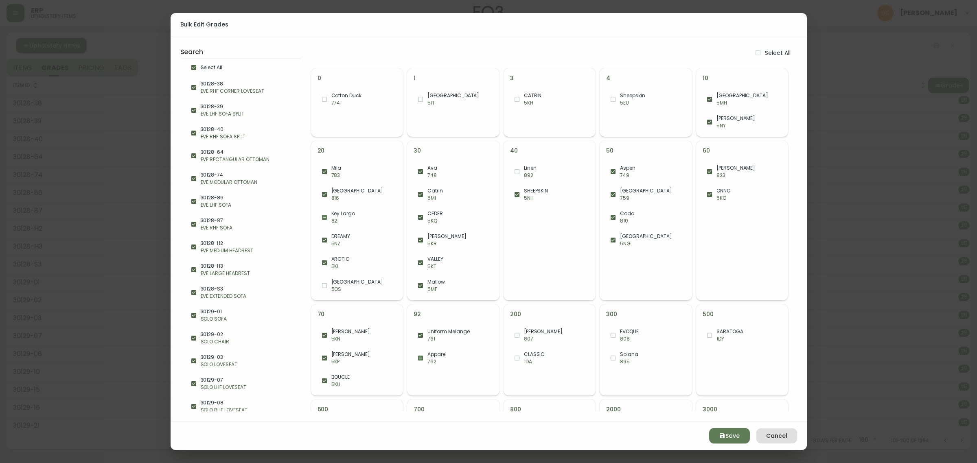
checkbox input "true"
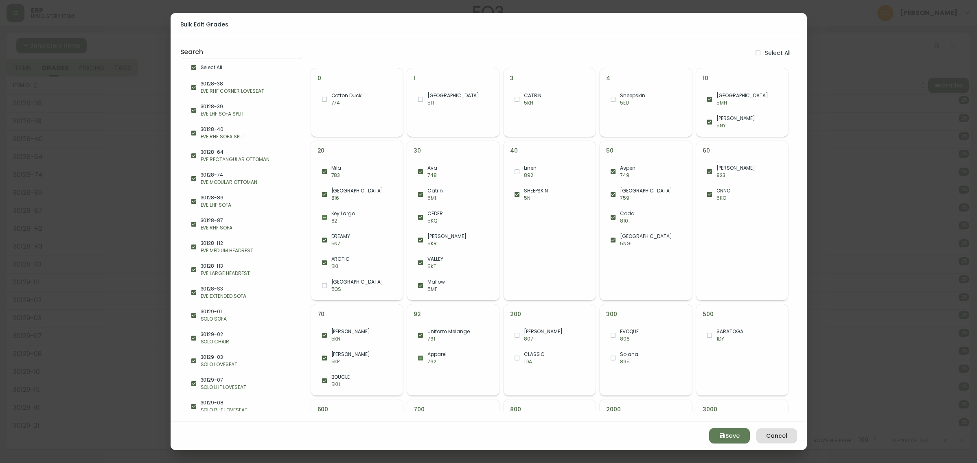
checkbox input "true"
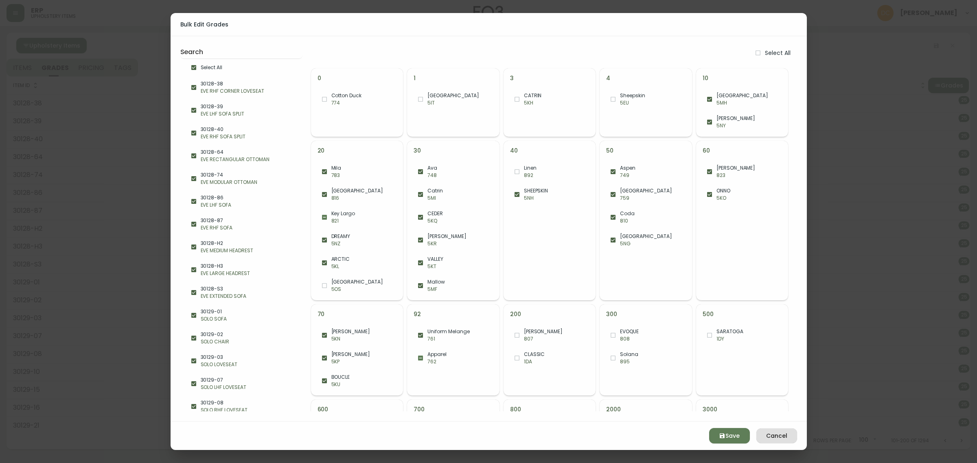
checkbox input "true"
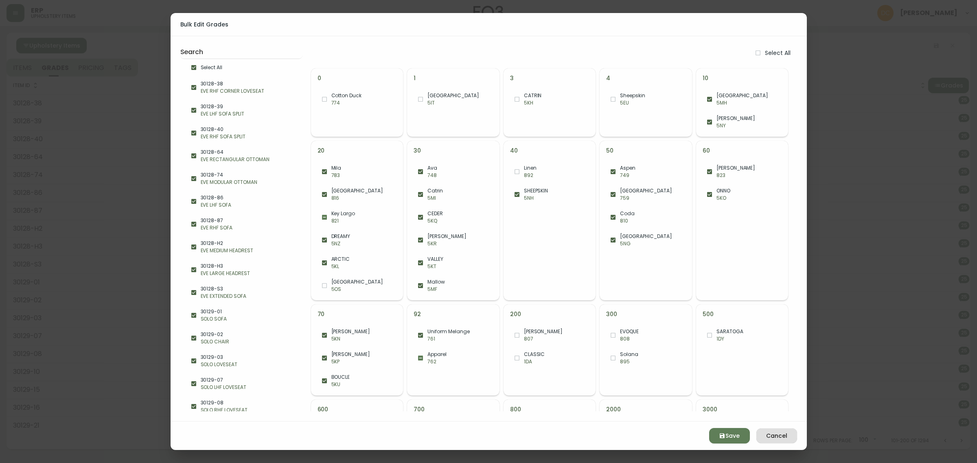
checkbox input "true"
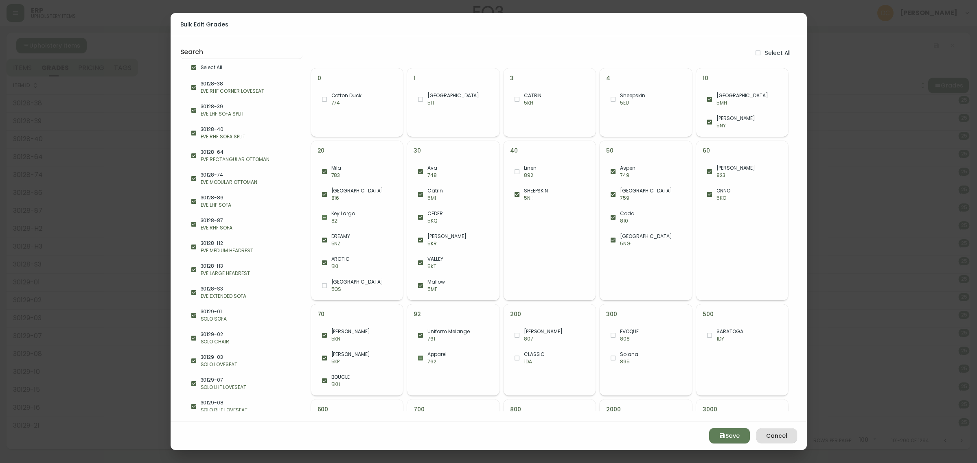
checkbox input "true"
click at [350, 285] on span "[GEOGRAPHIC_DATA]" at bounding box center [364, 282] width 66 height 7
click at [722, 435] on icon "button" at bounding box center [722, 436] width 7 height 7
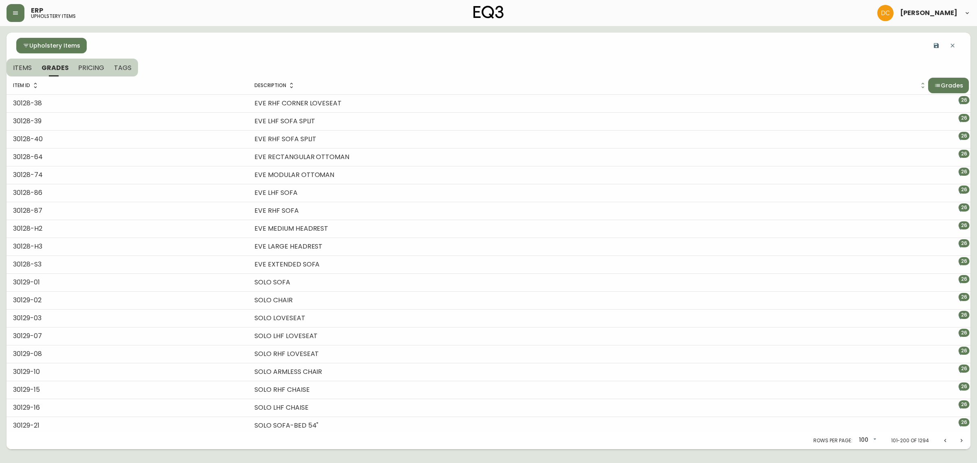
click at [933, 47] on icon "button" at bounding box center [936, 45] width 7 height 7
click at [7, 13] on button "button" at bounding box center [16, 13] width 18 height 18
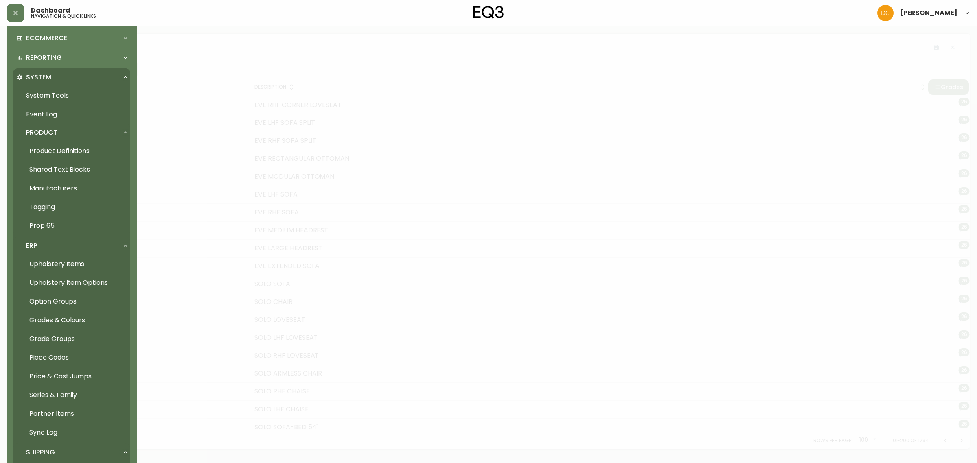
scroll to position [204, 0]
click at [60, 135] on link "Product Definitions" at bounding box center [71, 133] width 117 height 19
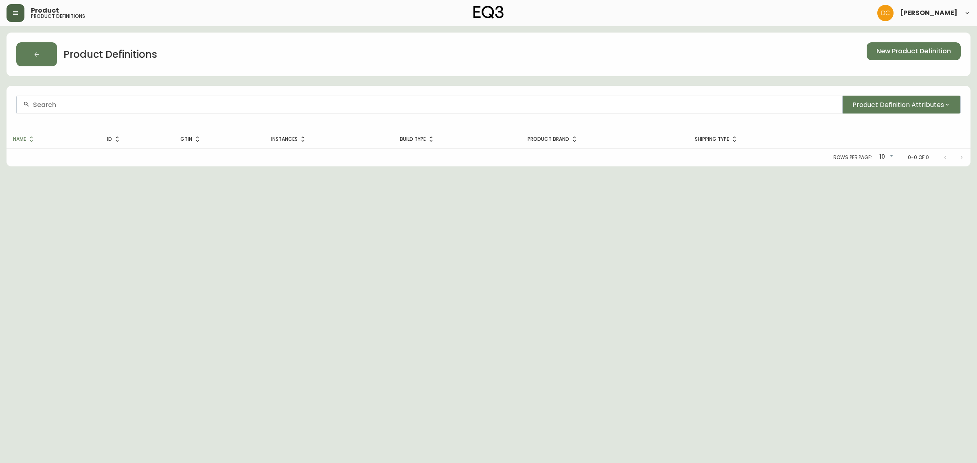
click at [12, 13] on icon "button" at bounding box center [15, 13] width 7 height 7
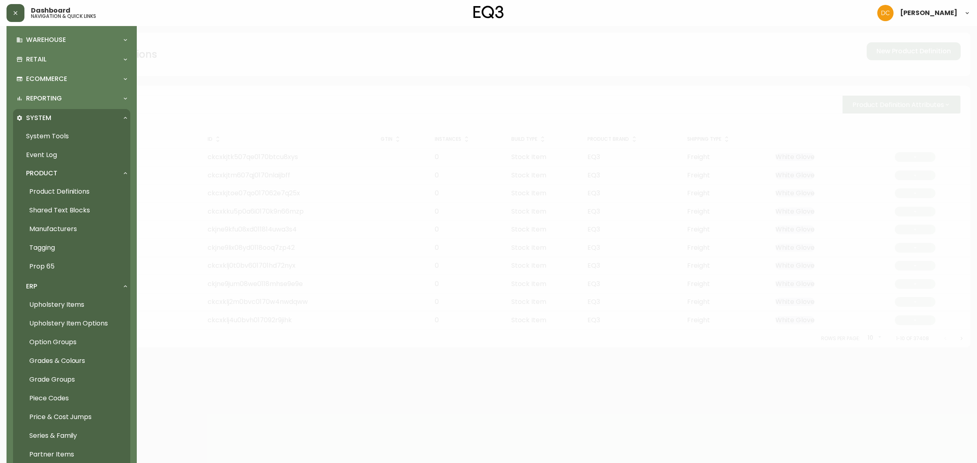
scroll to position [153, 0]
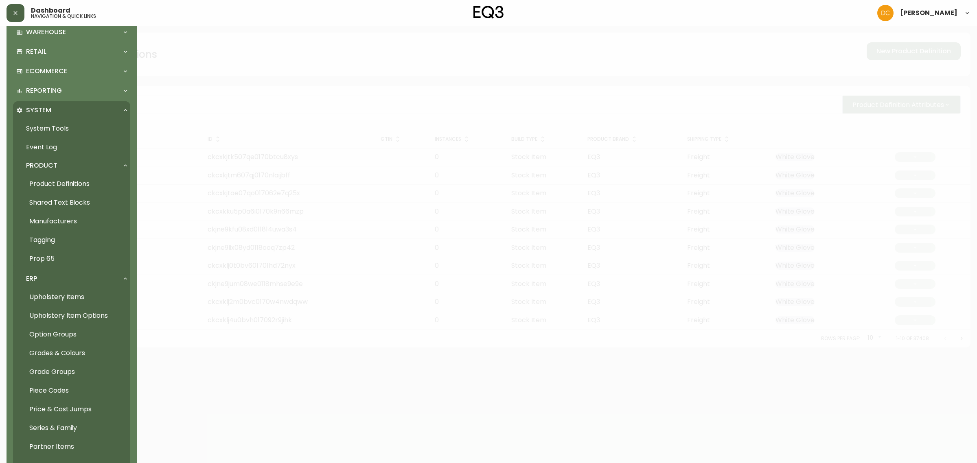
click at [72, 299] on link "Upholstery Items" at bounding box center [71, 297] width 117 height 19
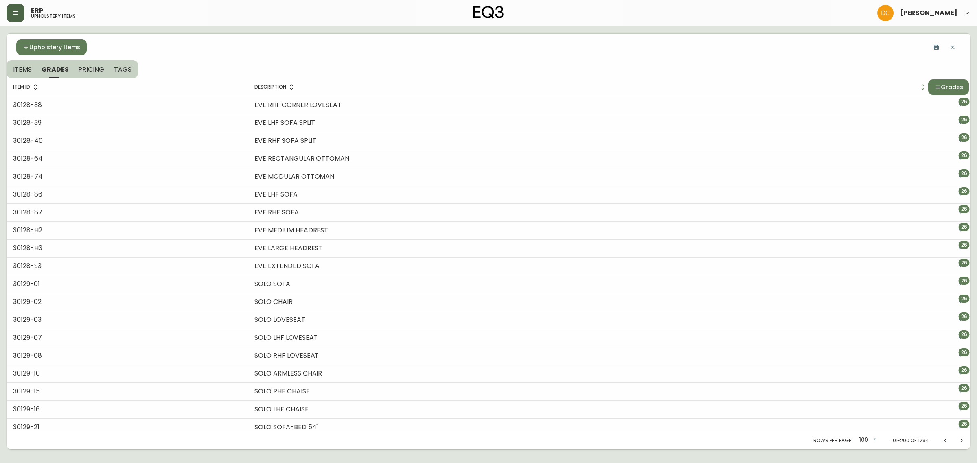
click at [212, 39] on div at bounding box center [488, 231] width 977 height 463
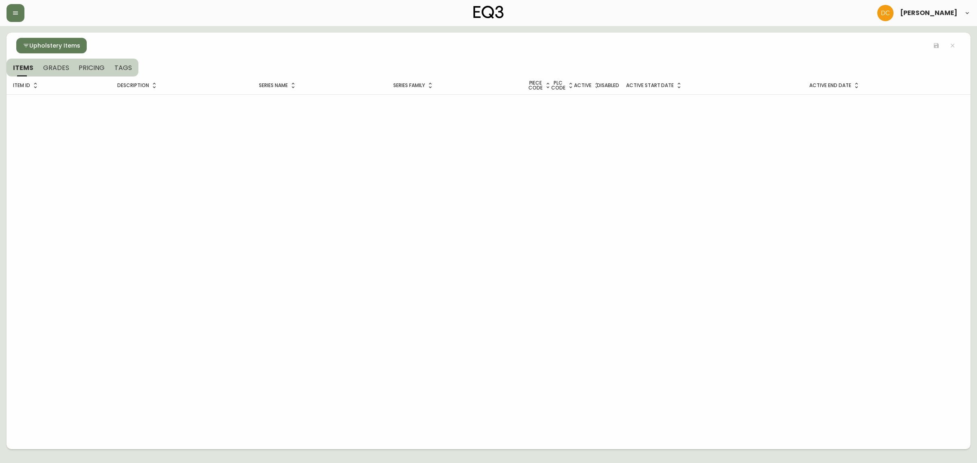
click at [47, 46] on span "Upholstery Items" at bounding box center [54, 46] width 51 height 10
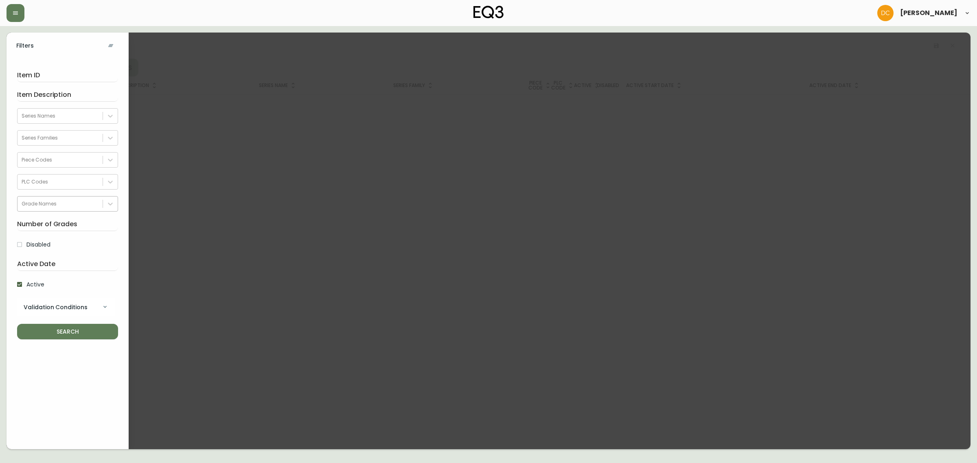
click at [58, 200] on div "Grade Names" at bounding box center [60, 204] width 85 height 12
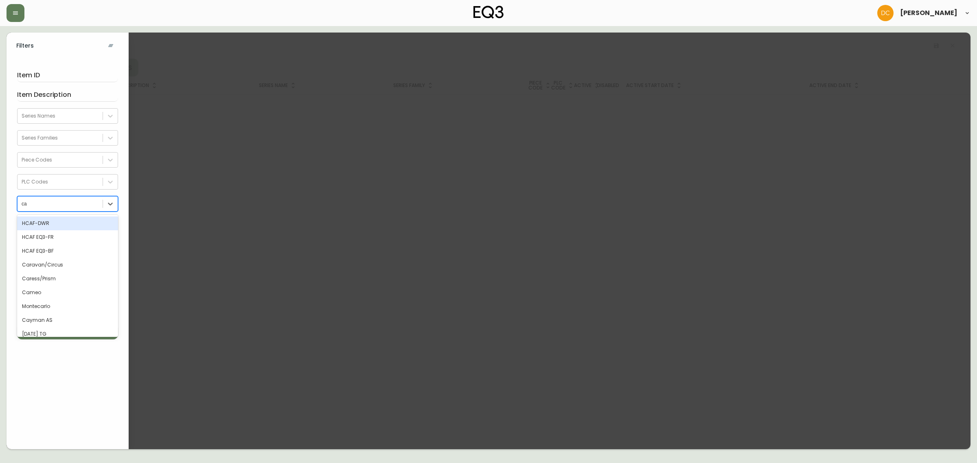
type input "cat"
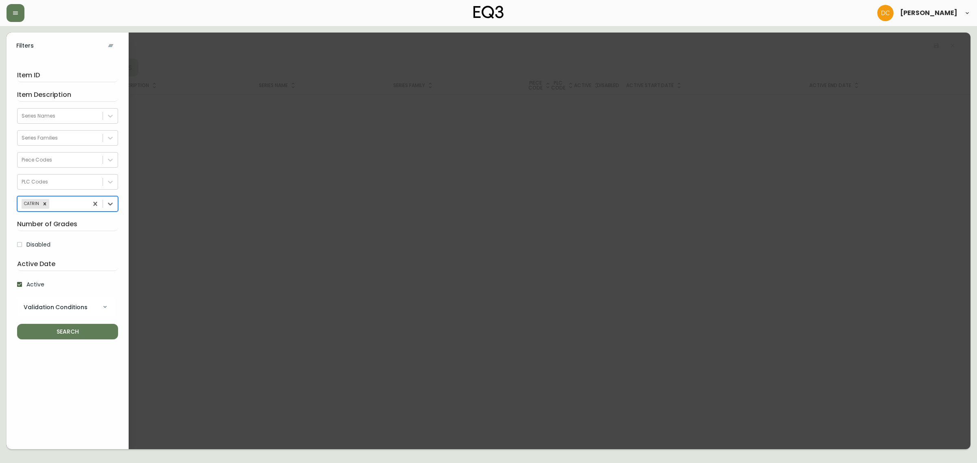
click at [53, 331] on span "SEARCH" at bounding box center [68, 332] width 88 height 10
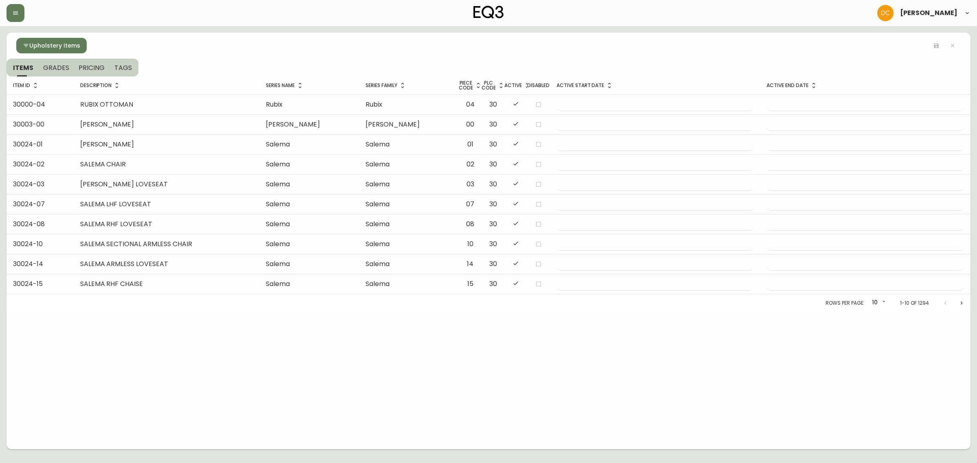
click at [874, 307] on body "[PERSON_NAME] Upholstery Items ITEMS GRADES PRICING TAGS Item ID Description Se…" at bounding box center [488, 225] width 977 height 450
click at [882, 348] on li "100" at bounding box center [880, 344] width 22 height 13
type input "100"
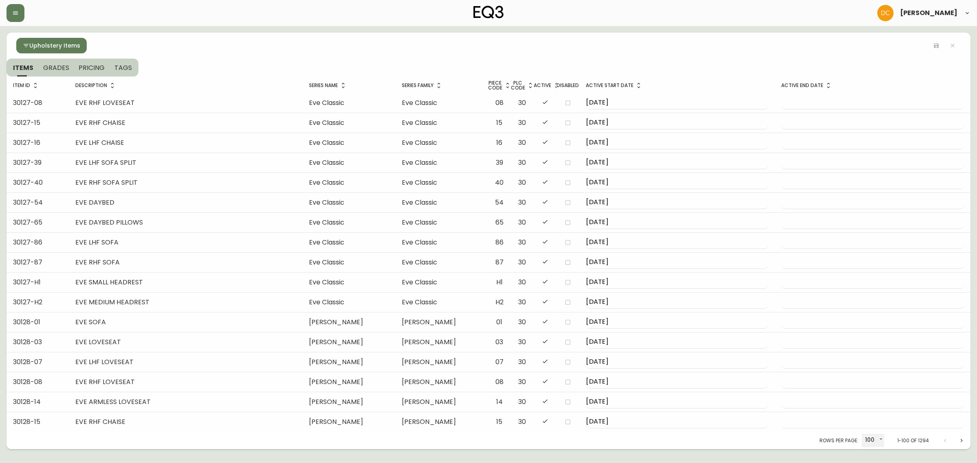
scroll to position [1666, 0]
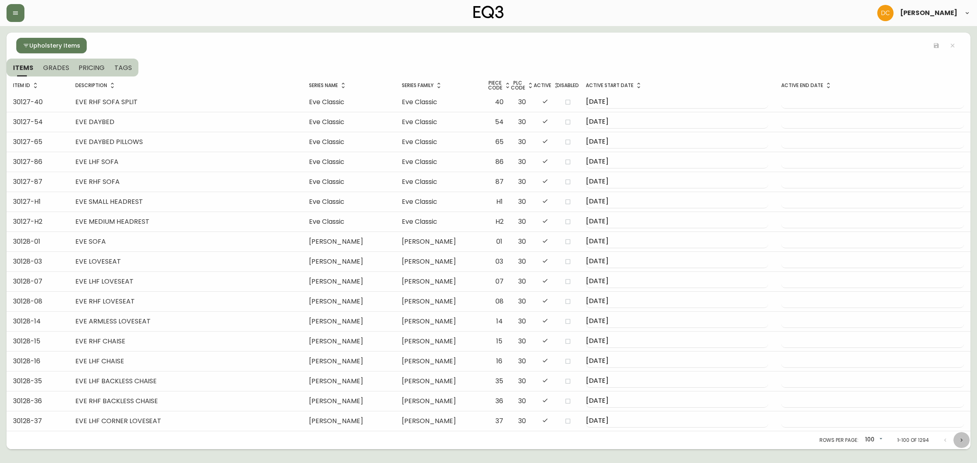
drag, startPoint x: 954, startPoint y: 441, endPoint x: 955, endPoint y: 437, distance: 4.4
click at [959, 440] on icon "Next page" at bounding box center [962, 440] width 7 height 7
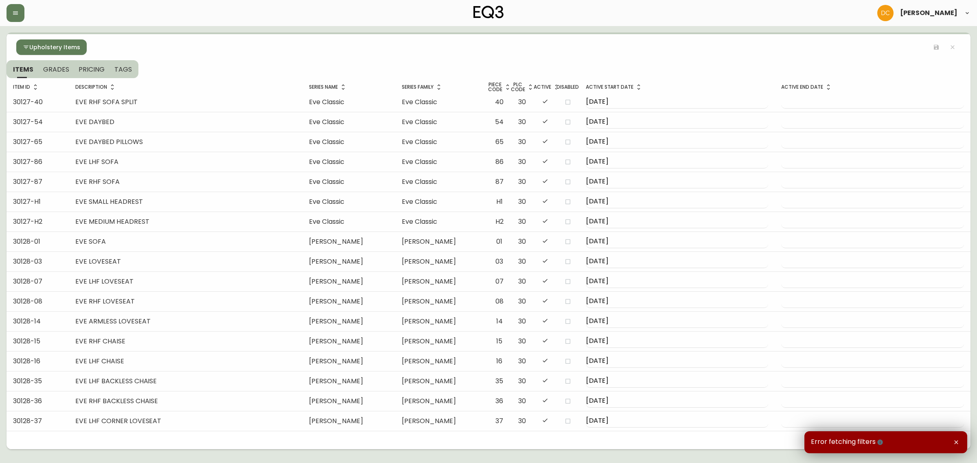
click at [877, 442] on icon "button" at bounding box center [880, 442] width 7 height 7
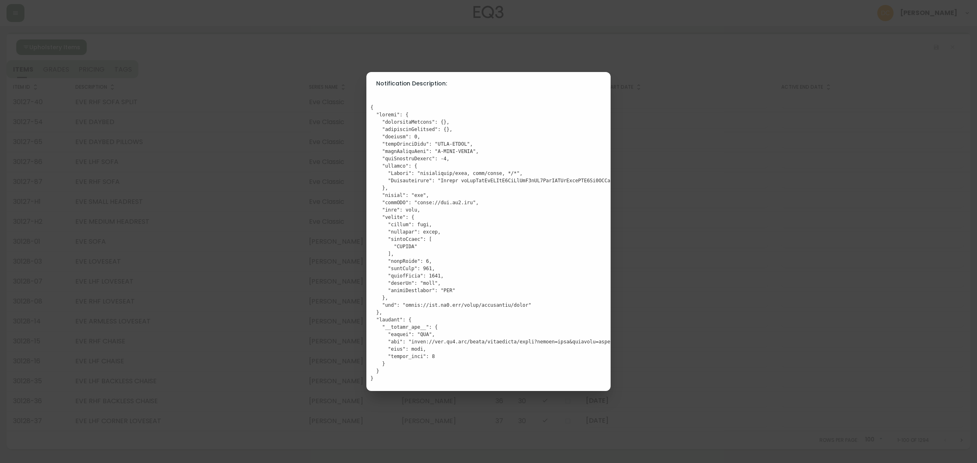
click at [373, 25] on div "Notification Description:" at bounding box center [488, 231] width 977 height 463
